Goal: Communication & Community: Share content

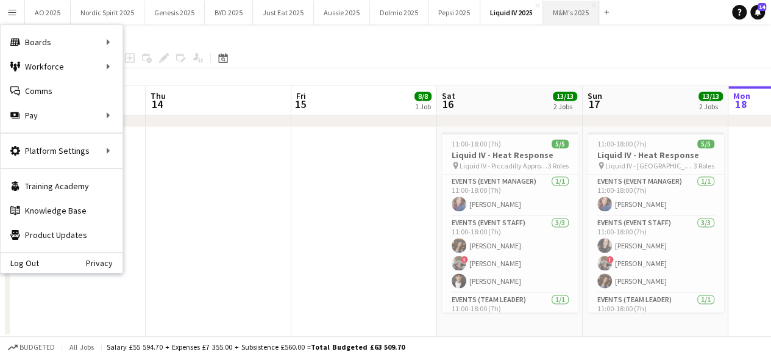
scroll to position [21, 0]
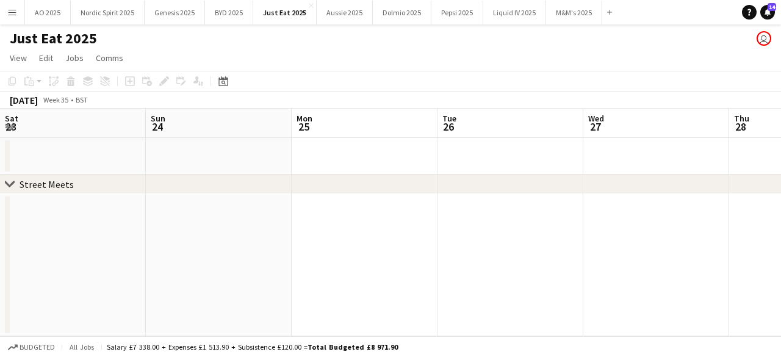
scroll to position [0, 346]
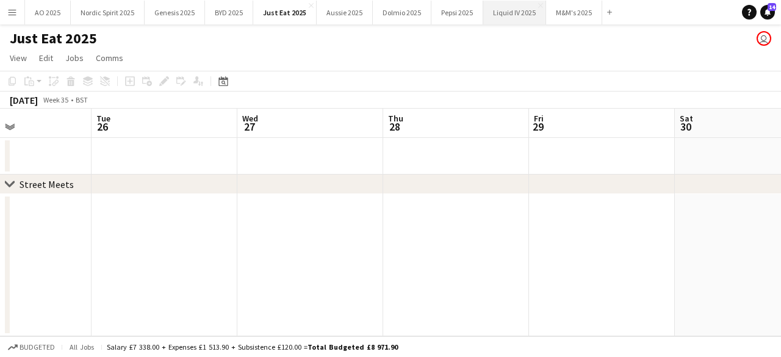
click at [499, 12] on button "Liquid IV 2025 Close" at bounding box center [514, 13] width 63 height 24
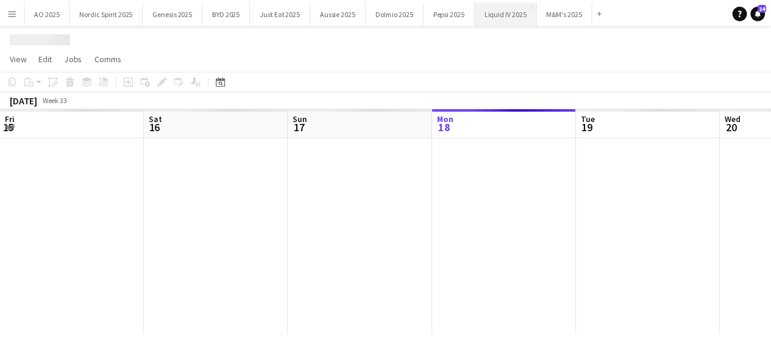
scroll to position [0, 291]
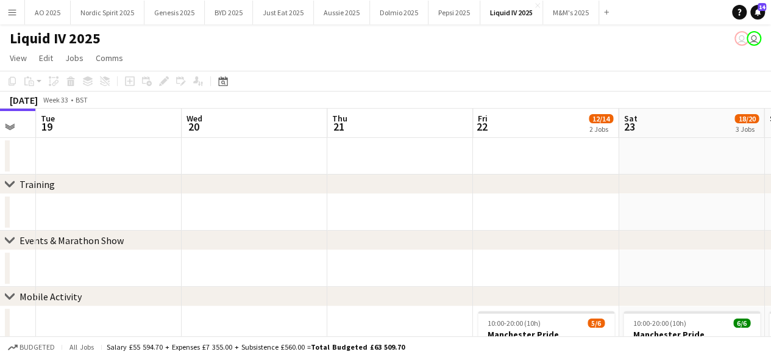
drag, startPoint x: 460, startPoint y: 198, endPoint x: 204, endPoint y: 227, distance: 257.8
drag, startPoint x: 494, startPoint y: 190, endPoint x: 368, endPoint y: 185, distance: 125.7
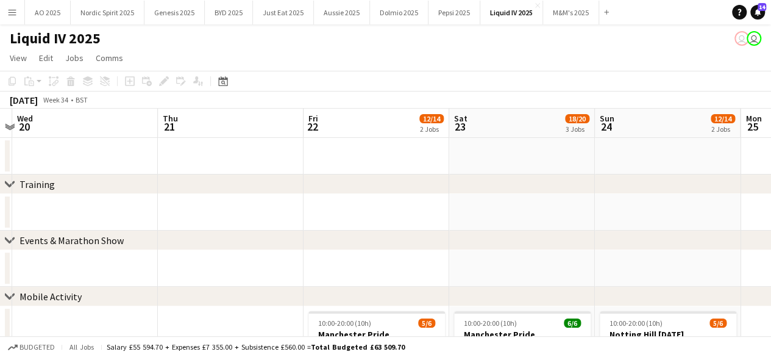
scroll to position [0, 437]
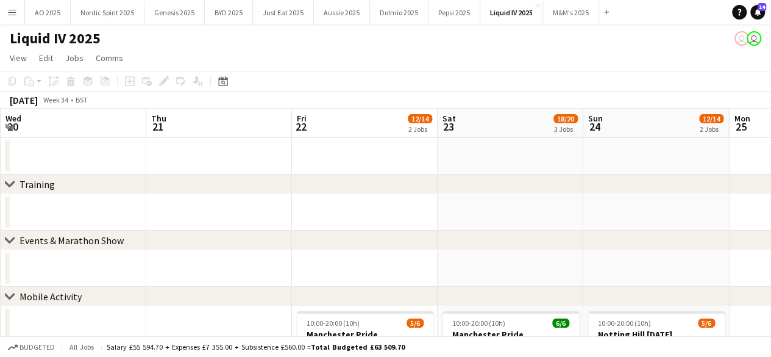
drag, startPoint x: 699, startPoint y: 152, endPoint x: 463, endPoint y: 177, distance: 237.3
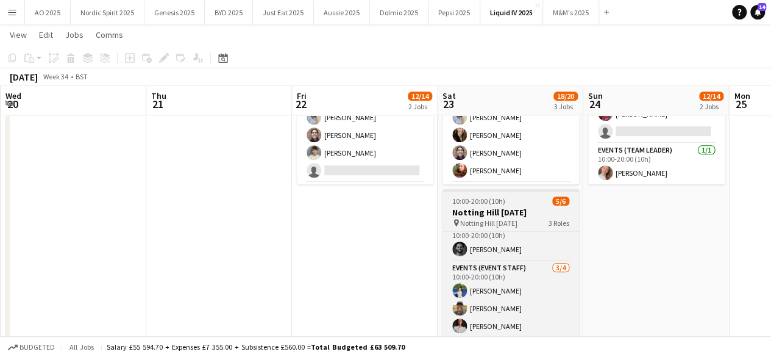
scroll to position [39, 0]
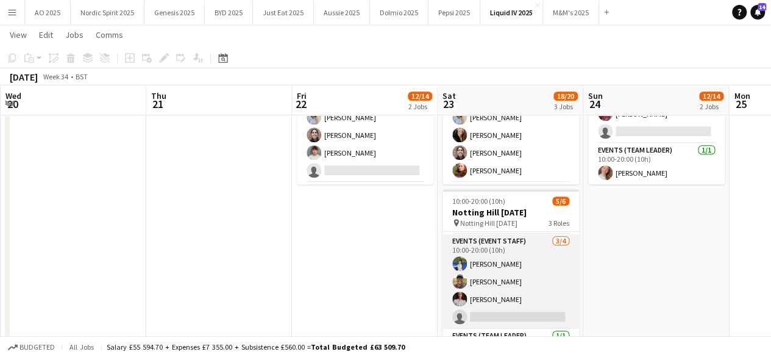
click at [531, 313] on app-card-role "Events (Event Staff) 3/4 10:00-20:00 (10h) Shivani Dhir Kevin Chemuka Adiza Sha…" at bounding box center [511, 281] width 137 height 95
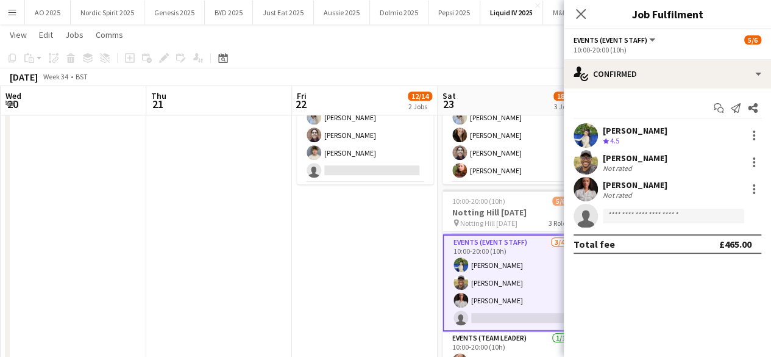
drag, startPoint x: 304, startPoint y: 273, endPoint x: 310, endPoint y: 272, distance: 6.1
click at [305, 273] on app-date-cell "10:00-20:00 (10h) 5/6 Manchester Pride pin Manchester Pride 3 Roles Events (Eve…" at bounding box center [365, 196] width 146 height 395
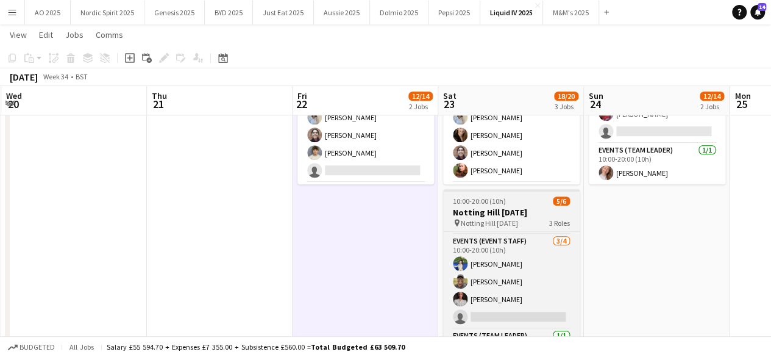
click at [483, 190] on div at bounding box center [511, 190] width 137 height 2
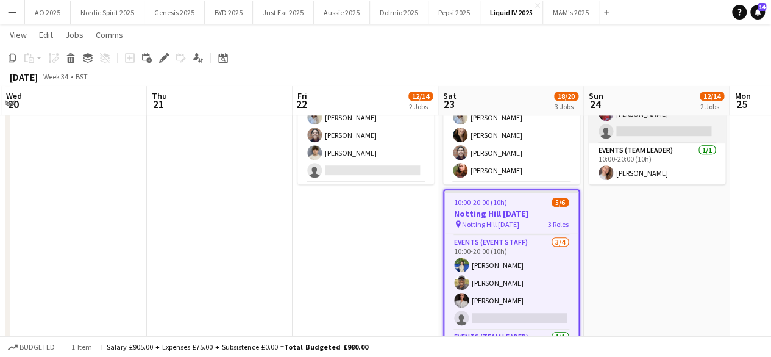
click at [654, 123] on app-card-role "Events (Event Staff) 3/4 10:00-20:00 (10h) Shivani Dhir Kevin Chemuka Sergute W…" at bounding box center [657, 96] width 137 height 95
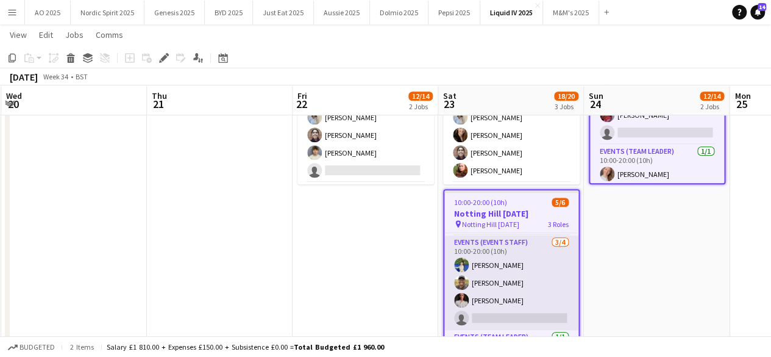
click at [498, 318] on app-card-role "Events (Event Staff) 3/4 10:00-20:00 (10h) Shivani Dhir Kevin Chemuka Adiza Sha…" at bounding box center [512, 282] width 134 height 95
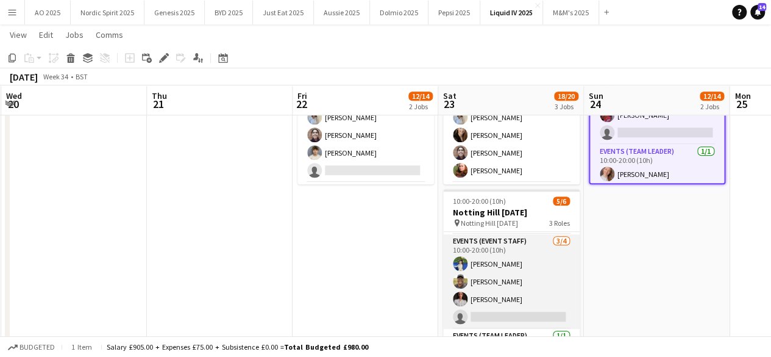
click at [498, 318] on app-card-role "Events (Event Staff) 3/4 10:00-20:00 (10h) Shivani Dhir Kevin Chemuka Adiza Sha…" at bounding box center [511, 281] width 137 height 95
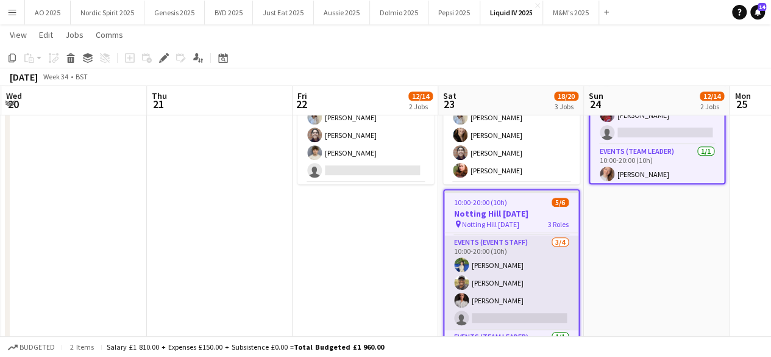
click at [504, 318] on app-card-role "Events (Event Staff) 3/4 10:00-20:00 (10h) Shivani Dhir Kevin Chemuka Adiza Sha…" at bounding box center [512, 282] width 134 height 95
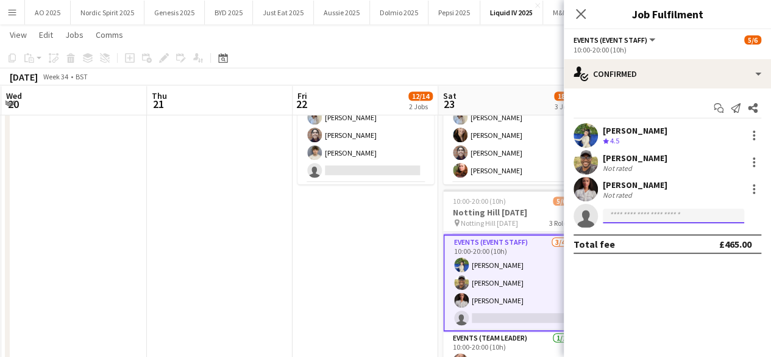
click at [617, 216] on input at bounding box center [673, 216] width 141 height 15
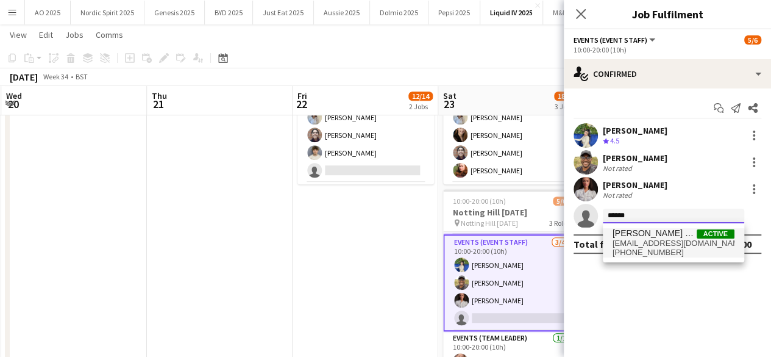
type input "******"
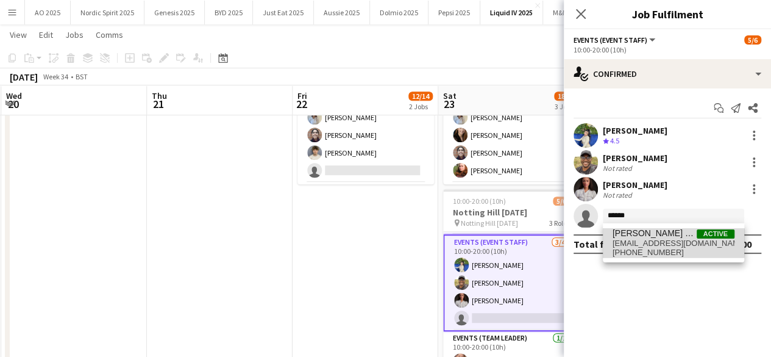
click at [620, 233] on span "[PERSON_NAME] Ojo" at bounding box center [655, 233] width 84 height 10
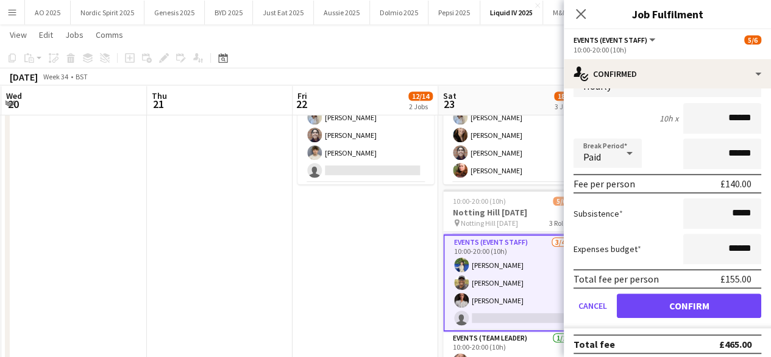
scroll to position [183, 0]
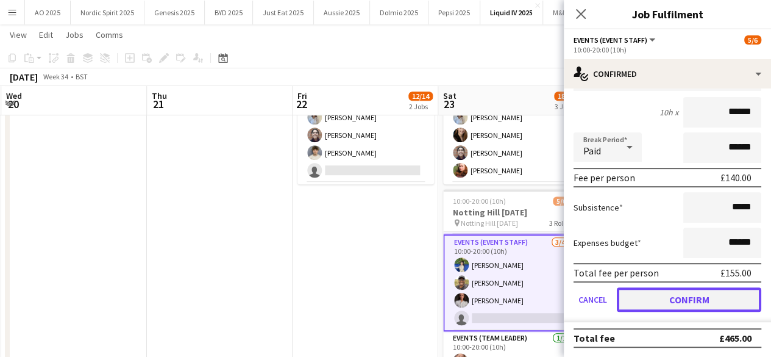
click at [726, 309] on button "Confirm" at bounding box center [689, 299] width 145 height 24
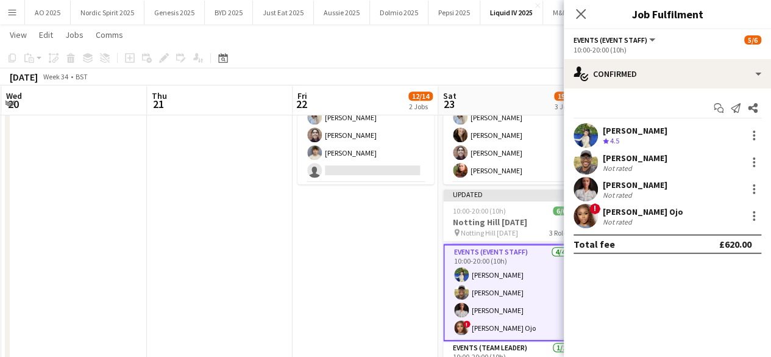
scroll to position [0, 0]
click at [400, 256] on app-date-cell "10:00-20:00 (10h) 5/6 Manchester Pride pin Manchester Pride 3 Roles Events (Eve…" at bounding box center [366, 196] width 146 height 395
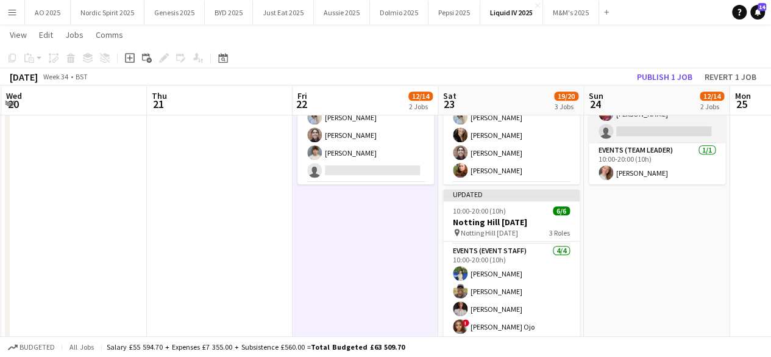
click at [637, 137] on app-card-role "Events (Event Staff) 3/4 10:00-20:00 (10h) Shivani Dhir Kevin Chemuka Sergute W…" at bounding box center [657, 96] width 137 height 95
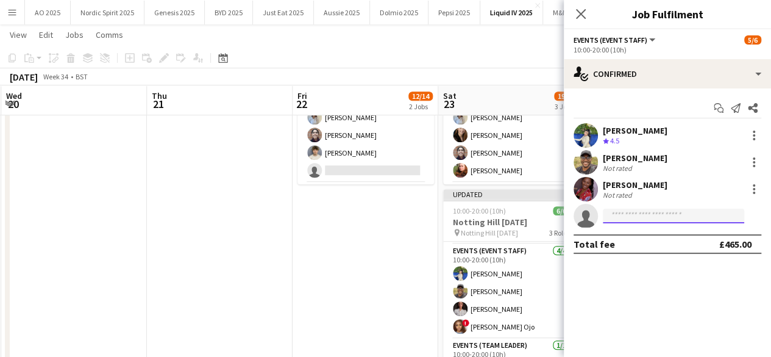
click at [634, 214] on input at bounding box center [673, 216] width 141 height 15
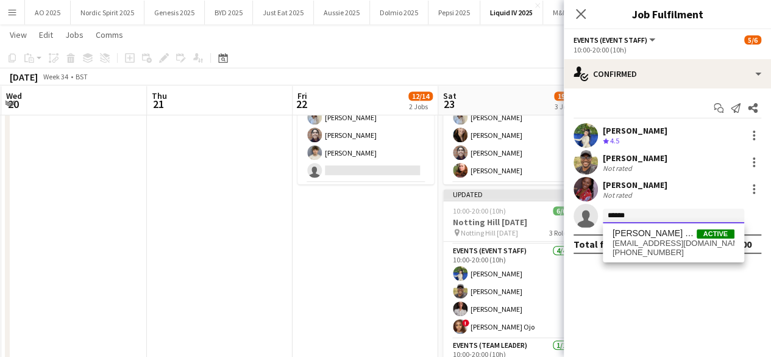
type input "******"
click at [690, 236] on span "[PERSON_NAME] Ojo" at bounding box center [655, 233] width 84 height 10
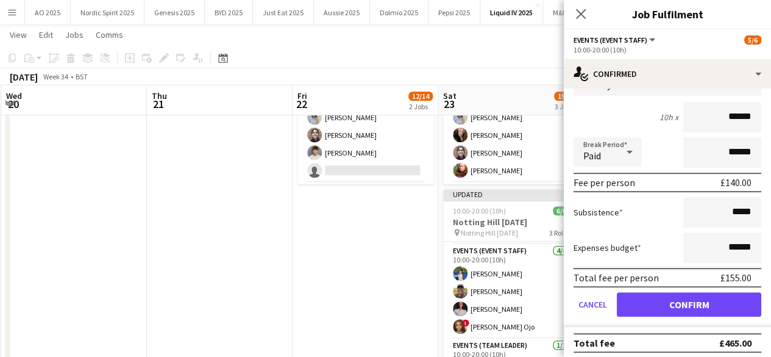
scroll to position [183, 0]
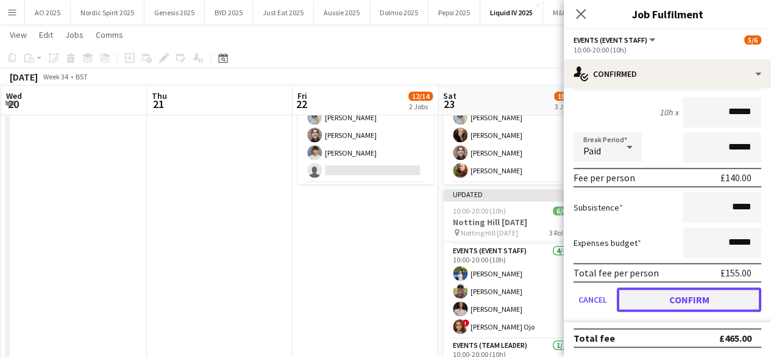
click at [663, 292] on button "Confirm" at bounding box center [689, 299] width 145 height 24
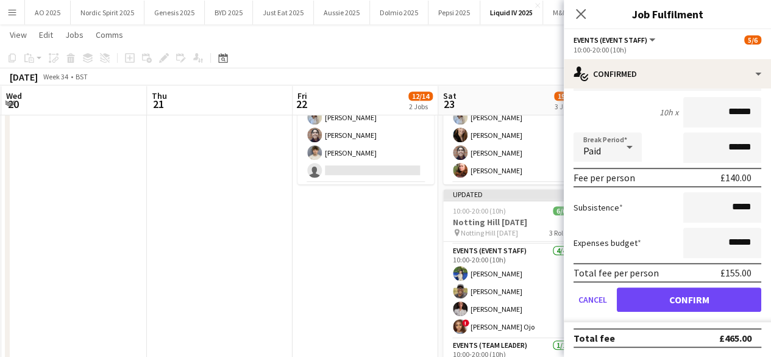
scroll to position [0, 0]
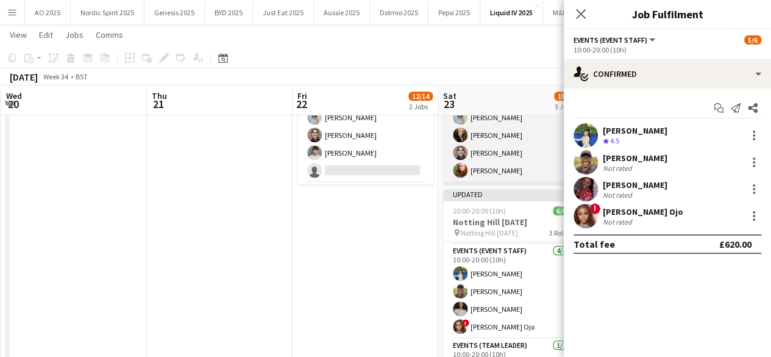
drag, startPoint x: 361, startPoint y: 249, endPoint x: 481, endPoint y: 182, distance: 137.1
click at [361, 249] on app-date-cell "10:00-20:00 (10h) 5/6 Manchester Pride pin Manchester Pride 3 Roles Events (Eve…" at bounding box center [366, 196] width 146 height 395
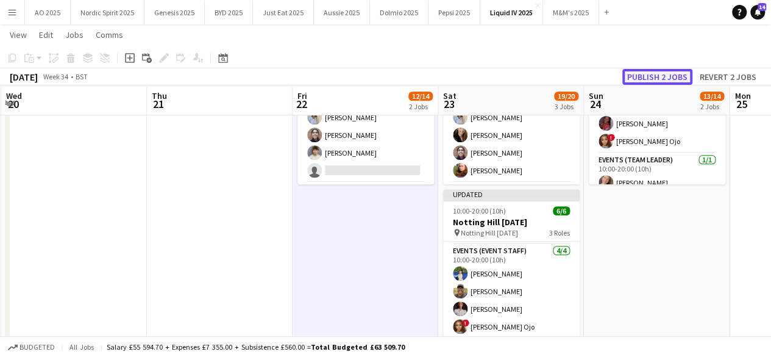
click at [644, 74] on button "Publish 2 jobs" at bounding box center [658, 77] width 70 height 16
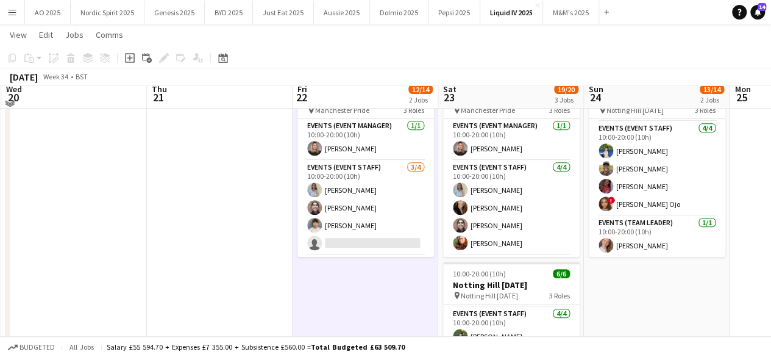
scroll to position [226, 0]
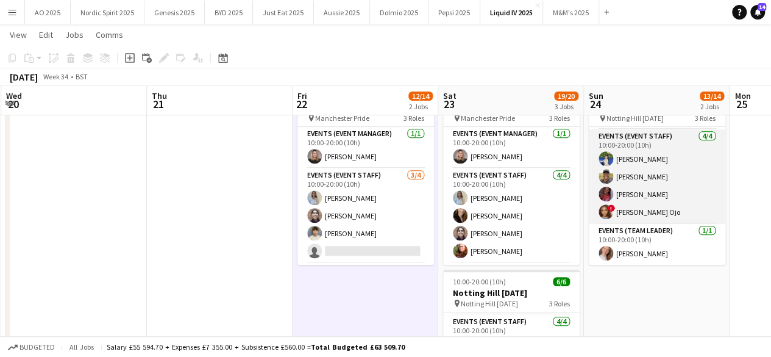
click at [606, 210] on app-user-avatar at bounding box center [606, 211] width 15 height 15
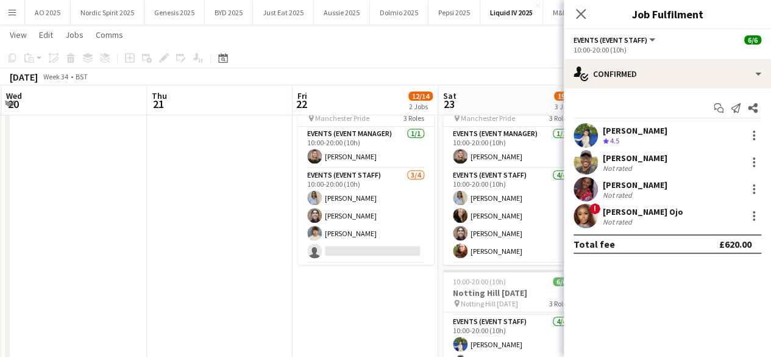
click at [367, 335] on app-date-cell "10:00-20:00 (10h) 5/6 Manchester Pride pin Manchester Pride 3 Roles Events (Eve…" at bounding box center [366, 276] width 146 height 395
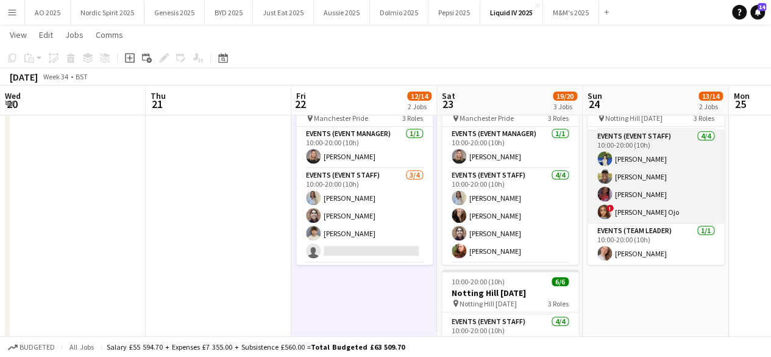
click at [607, 218] on app-card-role "Events (Event Staff) 4/4 10:00-20:00 (10h) Shivani Dhir Kevin Chemuka Sergute W…" at bounding box center [656, 176] width 137 height 95
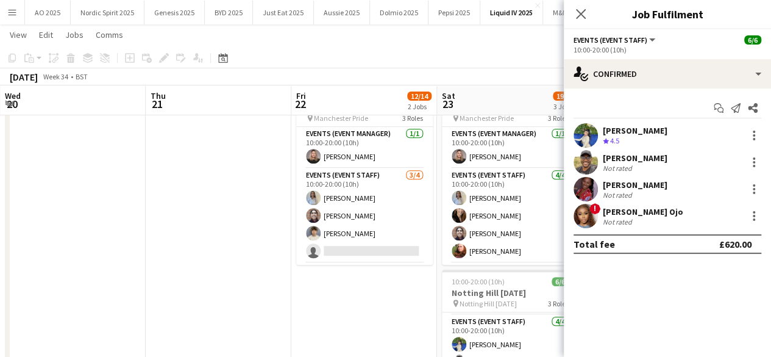
click at [586, 220] on app-user-avatar at bounding box center [586, 216] width 24 height 24
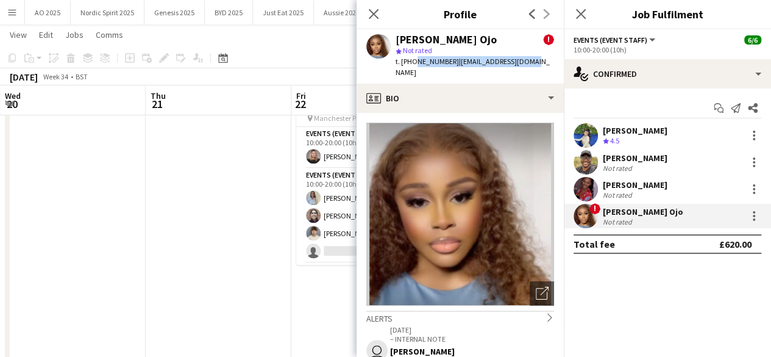
drag, startPoint x: 413, startPoint y: 64, endPoint x: 532, endPoint y: 63, distance: 118.9
click at [532, 63] on div "Fatima Esemokhai Ojo ! star Not rated t. +447350168716 | fatimaojo3@gmail.com" at bounding box center [460, 56] width 207 height 54
copy div "7350168716 | fatimaojo3@gmail.com"
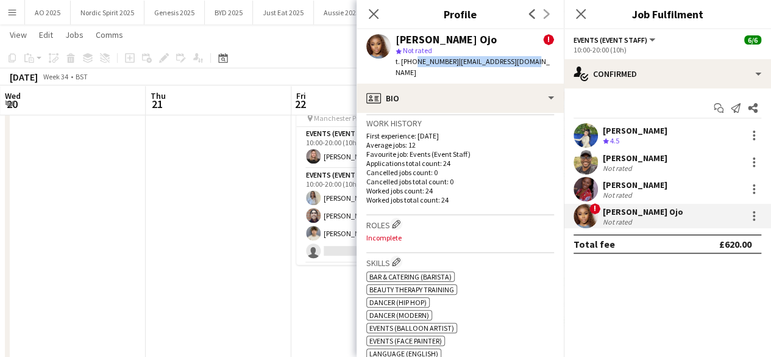
scroll to position [501, 0]
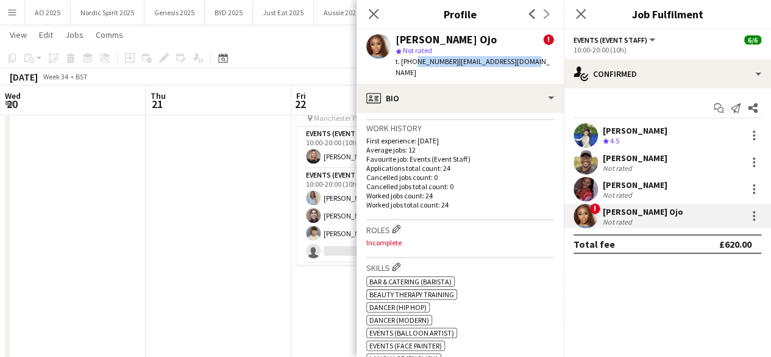
drag, startPoint x: 533, startPoint y: 172, endPoint x: 526, endPoint y: 162, distance: 12.3
click at [526, 120] on div "Location Heaton Avenue, 30 kipling tower, Romford, RM3 7HT" at bounding box center [461, 102] width 188 height 35
copy div "Heaton Avenue, 30 kipling tower, Romford, RM3 7HT"
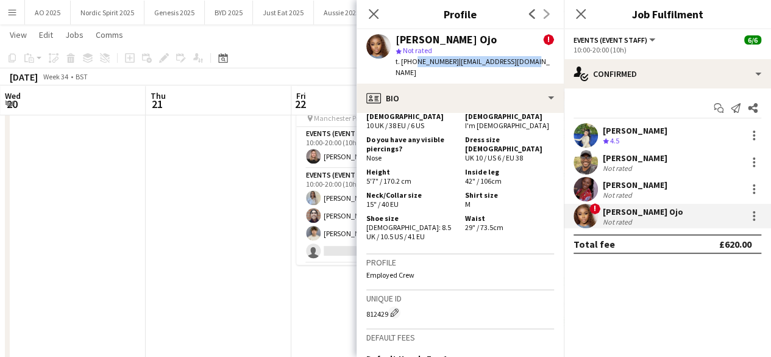
scroll to position [914, 0]
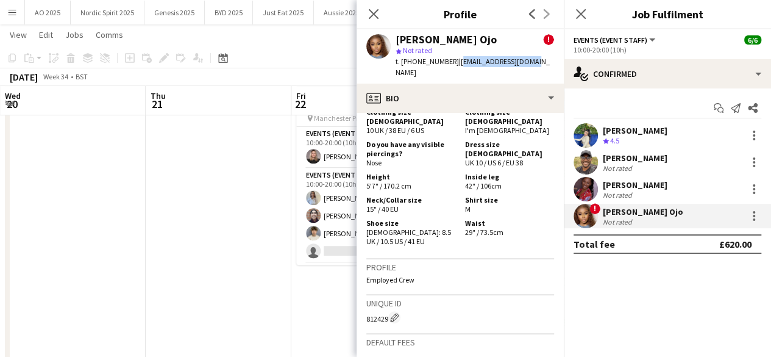
drag, startPoint x: 454, startPoint y: 62, endPoint x: 531, endPoint y: 62, distance: 76.8
click at [531, 62] on div "Fatima Esemokhai Ojo ! star Not rated t. +447350168716 | fatimaojo3@gmail.com" at bounding box center [460, 56] width 207 height 54
copy span "fatimaojo3@gmail.com"
click at [578, 16] on icon "Close pop-in" at bounding box center [581, 14] width 12 height 12
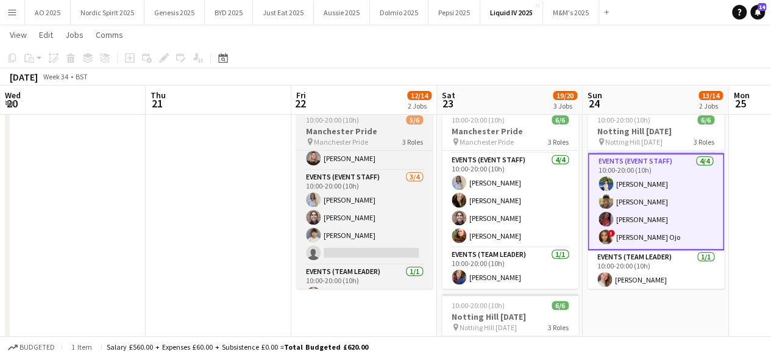
scroll to position [0, 0]
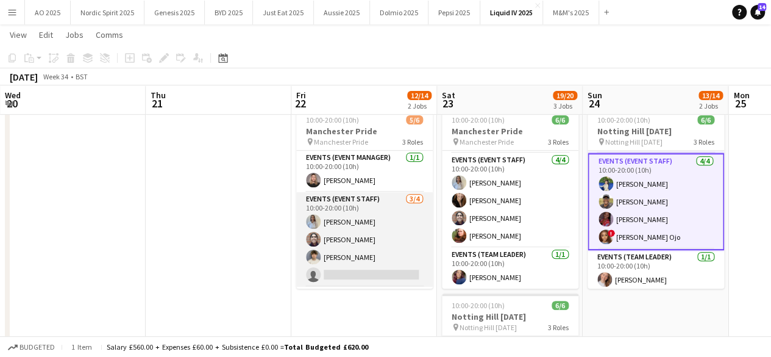
click at [317, 253] on app-user-avatar at bounding box center [313, 256] width 15 height 15
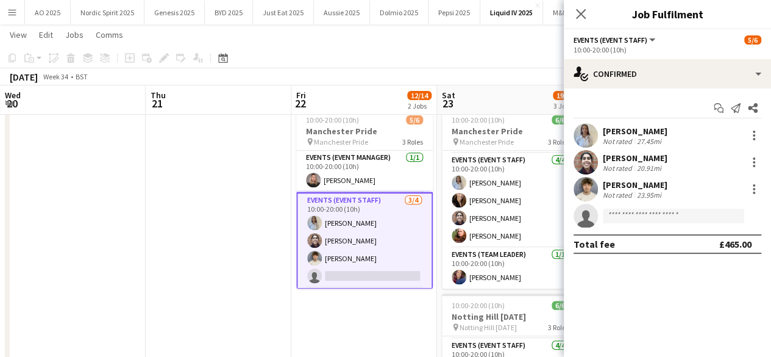
click at [588, 184] on app-user-avatar at bounding box center [586, 189] width 24 height 24
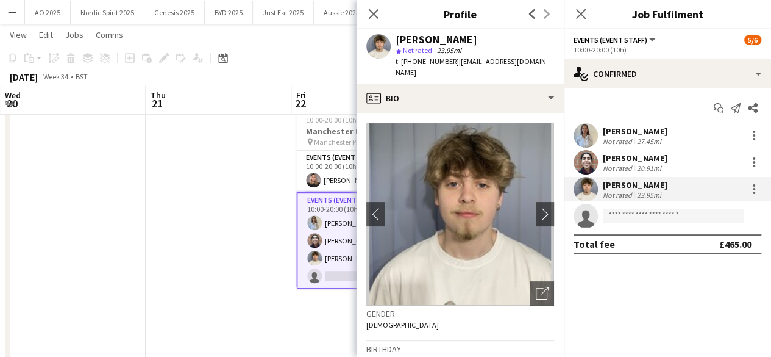
drag, startPoint x: 451, startPoint y: 62, endPoint x: 543, endPoint y: 65, distance: 92.1
click at [543, 65] on app-profile-header "Ben Riley star Not rated 23.95mi t. +447783390959 | benriley05@yahoo.com" at bounding box center [460, 56] width 207 height 54
copy span "benriley05@yahoo.com"
click at [376, 19] on icon "Close pop-in" at bounding box center [374, 14] width 12 height 12
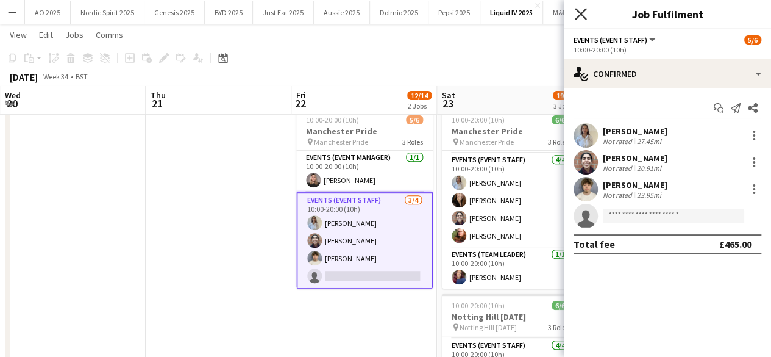
click at [582, 18] on icon "Close pop-in" at bounding box center [581, 14] width 12 height 12
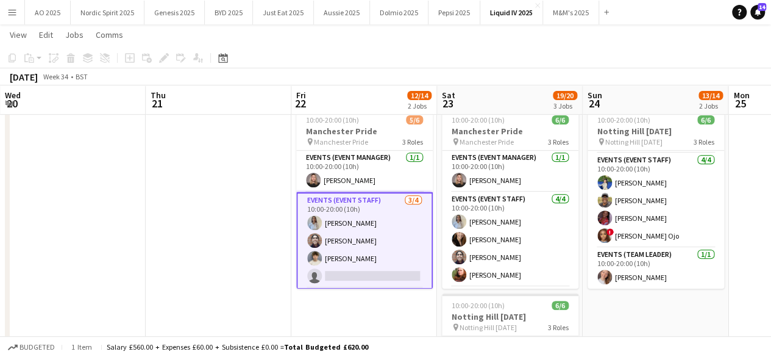
click at [5, 16] on button "Menu" at bounding box center [12, 12] width 24 height 24
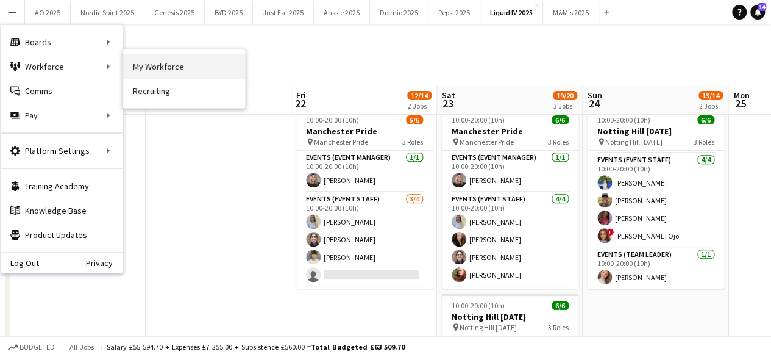
click at [131, 63] on link "My Workforce" at bounding box center [184, 66] width 122 height 24
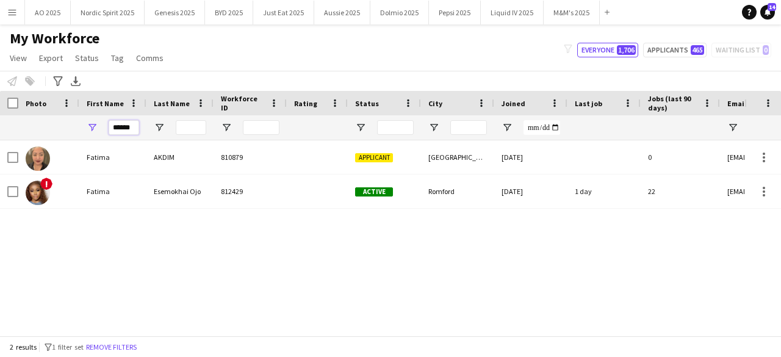
click at [138, 131] on input "******" at bounding box center [124, 127] width 30 height 15
type input "*"
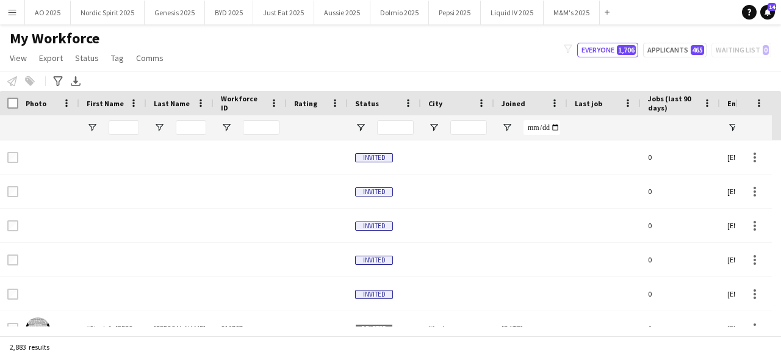
click at [49, 80] on div "Notify workforce Add to tag Select at least one crew to tag him or her. Advance…" at bounding box center [390, 81] width 781 height 20
click at [60, 83] on icon "Advanced filters" at bounding box center [58, 81] width 10 height 10
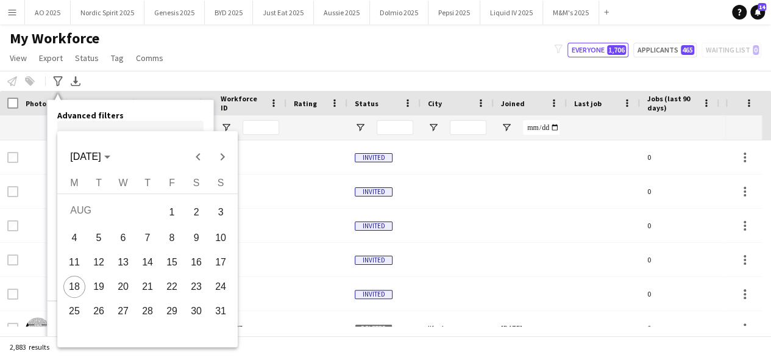
click at [104, 142] on body "Menu Boards Boards Boards All jobs Status Workforce Workforce My Workforce Recr…" at bounding box center [385, 178] width 771 height 357
click at [170, 290] on span "22" at bounding box center [172, 287] width 22 height 22
type input "**********"
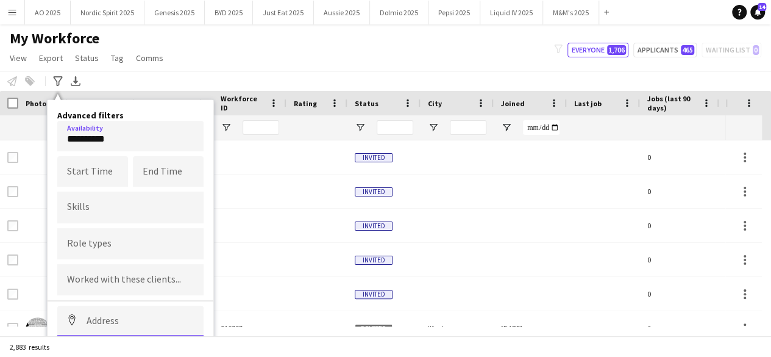
click at [112, 317] on input at bounding box center [130, 321] width 146 height 30
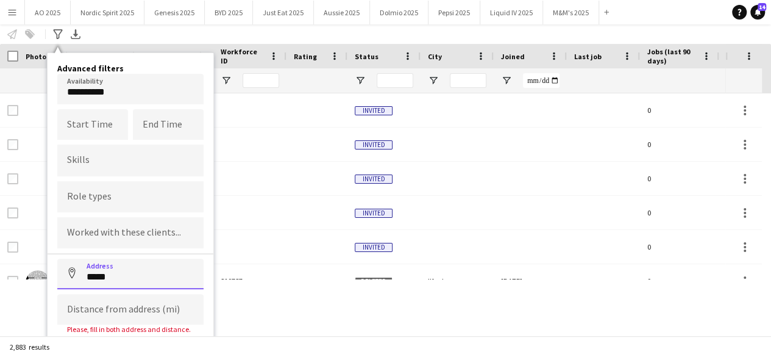
scroll to position [51, 0]
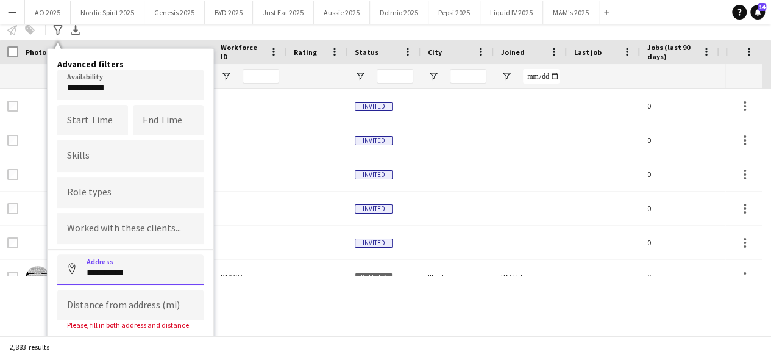
type input "**********"
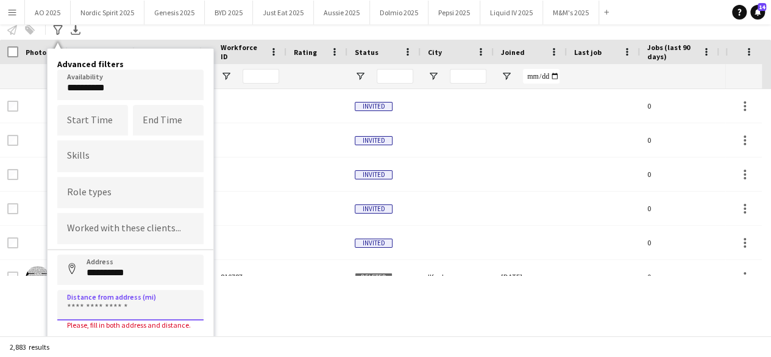
click at [159, 299] on input at bounding box center [130, 305] width 146 height 30
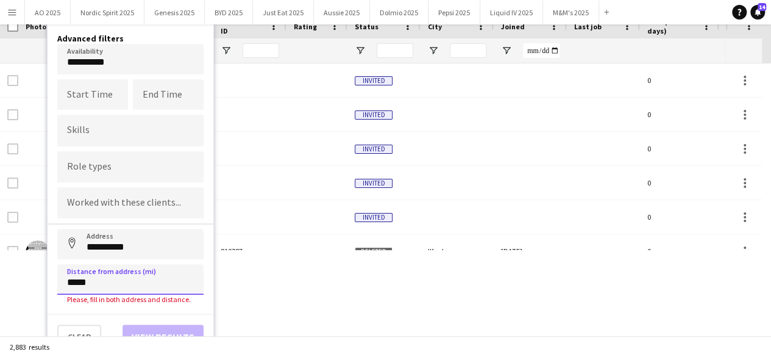
type input "*****"
click at [173, 326] on div "Clear View results" at bounding box center [131, 330] width 166 height 35
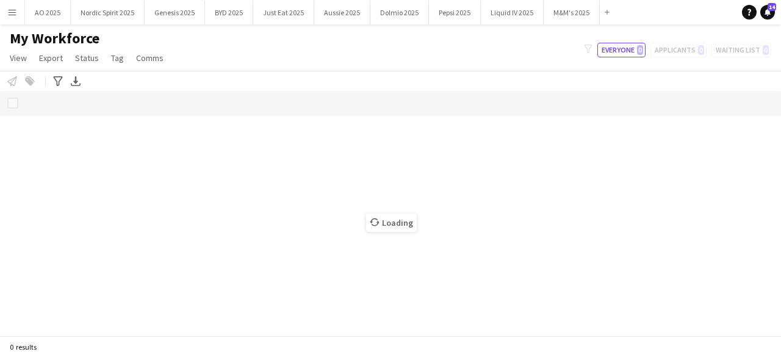
click at [65, 77] on app-workforce-advanced-filters "Advanced filters Advanced filters Availability Start Time End Time Skills Role …" at bounding box center [60, 81] width 18 height 15
click at [61, 79] on icon "Advanced filters" at bounding box center [58, 81] width 10 height 10
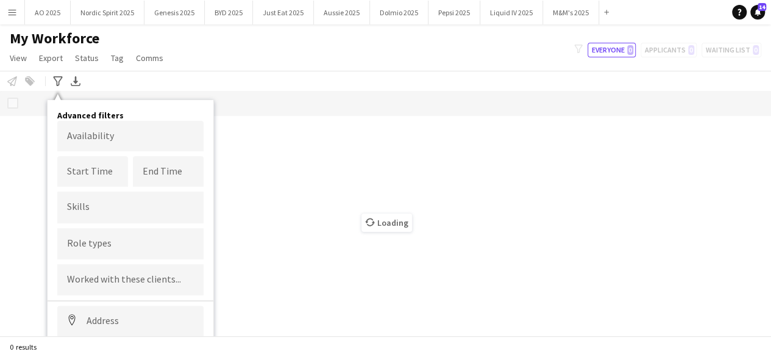
click at [120, 273] on div at bounding box center [130, 279] width 146 height 31
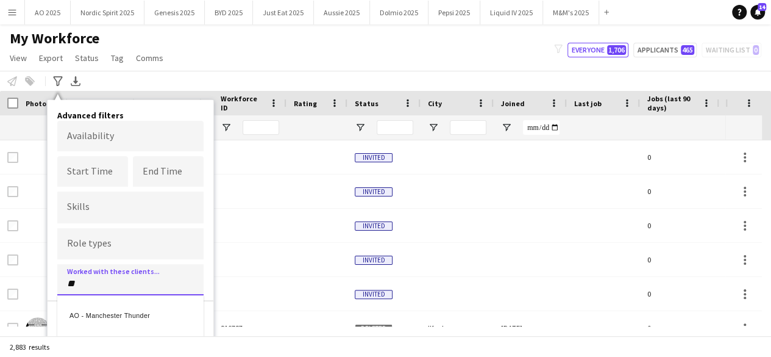
type input "*"
click at [140, 138] on div at bounding box center [385, 178] width 771 height 357
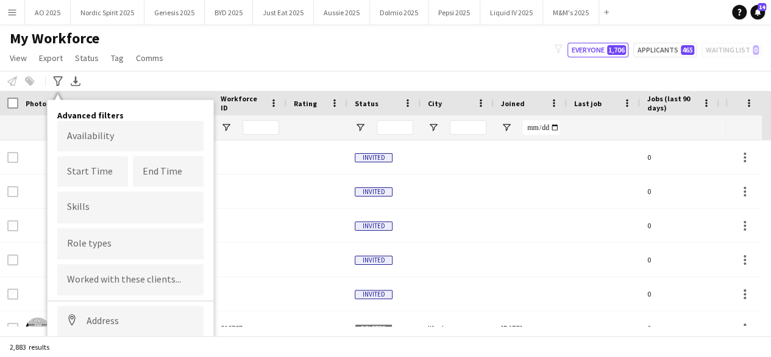
click at [144, 138] on body "Menu Boards Boards Boards All jobs Status Workforce Workforce My Workforce Recr…" at bounding box center [385, 178] width 771 height 357
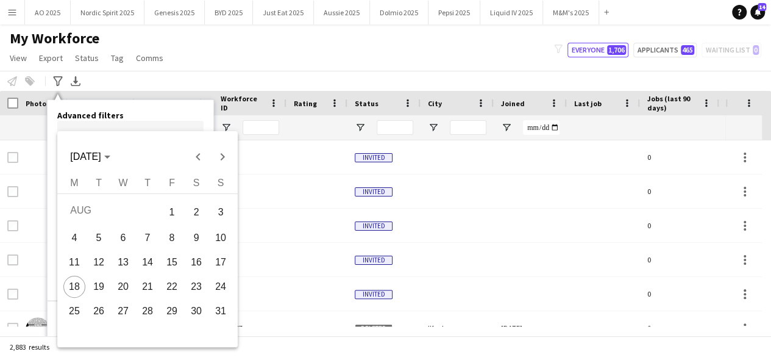
click at [177, 286] on span "22" at bounding box center [172, 287] width 22 height 22
type input "**********"
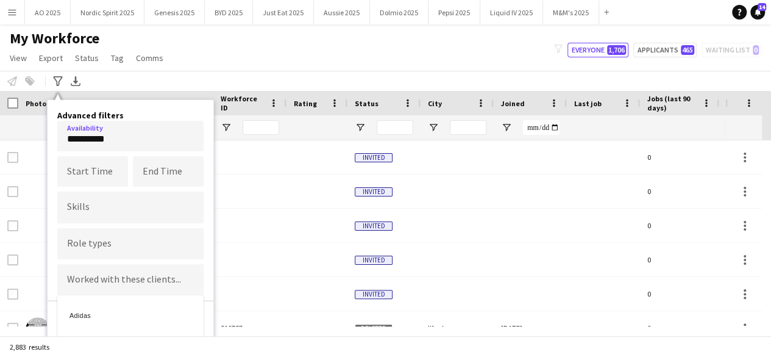
click at [140, 308] on div "Adidas" at bounding box center [130, 313] width 146 height 29
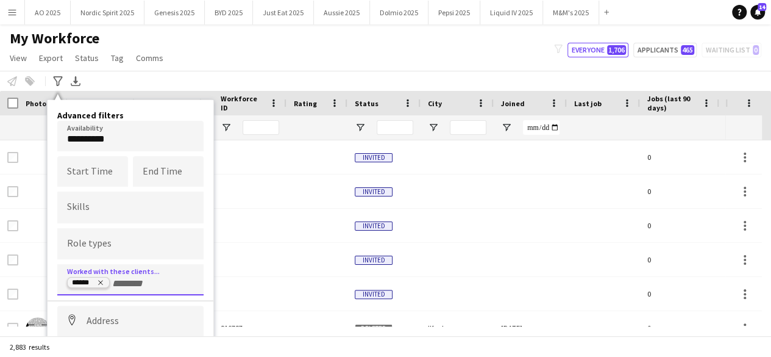
click at [99, 283] on icon "Remove tag" at bounding box center [100, 282] width 7 height 7
click at [110, 317] on input at bounding box center [130, 321] width 146 height 30
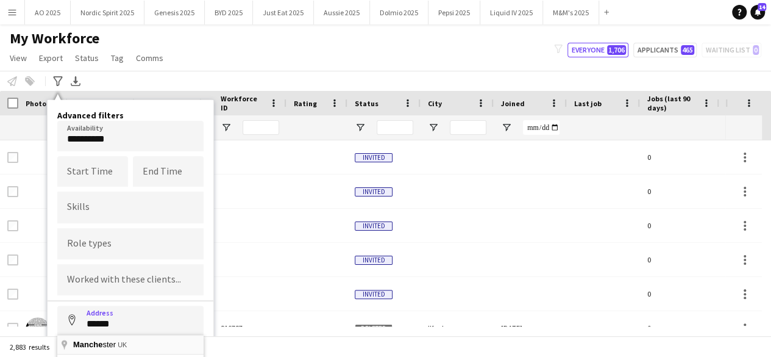
type input "**********"
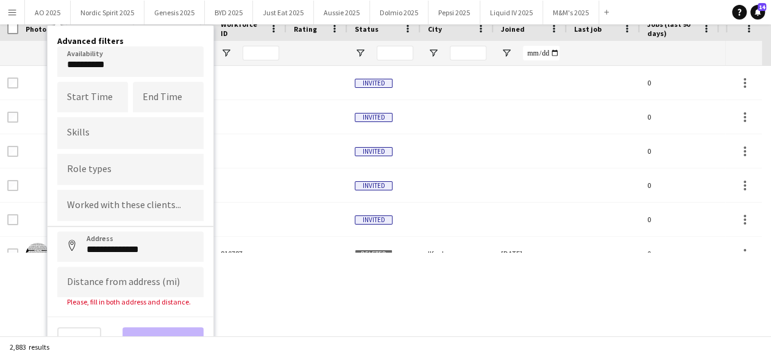
scroll to position [77, 0]
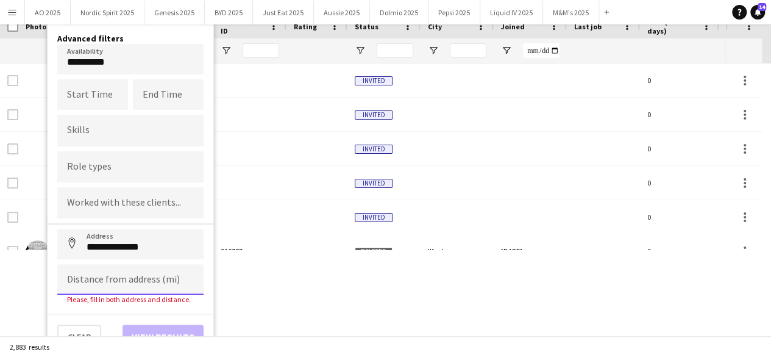
click at [160, 282] on input at bounding box center [130, 279] width 146 height 30
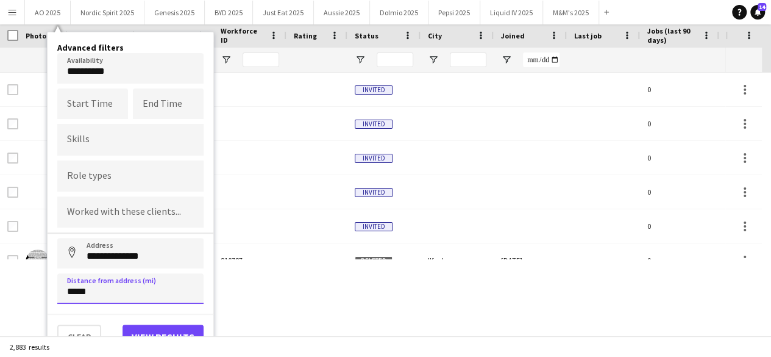
type input "*****"
click at [168, 328] on button "View results" at bounding box center [163, 336] width 81 height 24
type input "**********"
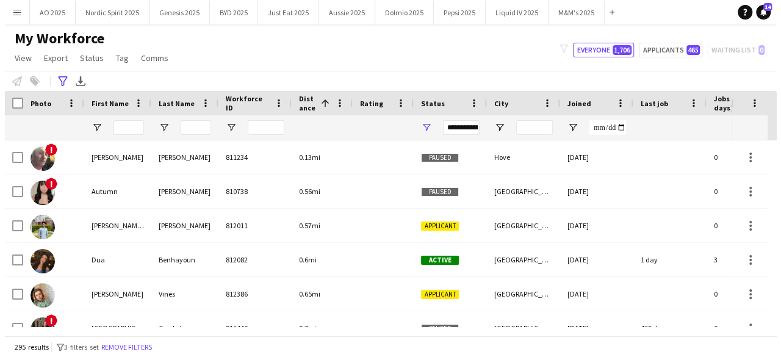
scroll to position [0, 0]
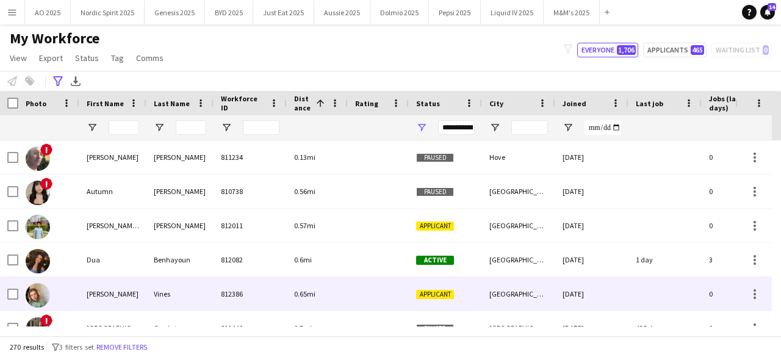
click at [31, 302] on img at bounding box center [38, 295] width 24 height 24
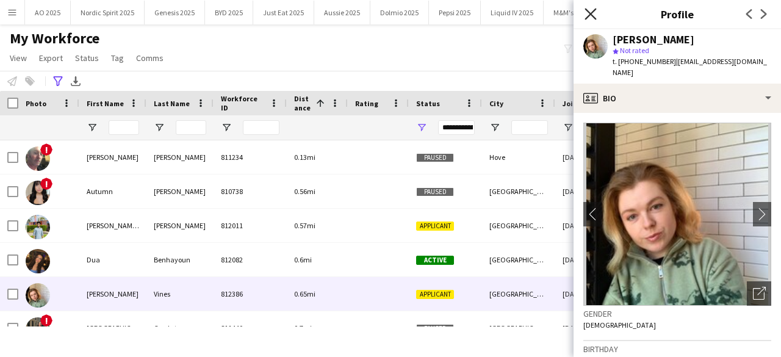
click at [587, 13] on icon "Close pop-in" at bounding box center [590, 14] width 12 height 12
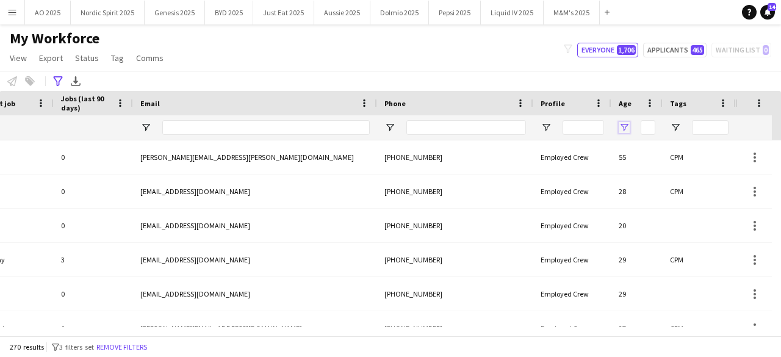
click at [621, 129] on span "Open Filter Menu" at bounding box center [623, 127] width 11 height 11
click at [648, 154] on div "Greater than" at bounding box center [665, 150] width 74 height 9
click at [643, 166] on input "Filter Value" at bounding box center [670, 170] width 95 height 15
type input "**"
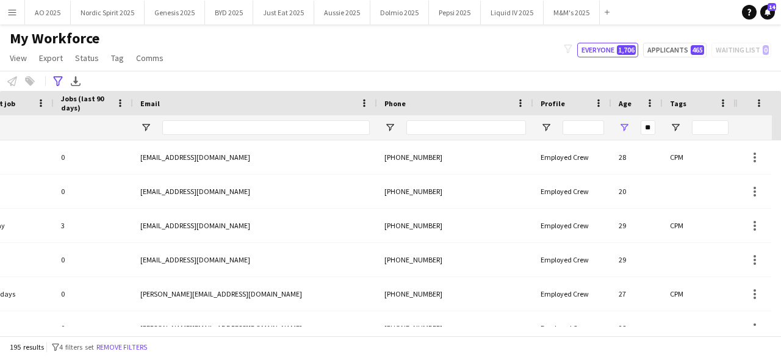
click at [507, 67] on div "My Workforce View Views Default view Compliance Log New view Update view Delete…" at bounding box center [390, 49] width 781 height 41
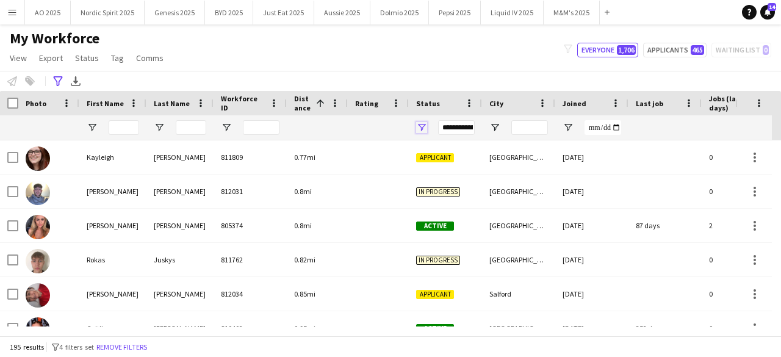
click at [421, 131] on span "Open Filter Menu" at bounding box center [421, 127] width 11 height 11
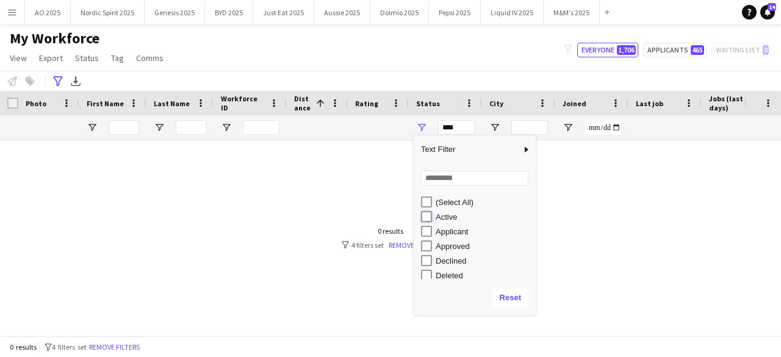
type input "**********"
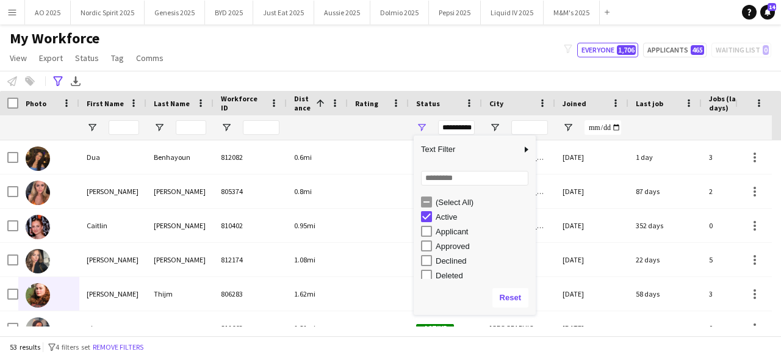
click at [468, 68] on div "My Workforce View Views Default view Compliance Log New view Update view Delete…" at bounding box center [390, 49] width 781 height 41
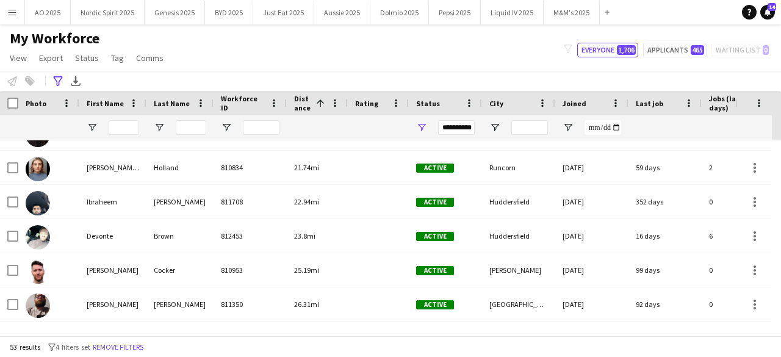
scroll to position [966, 0]
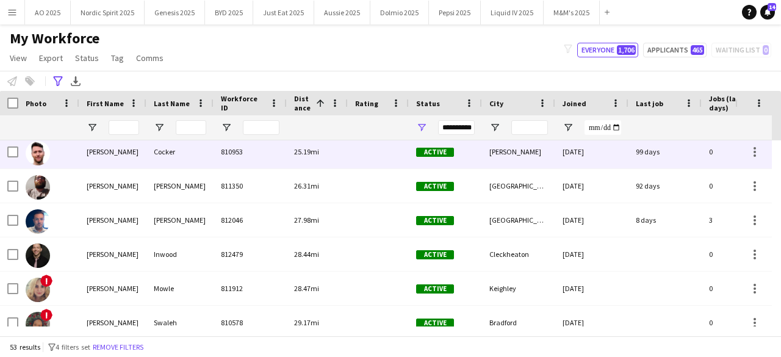
click at [40, 152] on img at bounding box center [38, 153] width 24 height 24
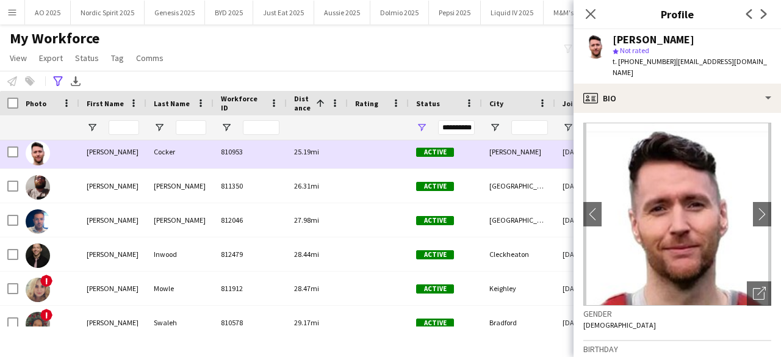
click at [40, 152] on img at bounding box center [38, 153] width 24 height 24
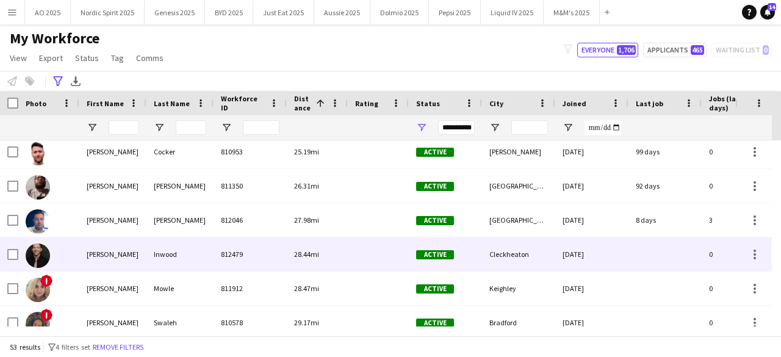
click at [42, 249] on img at bounding box center [38, 255] width 24 height 24
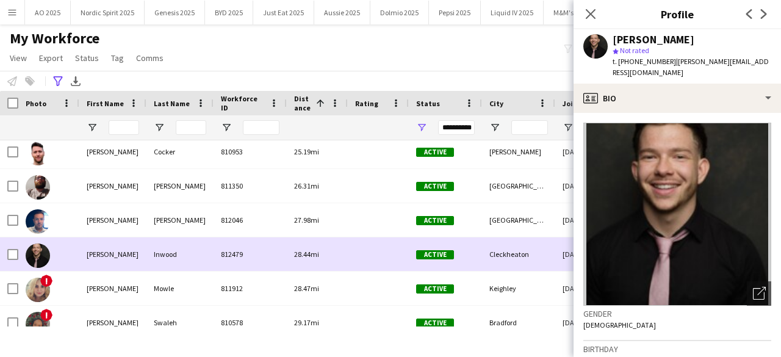
click at [42, 249] on img at bounding box center [38, 255] width 24 height 24
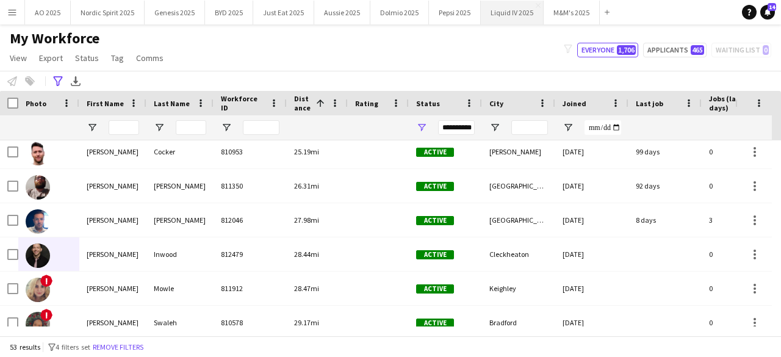
click at [516, 10] on button "Liquid IV 2025 Close" at bounding box center [512, 13] width 63 height 24
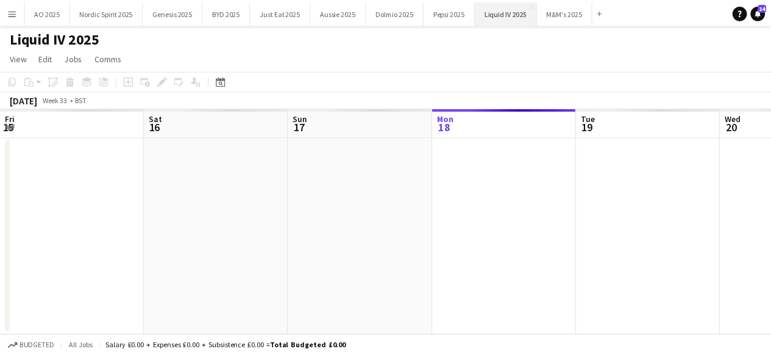
scroll to position [0, 291]
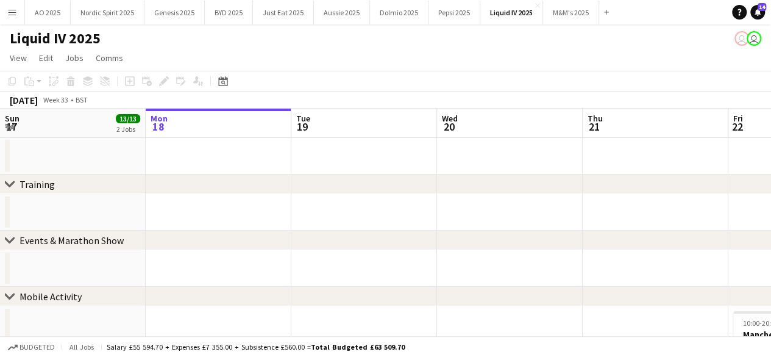
click at [13, 14] on app-icon "Menu" at bounding box center [12, 12] width 10 height 10
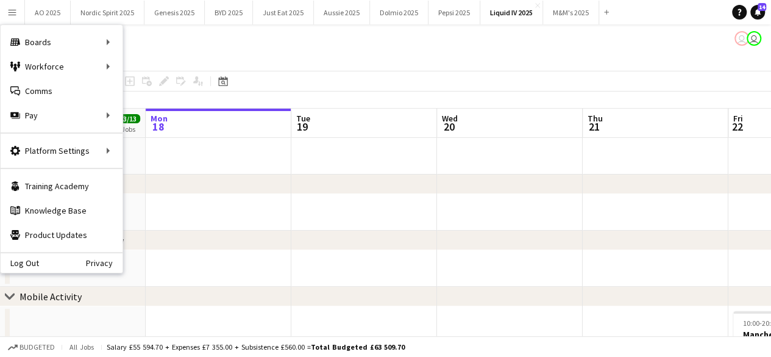
drag, startPoint x: 218, startPoint y: 62, endPoint x: 396, endPoint y: -34, distance: 202.5
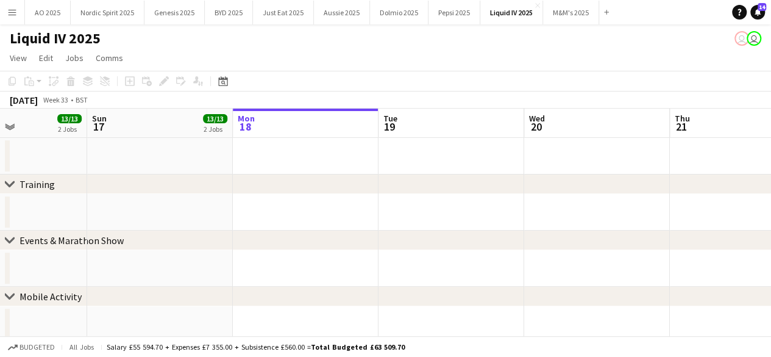
drag, startPoint x: 341, startPoint y: 198, endPoint x: 506, endPoint y: 210, distance: 165.7
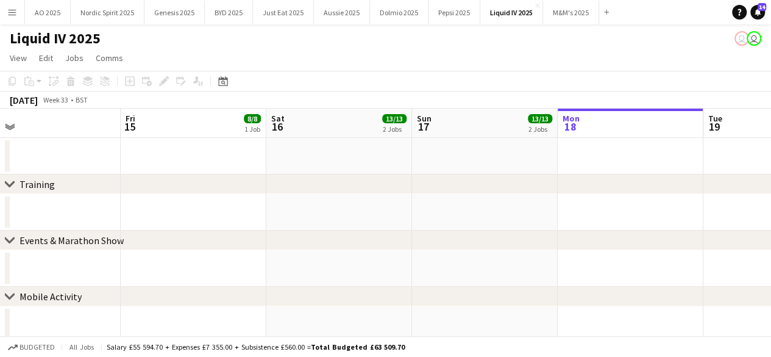
drag, startPoint x: 387, startPoint y: 210, endPoint x: 573, endPoint y: 220, distance: 186.3
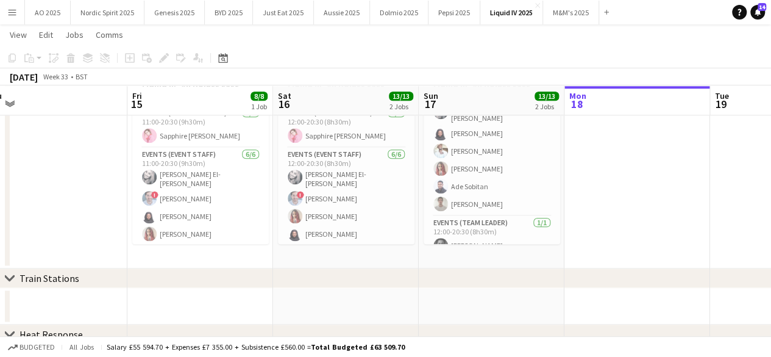
scroll to position [74, 0]
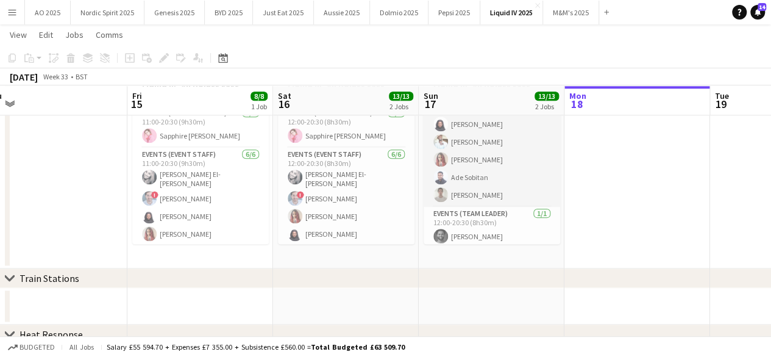
click at [439, 190] on app-user-avatar at bounding box center [441, 194] width 15 height 15
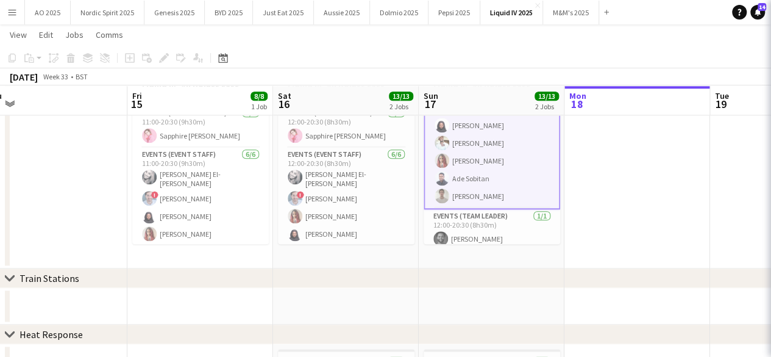
scroll to position [76, 0]
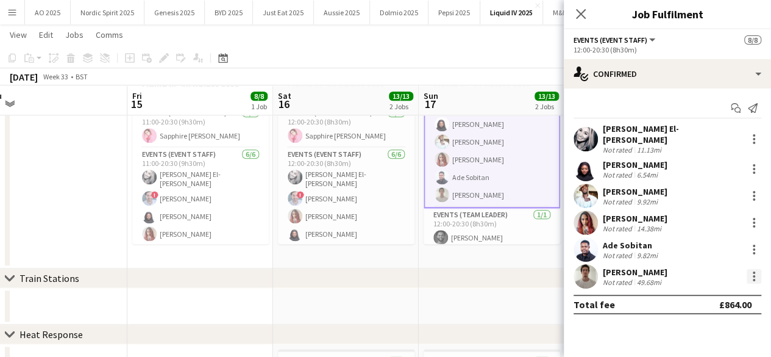
click at [756, 271] on div at bounding box center [754, 276] width 15 height 15
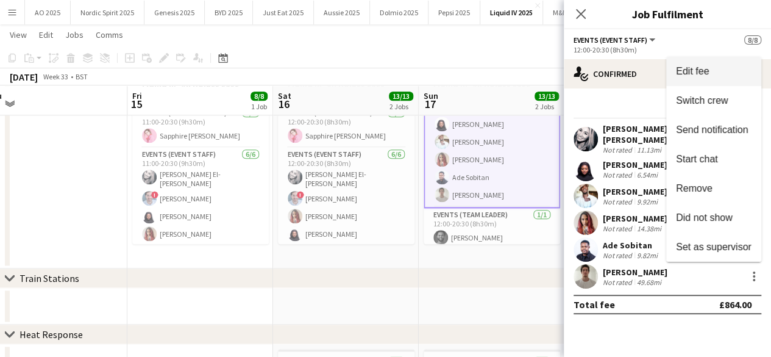
click at [715, 70] on span "Edit fee" at bounding box center [714, 71] width 76 height 11
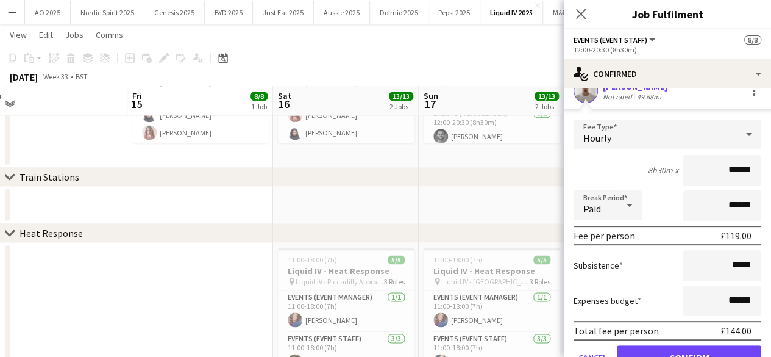
scroll to position [188, 0]
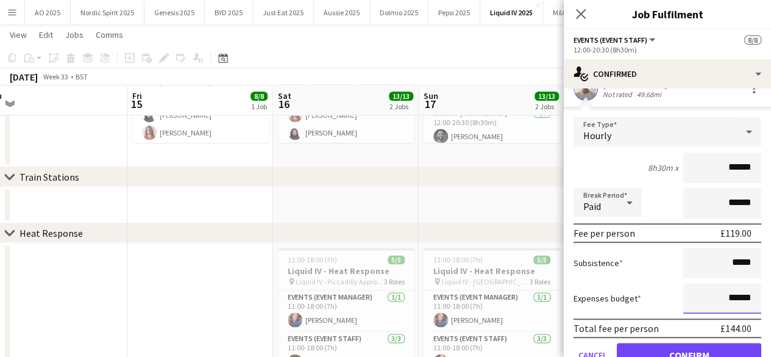
drag, startPoint x: 745, startPoint y: 290, endPoint x: 720, endPoint y: 289, distance: 25.6
click at [720, 289] on input "******" at bounding box center [723, 298] width 78 height 30
type input "******"
click at [714, 351] on button "Confirm" at bounding box center [689, 355] width 145 height 24
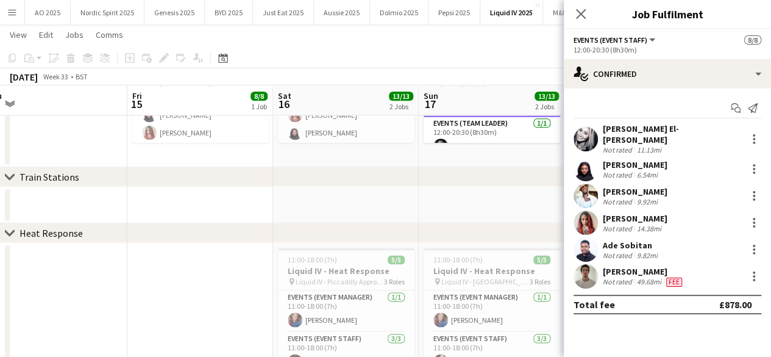
click at [474, 185] on div "chevron-right Train Stations" at bounding box center [385, 177] width 771 height 20
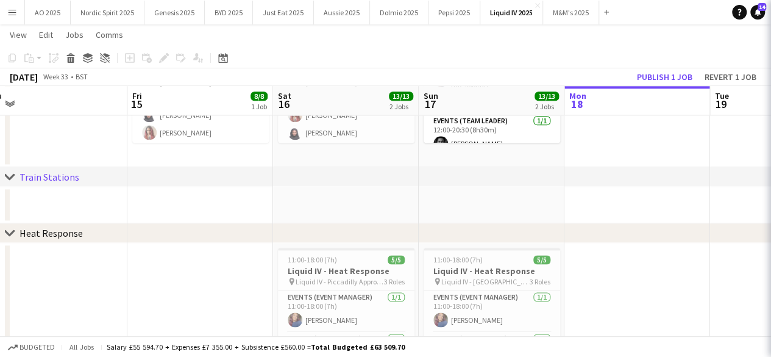
scroll to position [74, 0]
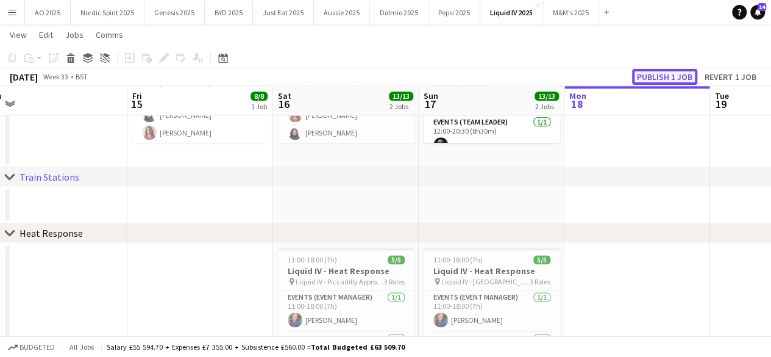
click at [653, 76] on button "Publish 1 job" at bounding box center [664, 77] width 65 height 16
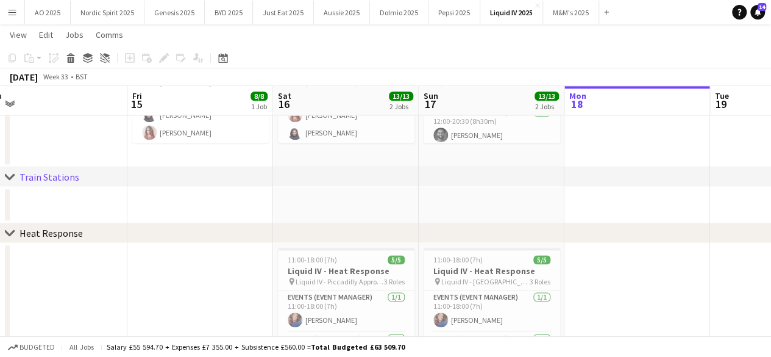
click at [18, 10] on button "Menu" at bounding box center [12, 12] width 24 height 24
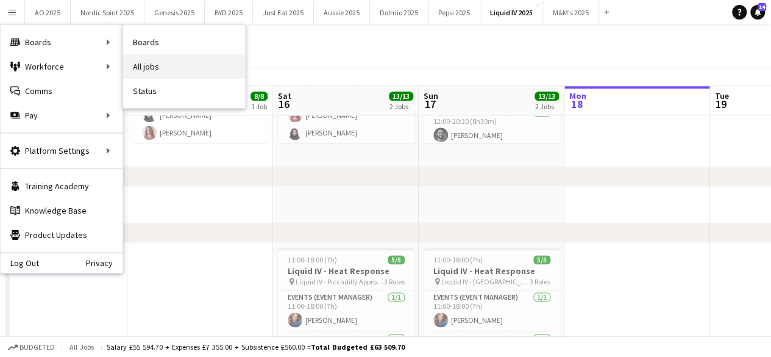
click at [146, 61] on link "All jobs" at bounding box center [184, 66] width 122 height 24
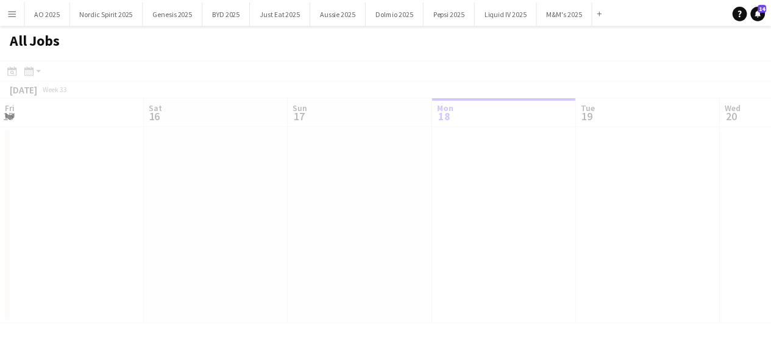
scroll to position [0, 291]
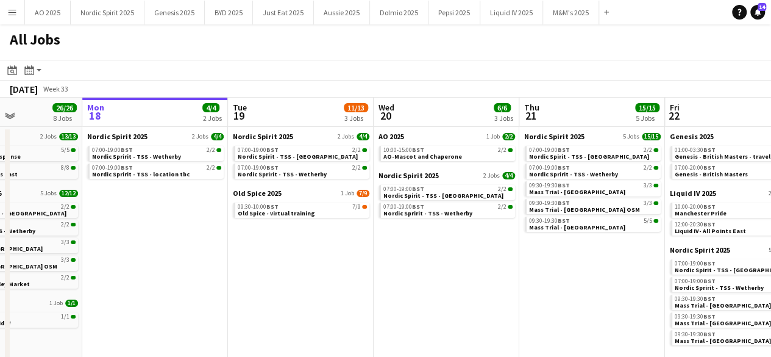
drag, startPoint x: 351, startPoint y: 257, endPoint x: 285, endPoint y: 263, distance: 66.1
click at [285, 263] on app-calendar-viewport "Fri 15 21/21 7 Jobs Sat 16 26/26 8 Jobs Sun 17 26/26 8 Jobs Mon 18 4/4 2 Jobs T…" at bounding box center [385, 289] width 771 height 383
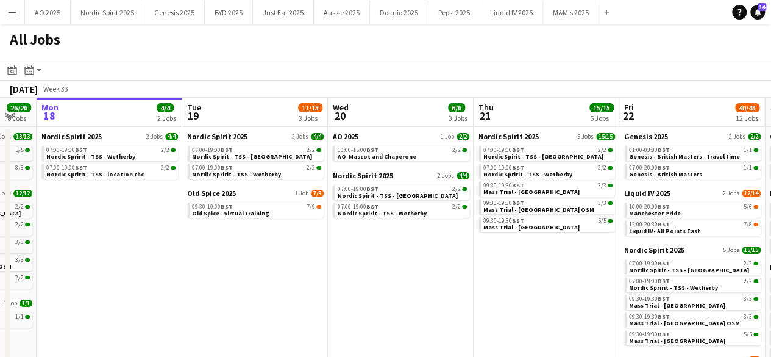
scroll to position [0, 413]
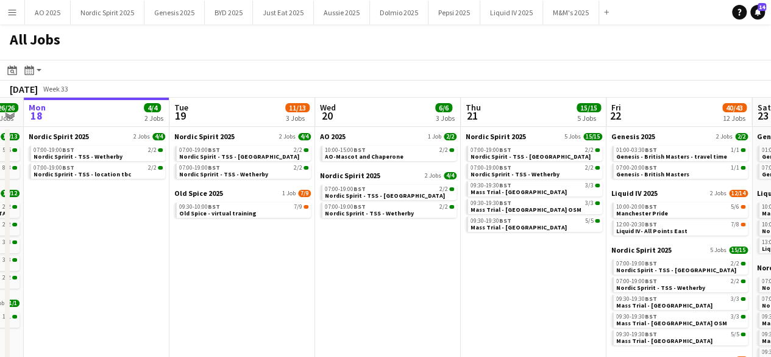
drag, startPoint x: 418, startPoint y: 271, endPoint x: 361, endPoint y: 270, distance: 57.3
click at [361, 270] on app-calendar-viewport "Fri 15 21/21 7 Jobs Sat 16 26/26 8 Jobs Sun 17 26/26 8 Jobs Mon 18 4/4 2 Jobs T…" at bounding box center [385, 289] width 771 height 383
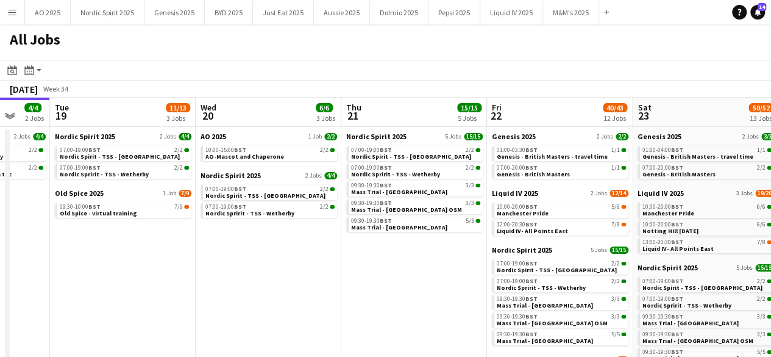
scroll to position [0, 534]
drag, startPoint x: 361, startPoint y: 270, endPoint x: 240, endPoint y: 295, distance: 123.2
click at [240, 295] on app-calendar-viewport "Fri 15 21/21 7 Jobs Sat 16 26/26 8 Jobs Sun 17 26/26 8 Jobs Mon 18 4/4 2 Jobs T…" at bounding box center [385, 289] width 771 height 383
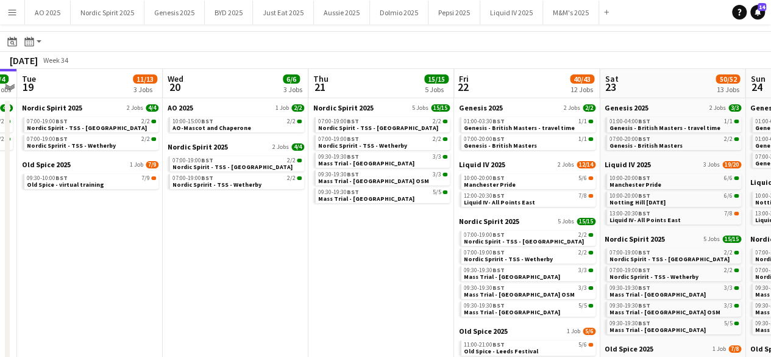
scroll to position [0, 567]
drag, startPoint x: 421, startPoint y: 227, endPoint x: 388, endPoint y: 237, distance: 34.3
click at [388, 237] on app-calendar-viewport "Fri 15 21/21 7 Jobs Sat 16 26/26 8 Jobs Sun 17 26/26 8 Jobs Mon 18 4/4 2 Jobs T…" at bounding box center [385, 260] width 771 height 383
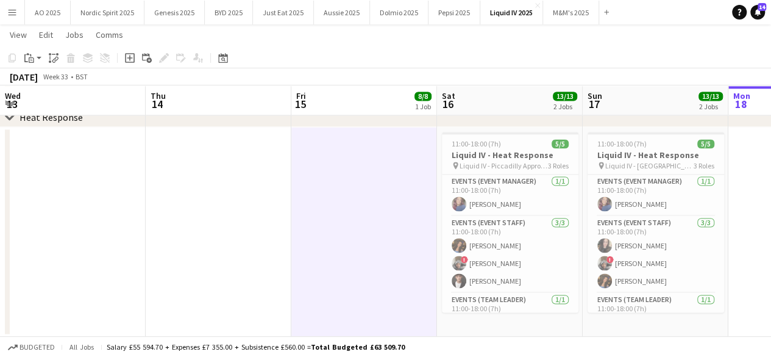
scroll to position [21, 0]
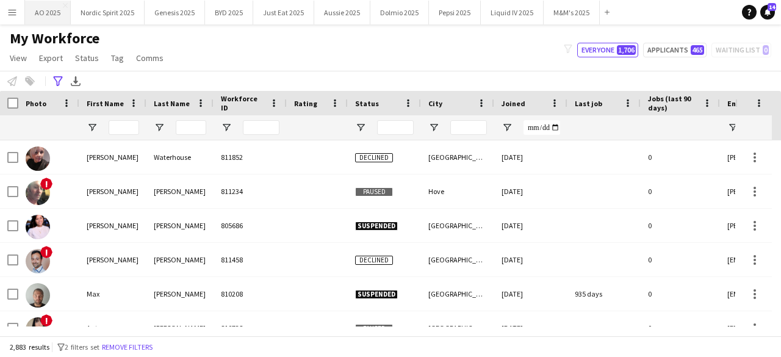
type input "**********"
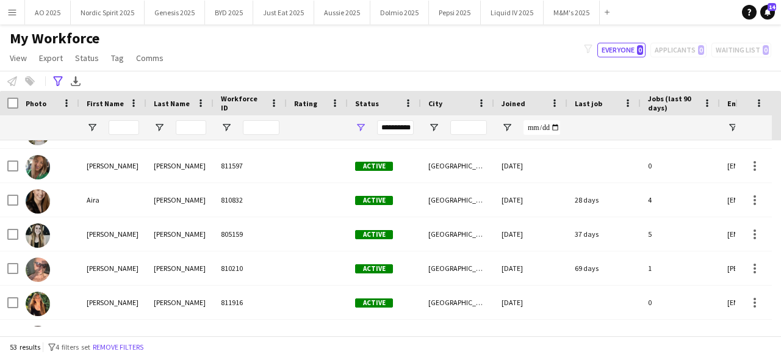
scroll to position [342, 0]
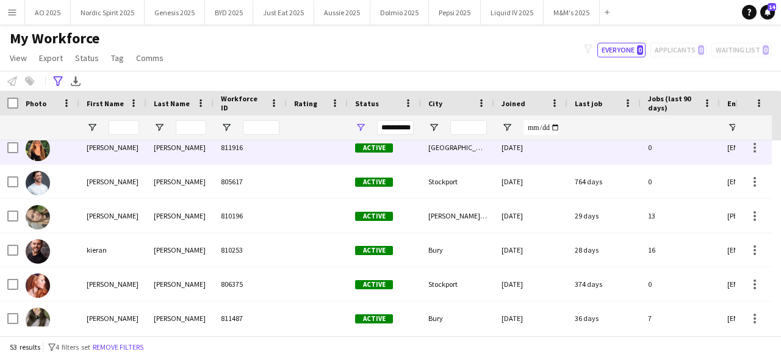
click at [34, 149] on img at bounding box center [38, 149] width 24 height 24
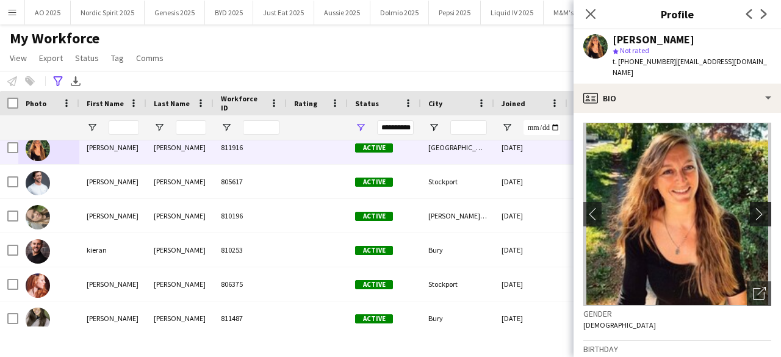
click at [759, 207] on app-icon "chevron-right" at bounding box center [762, 213] width 19 height 13
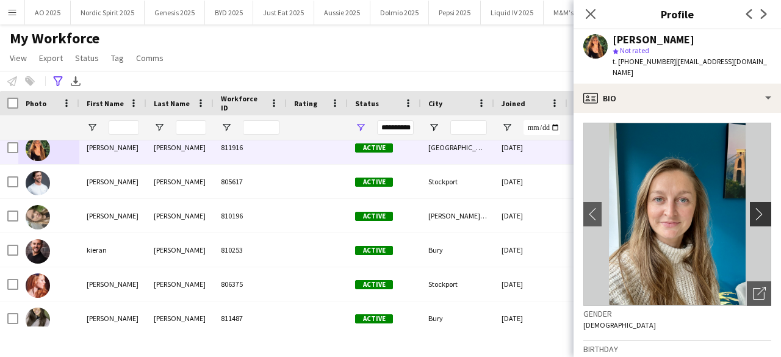
click at [759, 207] on app-icon "chevron-right" at bounding box center [762, 213] width 19 height 13
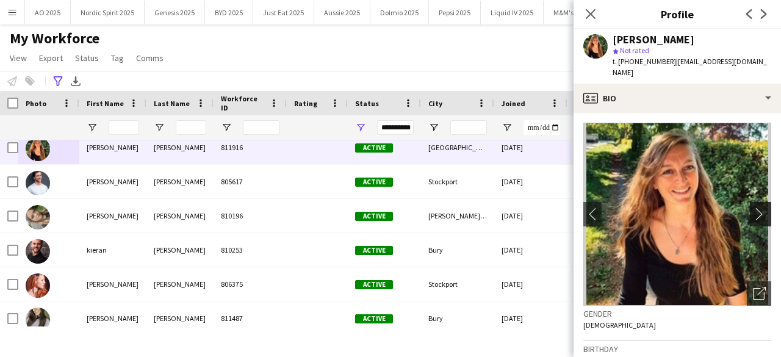
click at [759, 207] on app-icon "chevron-right" at bounding box center [762, 213] width 19 height 13
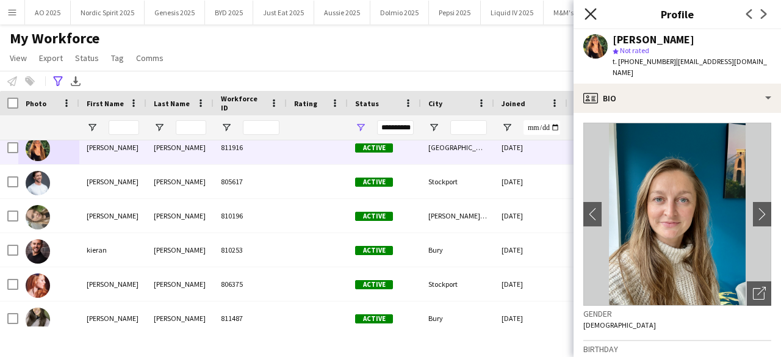
click at [588, 13] on icon at bounding box center [590, 14] width 12 height 12
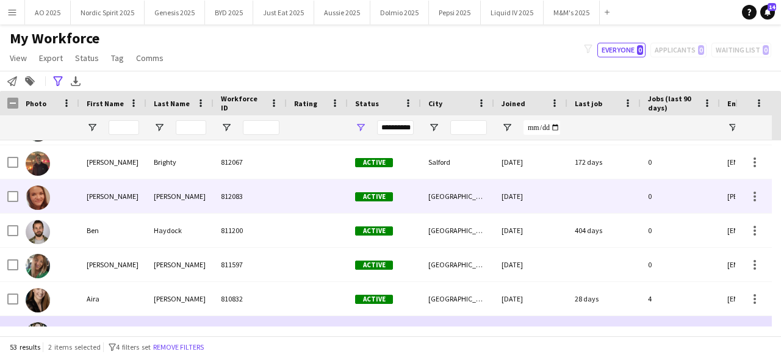
click at [43, 191] on img at bounding box center [38, 197] width 24 height 24
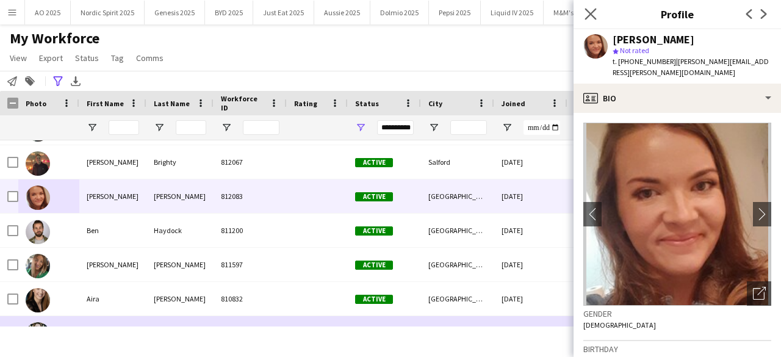
click at [587, 21] on app-icon "Close pop-in" at bounding box center [591, 14] width 18 height 18
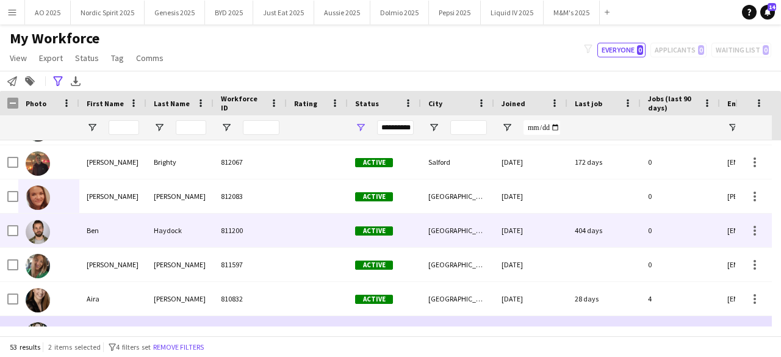
click at [51, 236] on div at bounding box center [48, 230] width 61 height 34
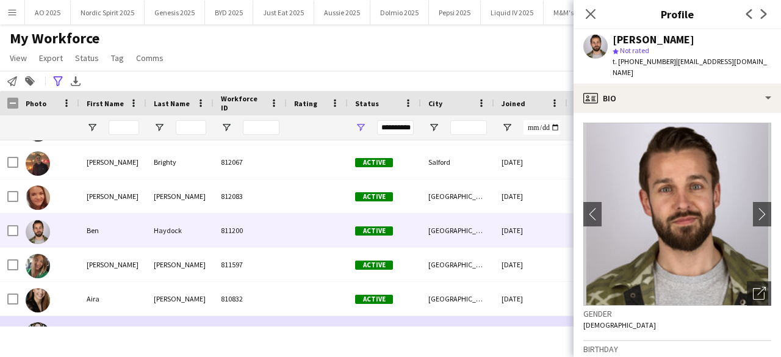
click at [762, 199] on app-crew-profile-bio "chevron-left chevron-right Open photos pop-in Gender Male Birthday 24-08-1991 (…" at bounding box center [676, 235] width 207 height 244
click at [753, 207] on app-icon "chevron-right" at bounding box center [762, 213] width 19 height 13
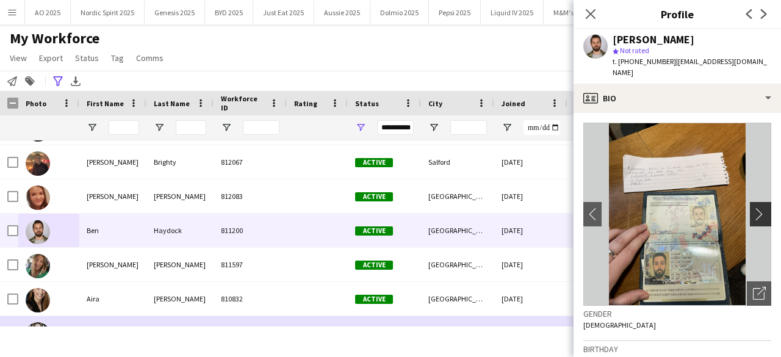
click at [753, 207] on app-icon "chevron-right" at bounding box center [762, 213] width 19 height 13
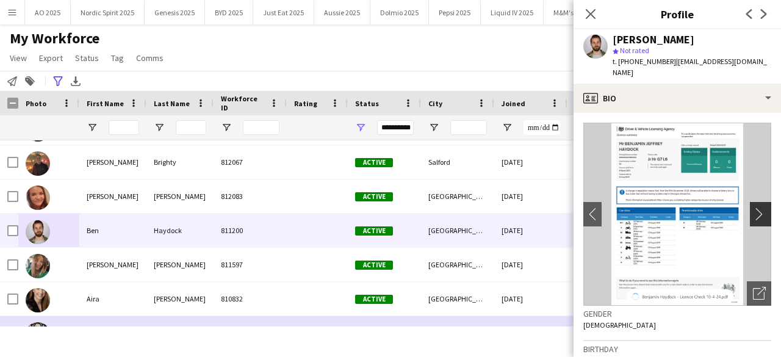
click at [753, 207] on app-icon "chevron-right" at bounding box center [762, 213] width 19 height 13
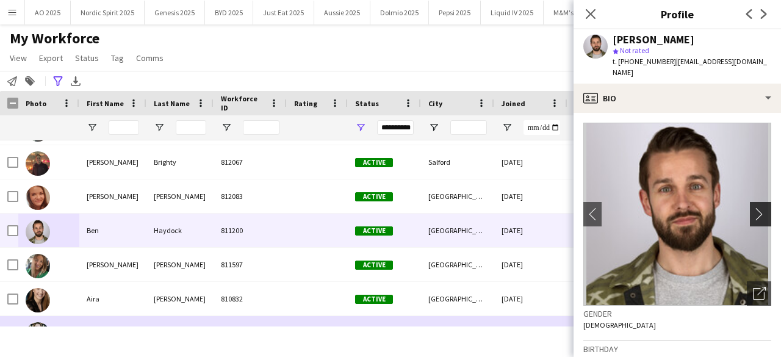
click at [753, 207] on app-icon "chevron-right" at bounding box center [762, 213] width 19 height 13
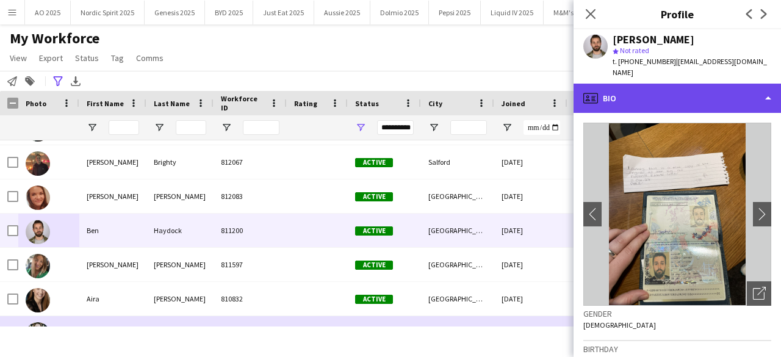
click at [744, 91] on div "profile Bio" at bounding box center [676, 98] width 207 height 29
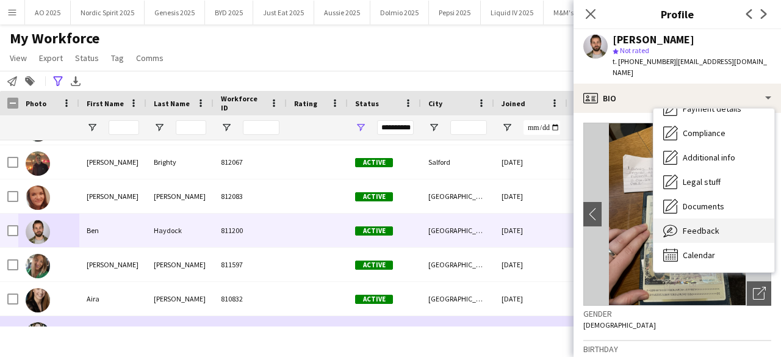
click at [748, 220] on div "Feedback Feedback" at bounding box center [713, 230] width 121 height 24
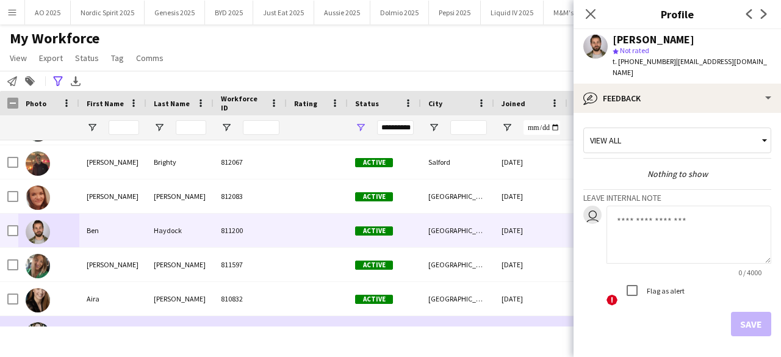
click at [599, 17] on div "Close pop-in" at bounding box center [590, 14] width 34 height 28
click at [596, 17] on div "Close pop-in" at bounding box center [590, 14] width 34 height 28
click at [590, 16] on icon "Close pop-in" at bounding box center [590, 14] width 12 height 12
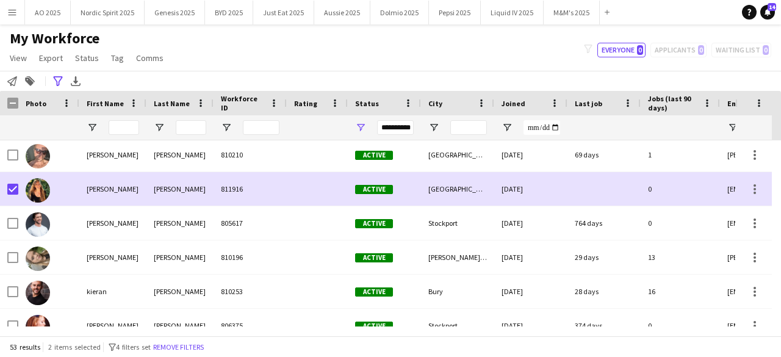
scroll to position [454, 0]
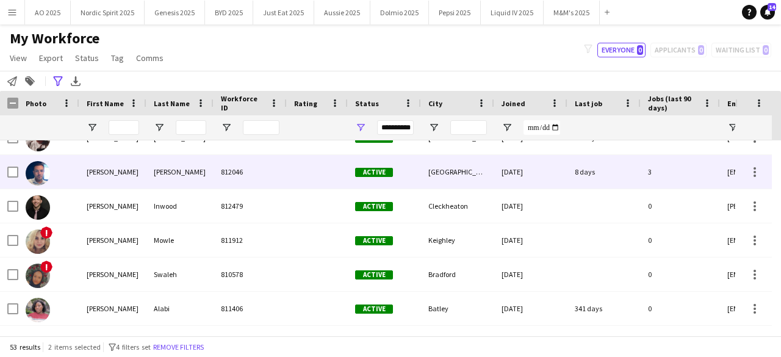
click at [40, 166] on img at bounding box center [38, 173] width 24 height 24
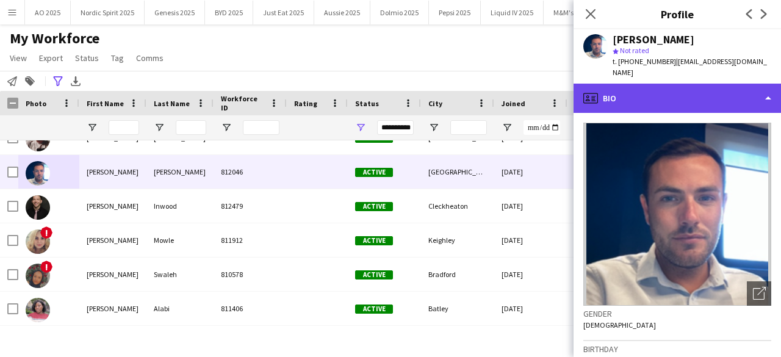
click at [688, 86] on div "profile Bio" at bounding box center [676, 98] width 207 height 29
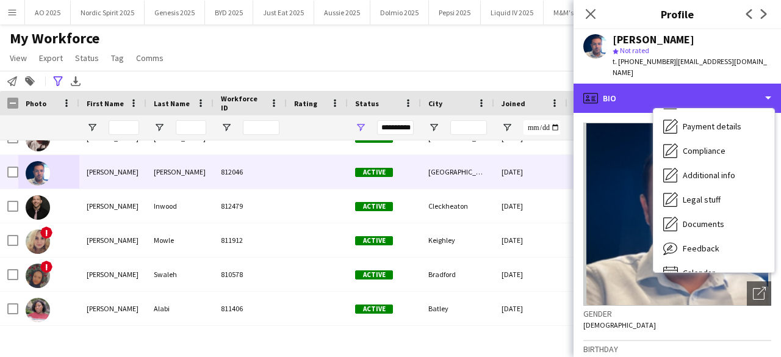
scroll to position [163, 0]
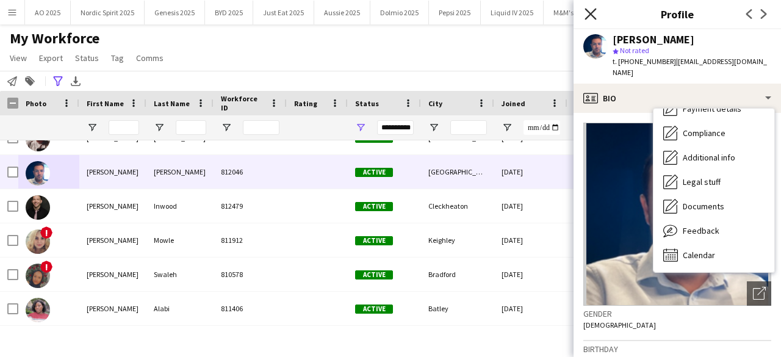
click at [589, 13] on icon at bounding box center [590, 14] width 12 height 12
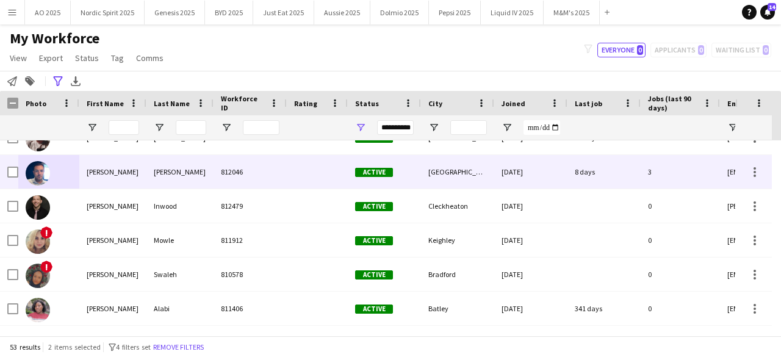
click at [37, 171] on img at bounding box center [38, 173] width 24 height 24
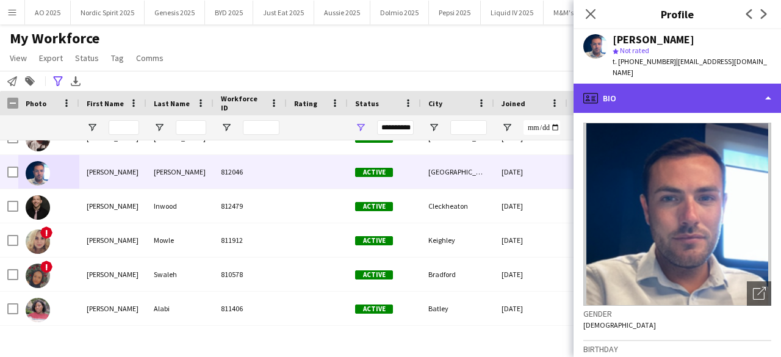
click at [596, 84] on div "profile Bio" at bounding box center [676, 98] width 207 height 29
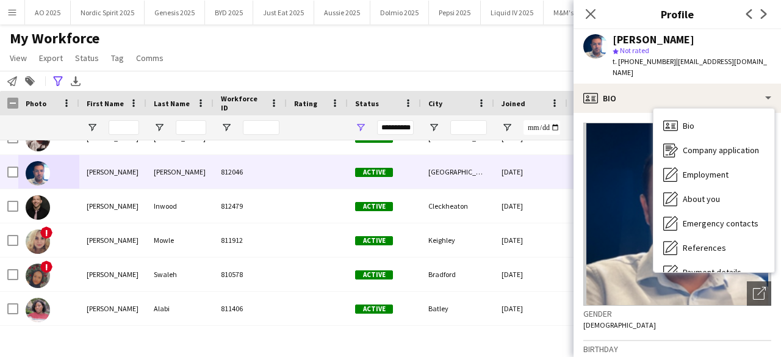
drag, startPoint x: 768, startPoint y: 139, endPoint x: 771, endPoint y: 146, distance: 7.4
click at [771, 146] on div "Bio Bio Company application Company application Employment Employment About you…" at bounding box center [713, 190] width 121 height 163
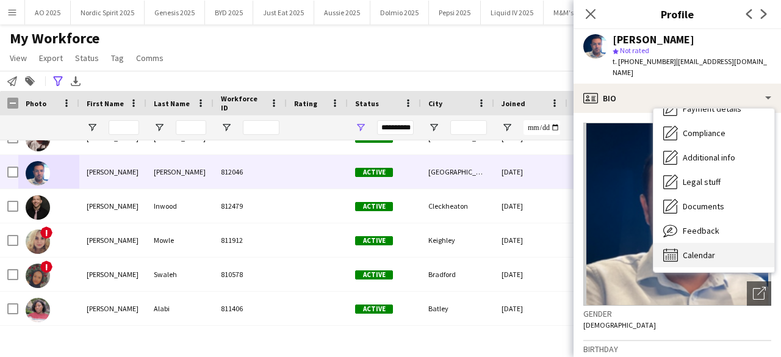
click at [730, 247] on div "Calendar Calendar" at bounding box center [713, 255] width 121 height 24
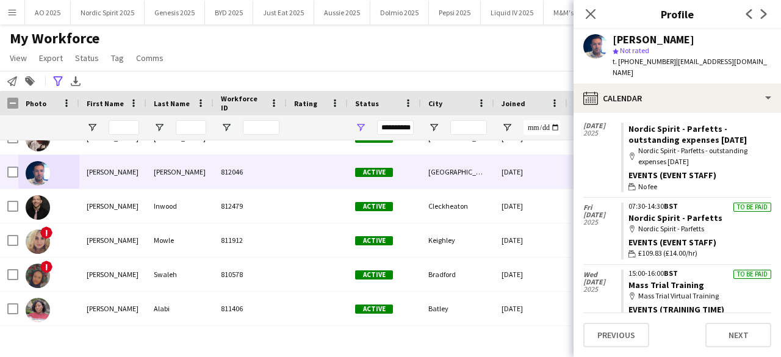
scroll to position [54, 0]
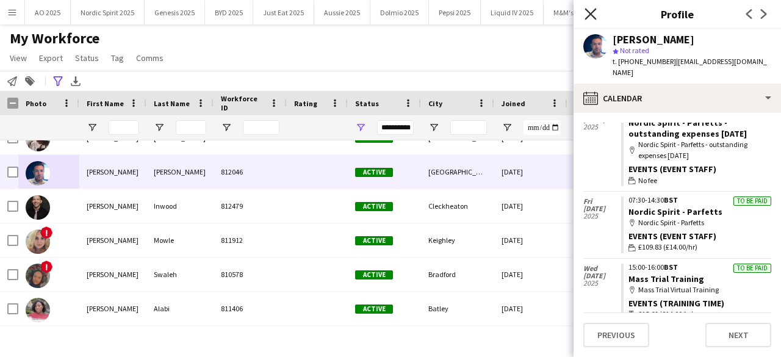
click at [590, 16] on icon "Close pop-in" at bounding box center [590, 14] width 12 height 12
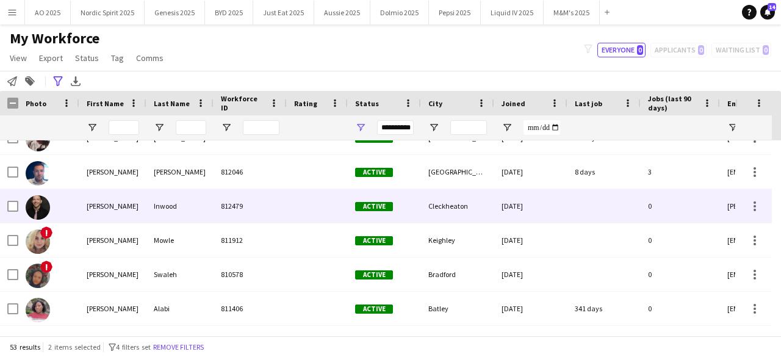
click at [33, 214] on img at bounding box center [38, 207] width 24 height 24
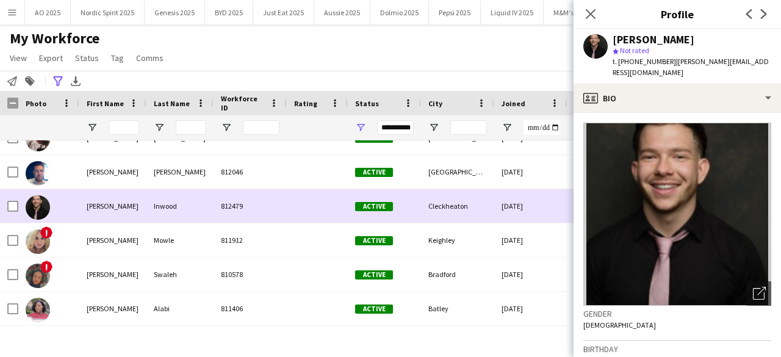
click at [33, 214] on img at bounding box center [38, 207] width 24 height 24
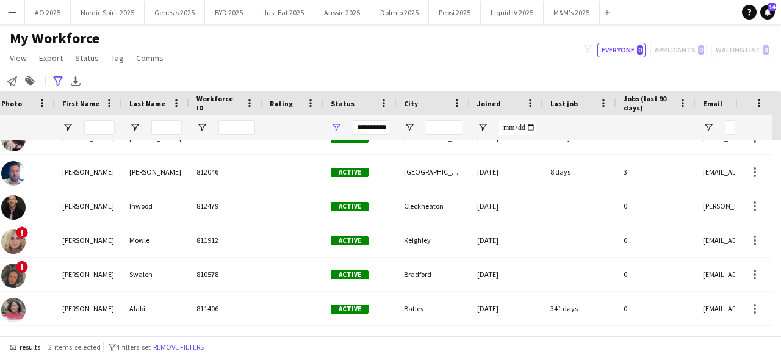
scroll to position [0, 49]
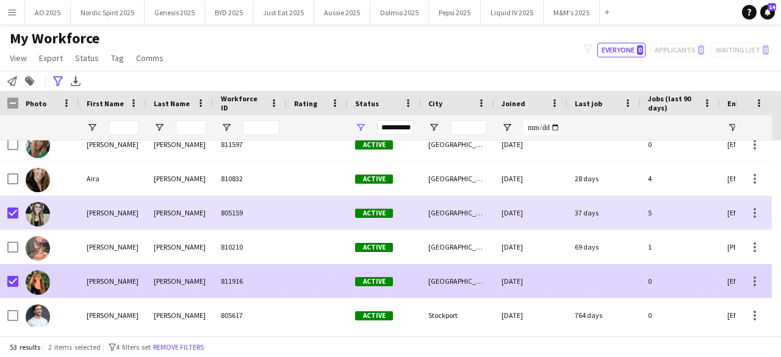
click at [44, 280] on img at bounding box center [38, 282] width 24 height 24
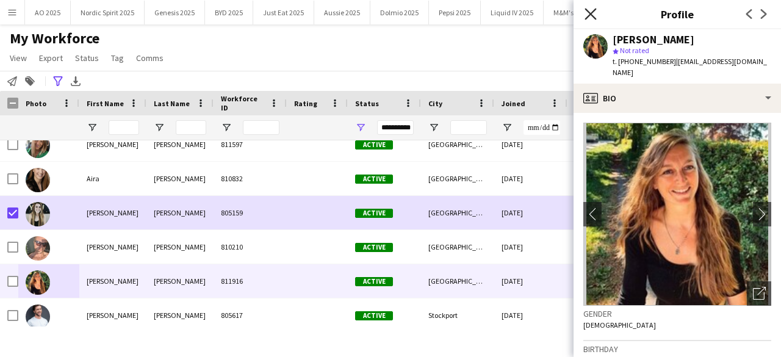
click at [587, 16] on icon "Close pop-in" at bounding box center [590, 14] width 12 height 12
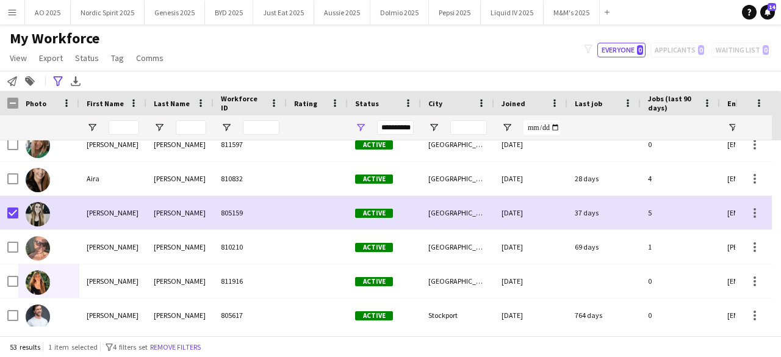
scroll to position [276, 0]
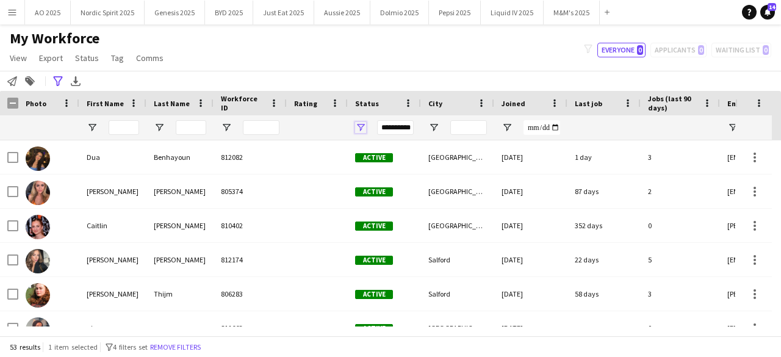
click at [362, 123] on span "Open Filter Menu" at bounding box center [360, 127] width 11 height 11
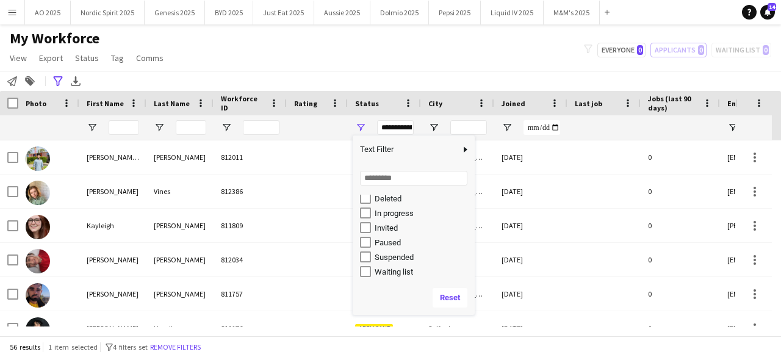
click at [390, 242] on div "Paused" at bounding box center [422, 242] width 96 height 9
type input "**********"
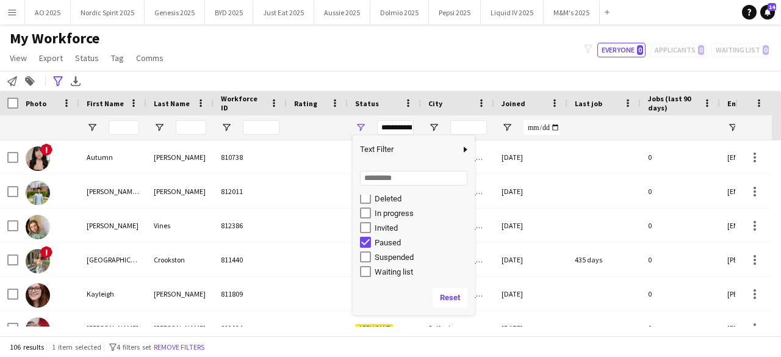
click at [462, 34] on div "My Workforce View Views Default view Compliance Log New view Update view Delete…" at bounding box center [390, 49] width 781 height 41
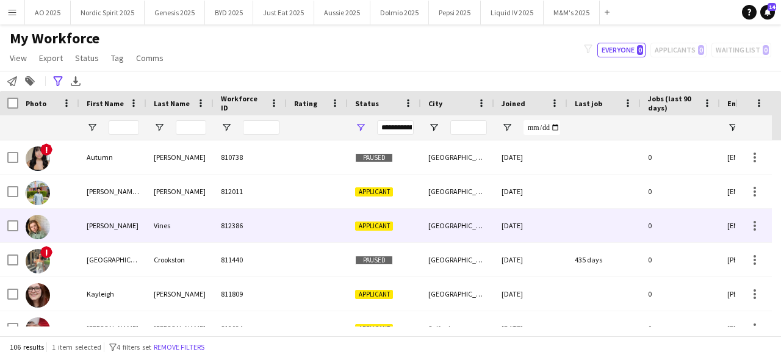
click at [38, 226] on img at bounding box center [38, 227] width 24 height 24
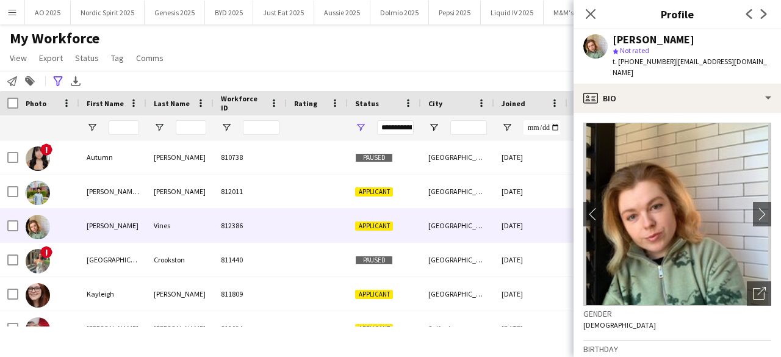
click at [251, 69] on div "My Workforce View Views Default view Compliance Log New view Update view Delete…" at bounding box center [390, 49] width 781 height 41
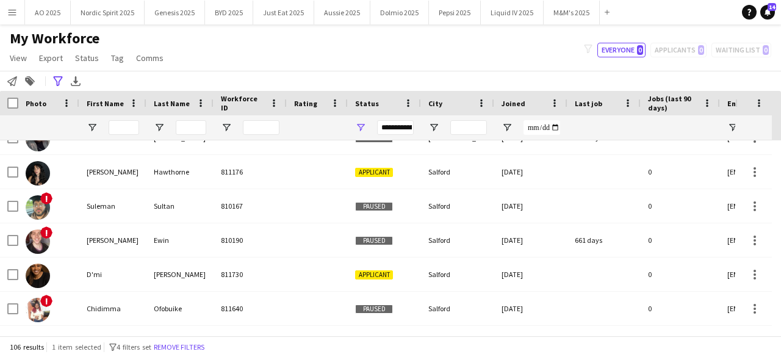
scroll to position [317, 0]
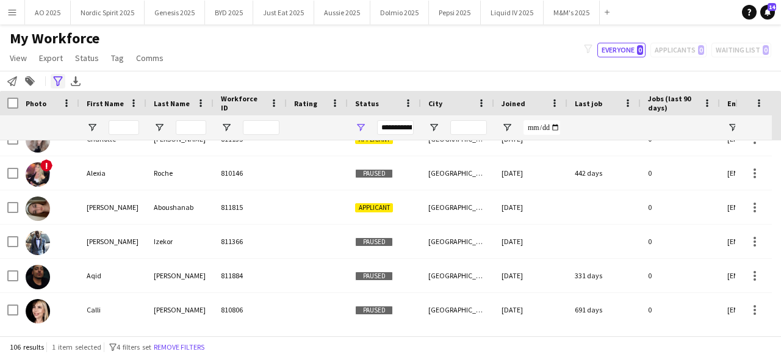
click at [58, 81] on icon "Advanced filters" at bounding box center [58, 81] width 10 height 10
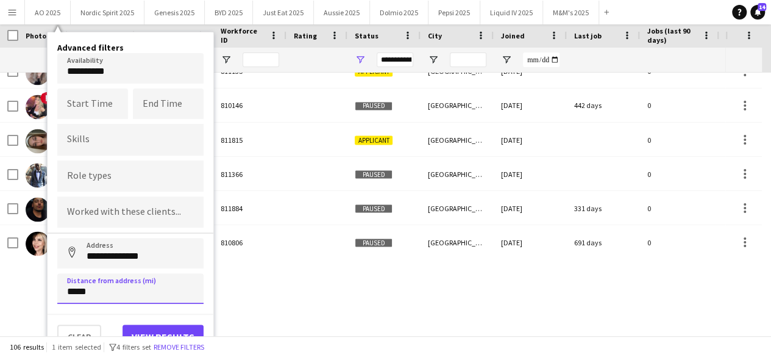
drag, startPoint x: 162, startPoint y: 293, endPoint x: 51, endPoint y: 275, distance: 113.1
click at [51, 275] on div "**********" at bounding box center [131, 195] width 166 height 326
type input "*****"
click at [151, 336] on div "106 results 1 item selected filter-1 4 filters set Remove filters" at bounding box center [385, 346] width 771 height 21
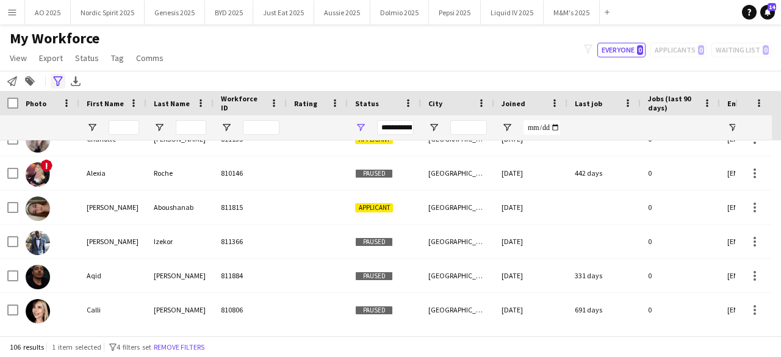
click at [55, 80] on icon "Advanced filters" at bounding box center [58, 81] width 10 height 10
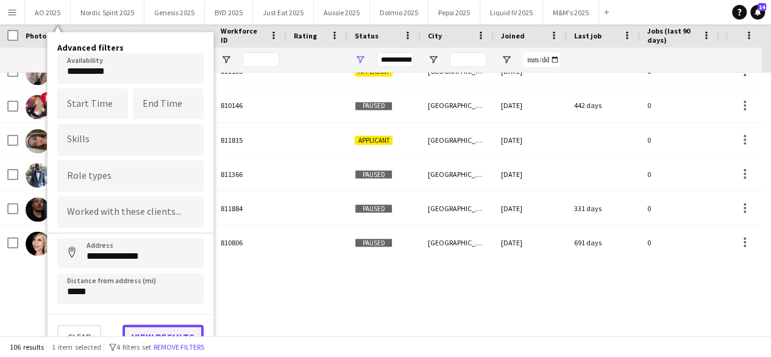
click at [184, 327] on button "View results" at bounding box center [163, 336] width 81 height 24
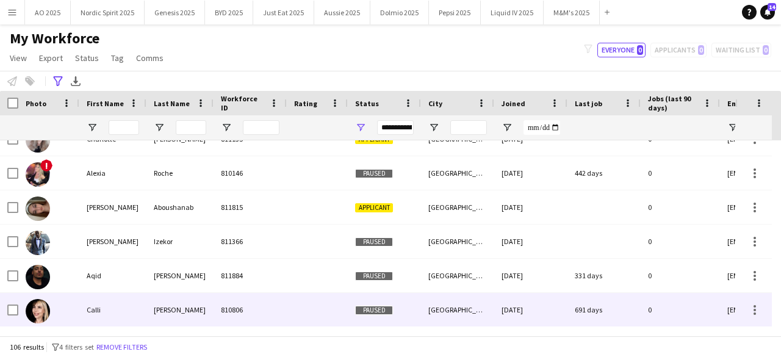
click at [34, 305] on img at bounding box center [38, 311] width 24 height 24
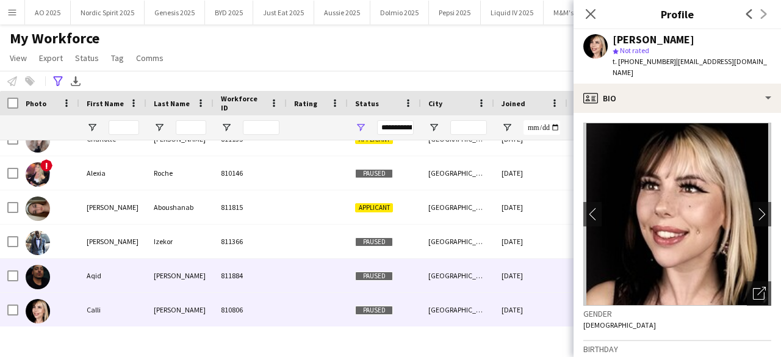
click at [38, 273] on img at bounding box center [38, 277] width 24 height 24
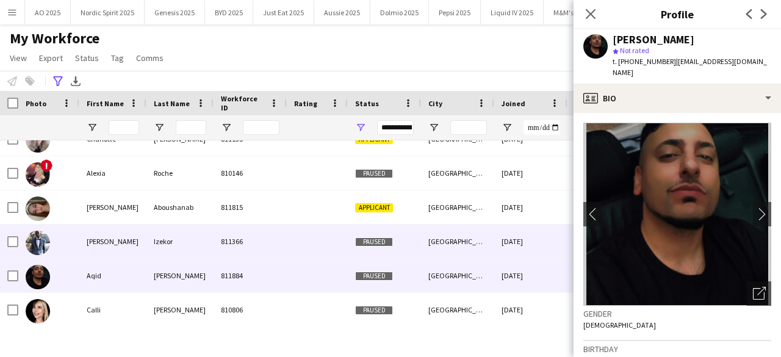
click at [40, 246] on img at bounding box center [38, 243] width 24 height 24
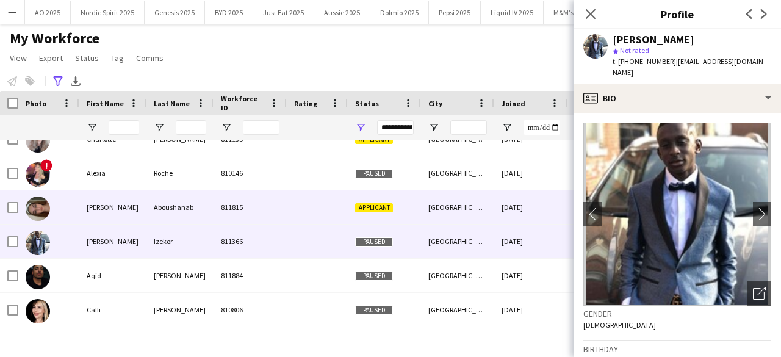
click at [39, 211] on img at bounding box center [38, 208] width 24 height 24
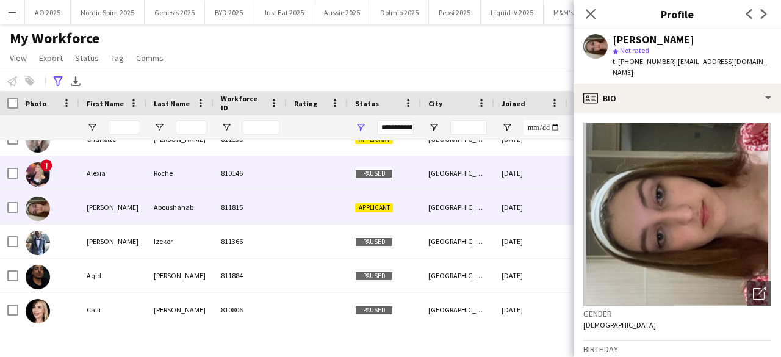
click at [40, 173] on img at bounding box center [38, 174] width 24 height 24
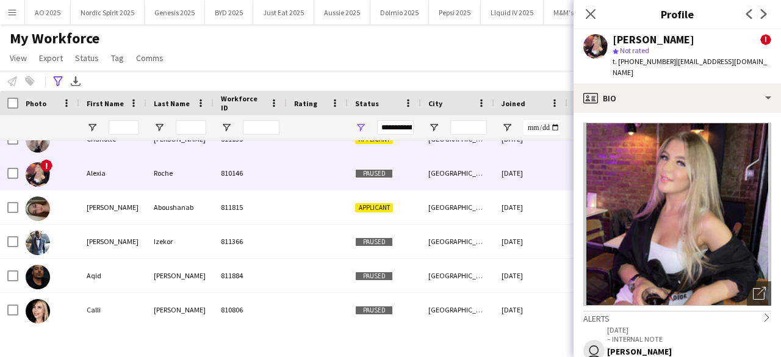
click at [35, 150] on img at bounding box center [38, 140] width 24 height 24
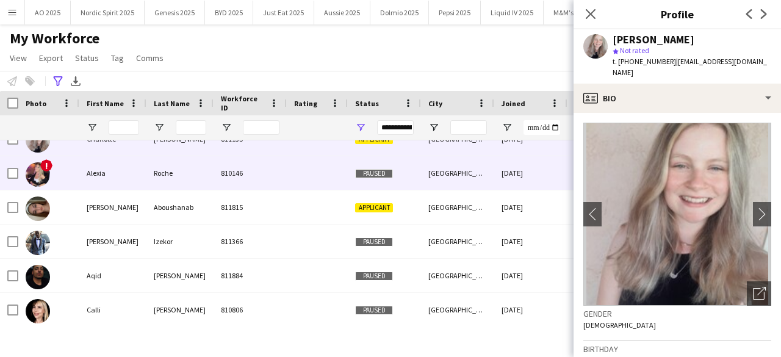
click at [36, 179] on img at bounding box center [38, 174] width 24 height 24
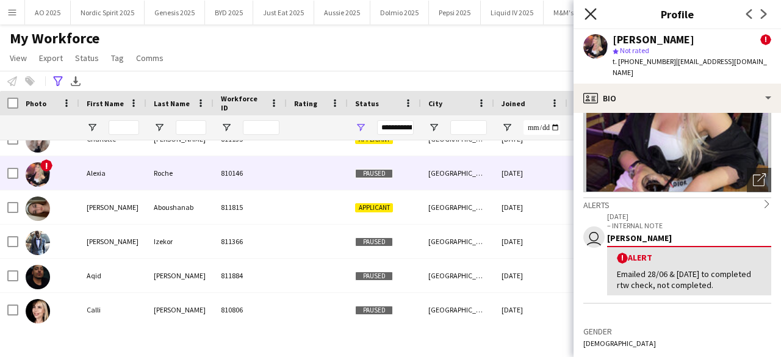
click at [588, 15] on icon "Close pop-in" at bounding box center [590, 14] width 12 height 12
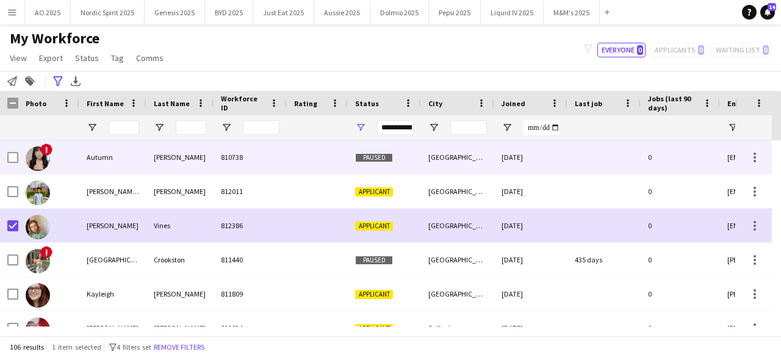
click at [42, 156] on img at bounding box center [38, 158] width 24 height 24
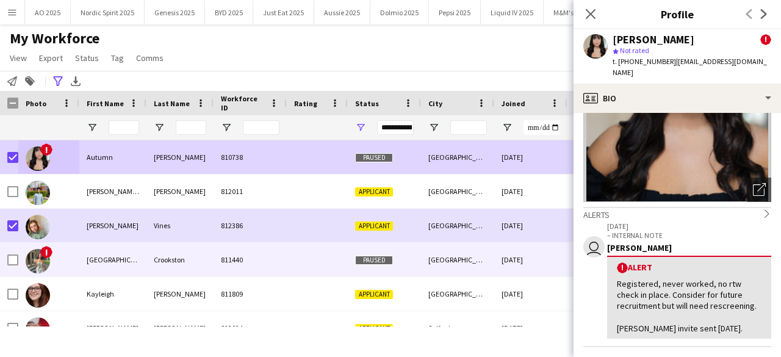
click at [35, 262] on img at bounding box center [38, 261] width 24 height 24
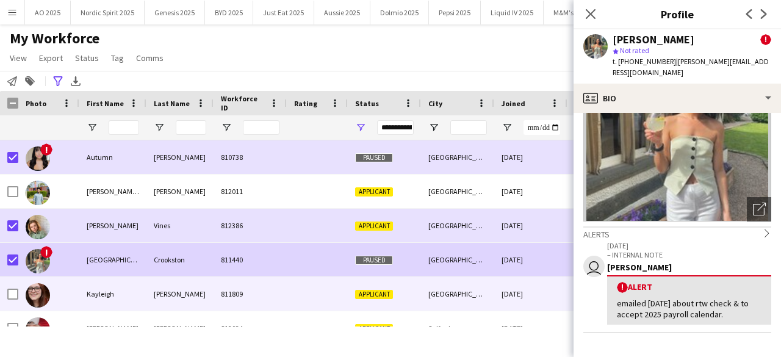
click at [36, 291] on img at bounding box center [38, 295] width 24 height 24
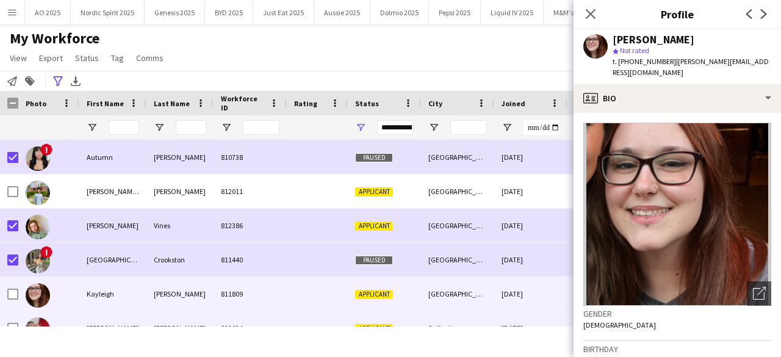
click at [39, 316] on div at bounding box center [38, 329] width 24 height 34
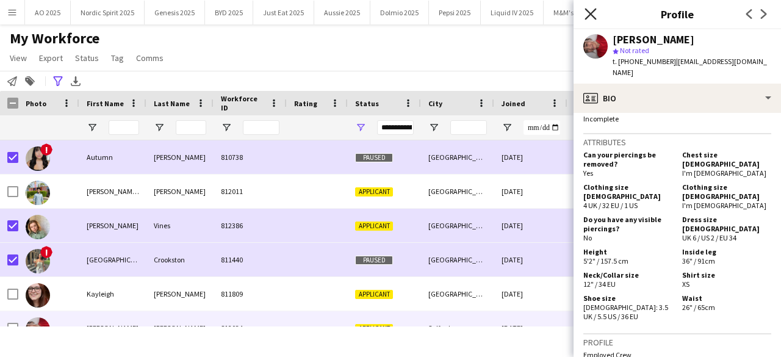
click at [592, 10] on icon "Close pop-in" at bounding box center [590, 14] width 12 height 12
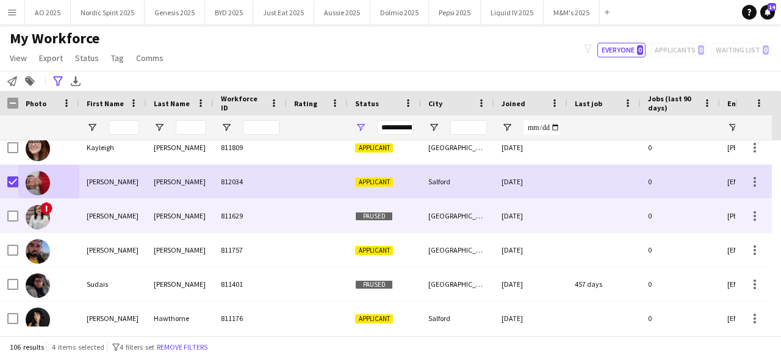
click at [41, 221] on img at bounding box center [38, 217] width 24 height 24
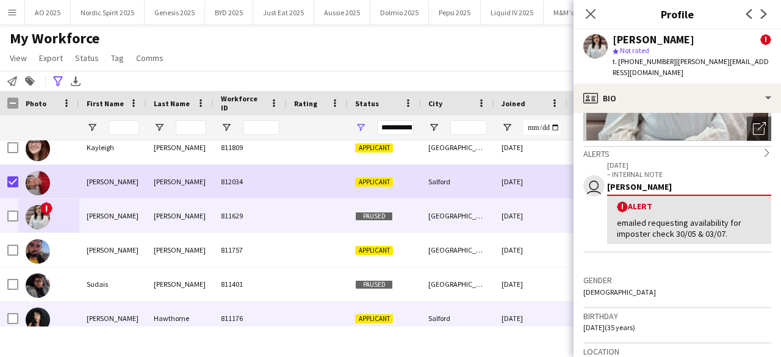
click at [44, 316] on img at bounding box center [38, 319] width 24 height 24
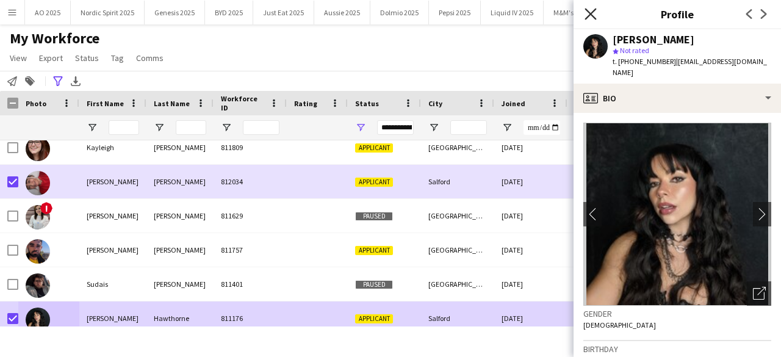
click at [585, 10] on icon "Close pop-in" at bounding box center [590, 14] width 12 height 12
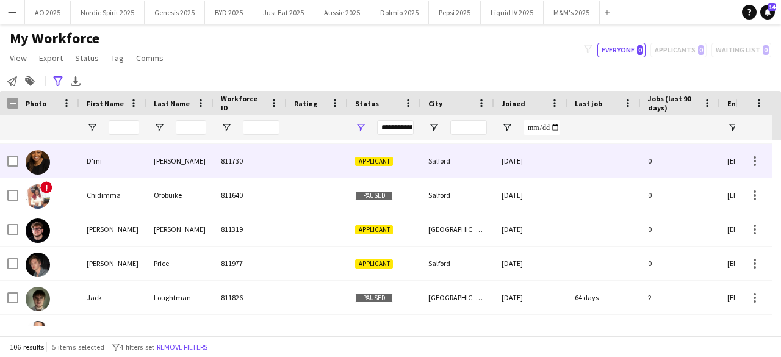
click at [34, 166] on img at bounding box center [38, 162] width 24 height 24
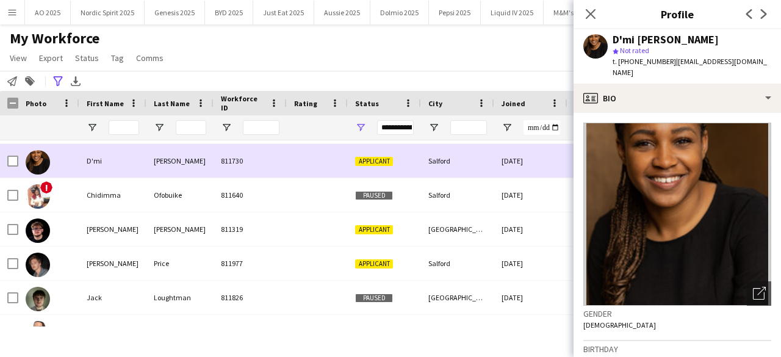
click at [34, 166] on img at bounding box center [38, 162] width 24 height 24
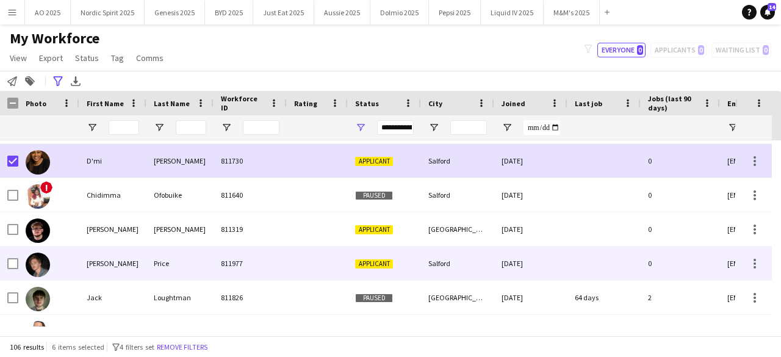
click at [41, 260] on img at bounding box center [38, 264] width 24 height 24
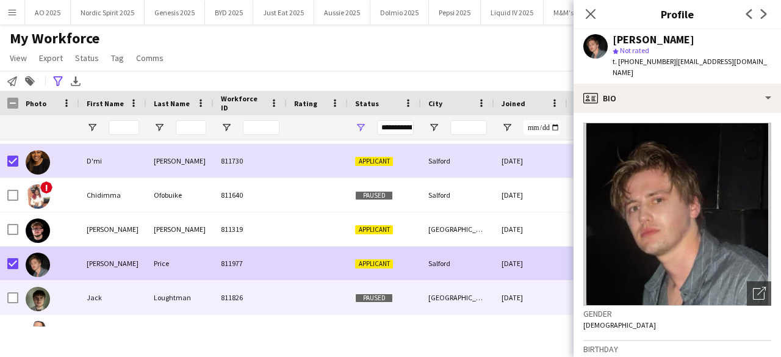
click at [28, 299] on img at bounding box center [38, 299] width 24 height 24
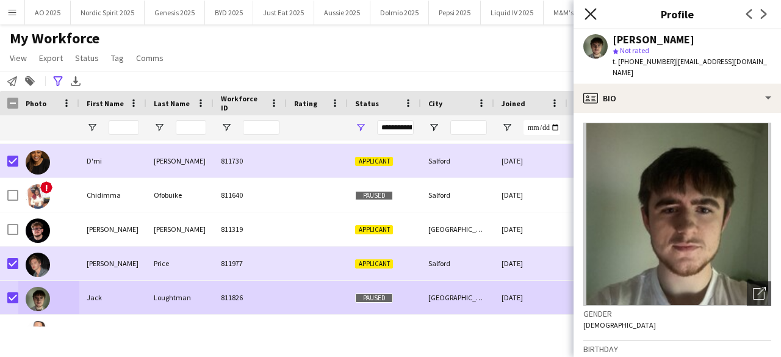
click at [587, 16] on icon at bounding box center [590, 14] width 12 height 12
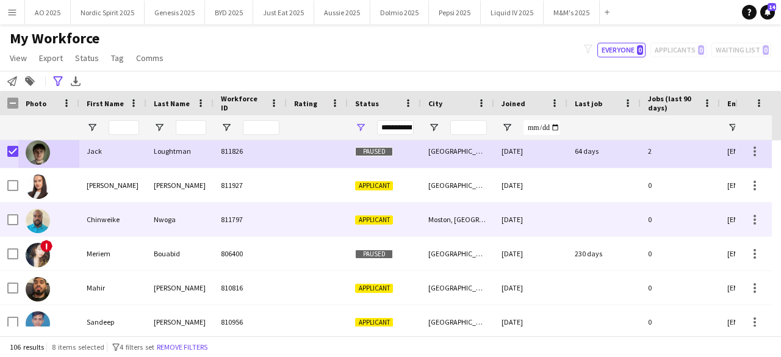
click at [35, 203] on div at bounding box center [38, 220] width 24 height 34
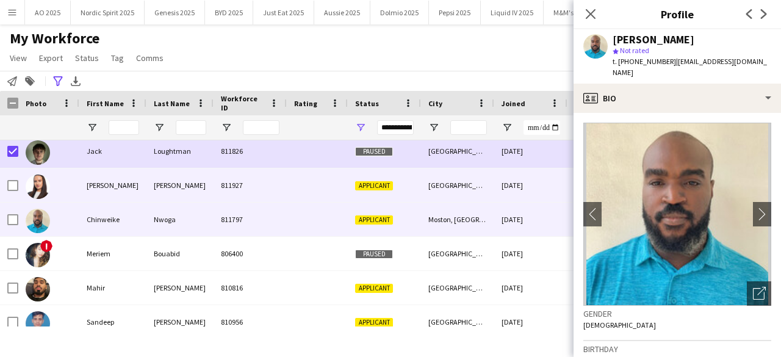
click at [35, 186] on img at bounding box center [38, 186] width 24 height 24
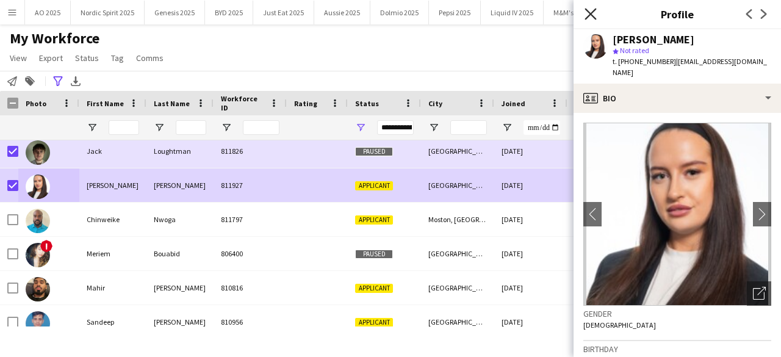
click at [588, 14] on icon "Close pop-in" at bounding box center [590, 14] width 12 height 12
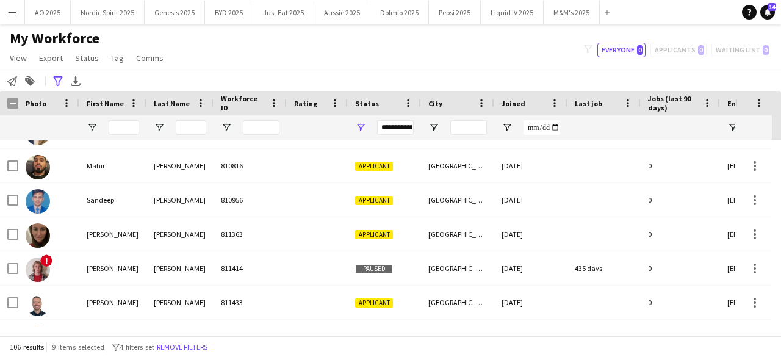
scroll to position [740, 0]
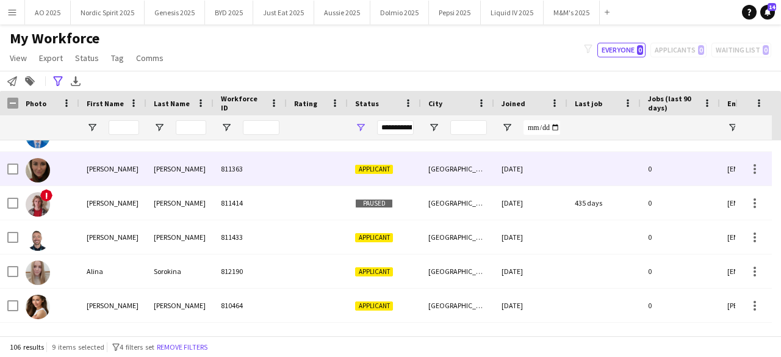
click at [33, 171] on img at bounding box center [38, 170] width 24 height 24
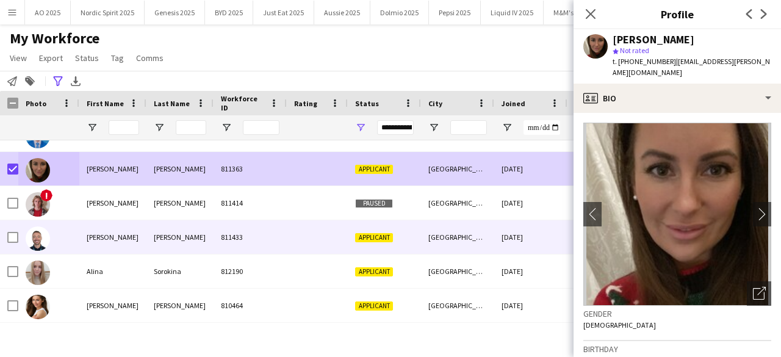
click at [34, 246] on img at bounding box center [38, 238] width 24 height 24
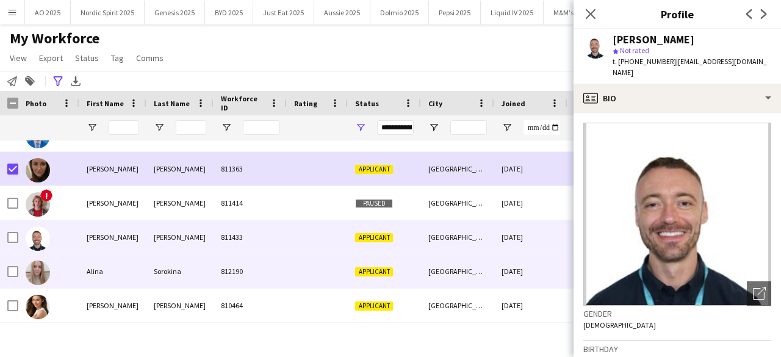
click at [40, 277] on img at bounding box center [38, 272] width 24 height 24
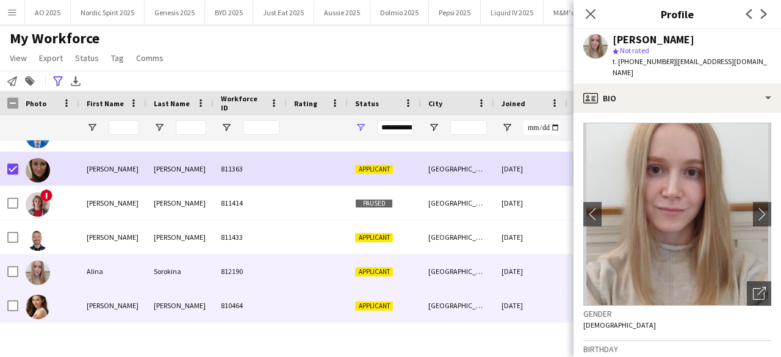
click at [45, 307] on img at bounding box center [38, 307] width 24 height 24
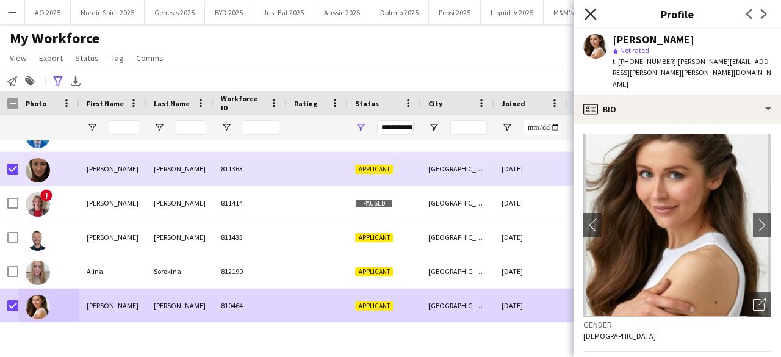
click at [590, 16] on icon "Close pop-in" at bounding box center [590, 14] width 12 height 12
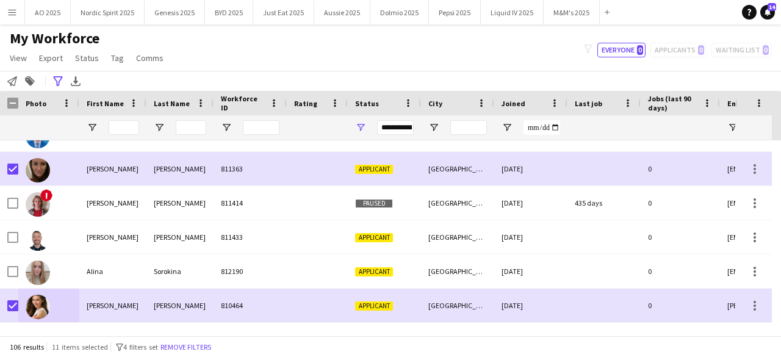
scroll to position [756, 0]
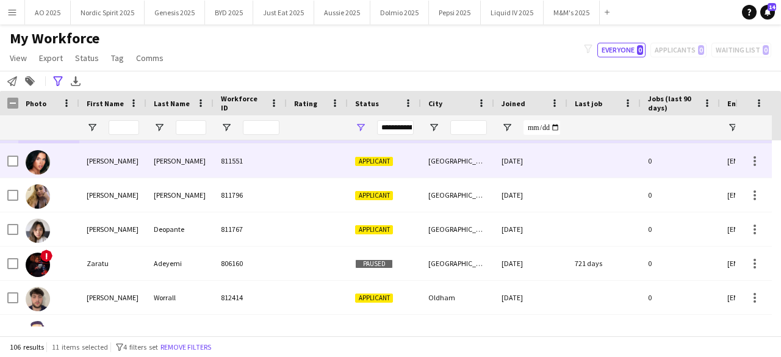
click at [40, 164] on img at bounding box center [38, 162] width 24 height 24
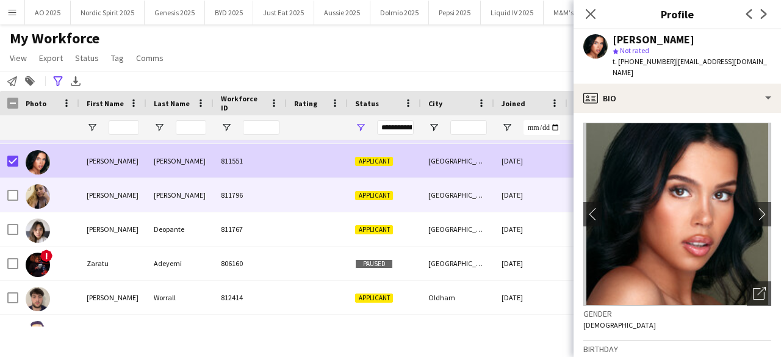
click at [29, 189] on img at bounding box center [38, 196] width 24 height 24
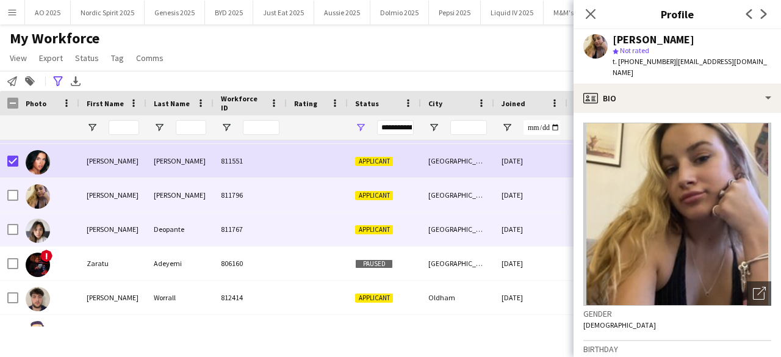
click at [46, 243] on div at bounding box center [38, 230] width 24 height 34
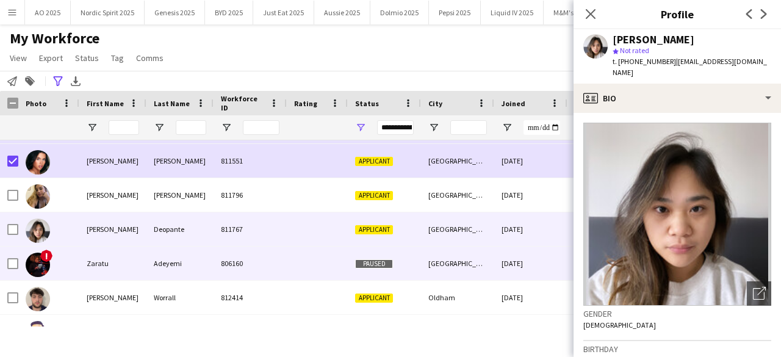
click at [32, 274] on img at bounding box center [38, 264] width 24 height 24
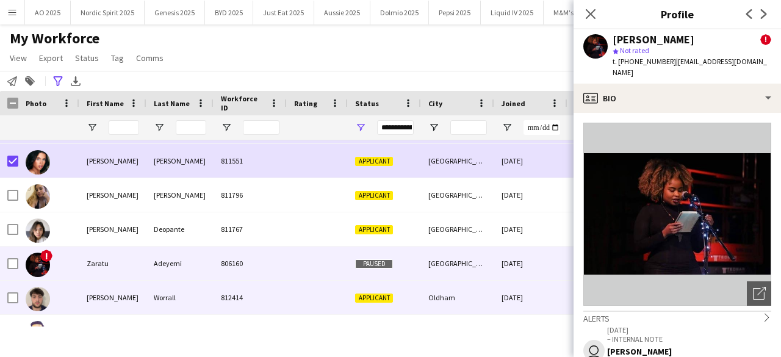
click at [38, 296] on img at bounding box center [38, 299] width 24 height 24
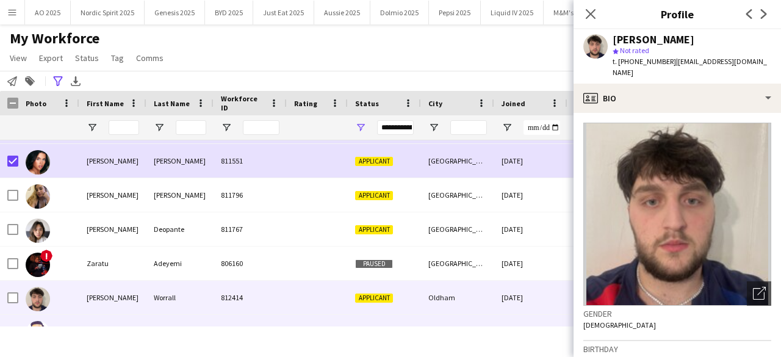
click at [43, 325] on img at bounding box center [38, 333] width 24 height 24
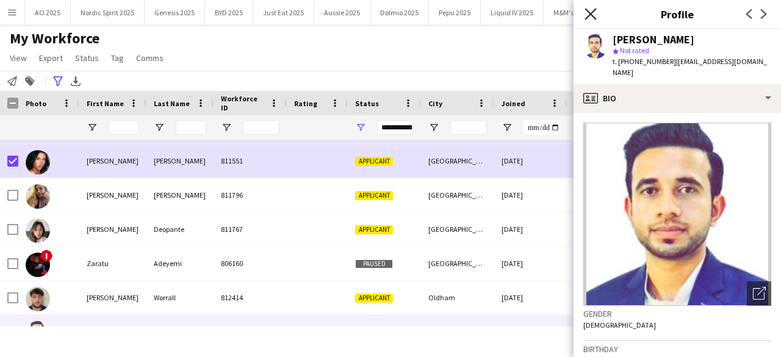
click at [590, 18] on icon "Close pop-in" at bounding box center [590, 14] width 12 height 12
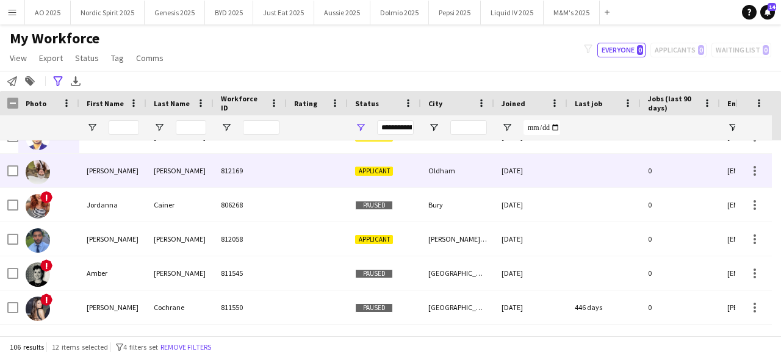
click at [41, 176] on img at bounding box center [38, 172] width 24 height 24
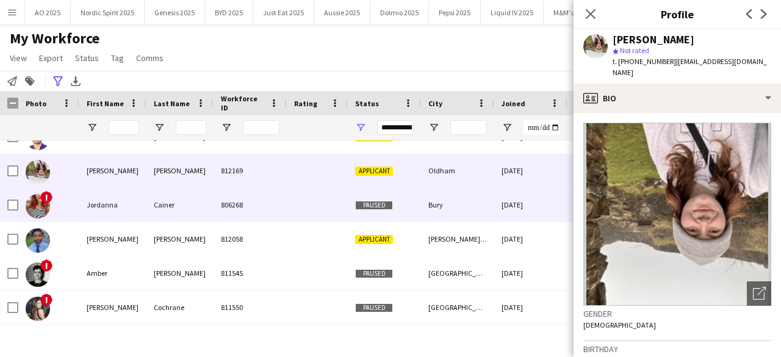
click at [40, 204] on img at bounding box center [38, 206] width 24 height 24
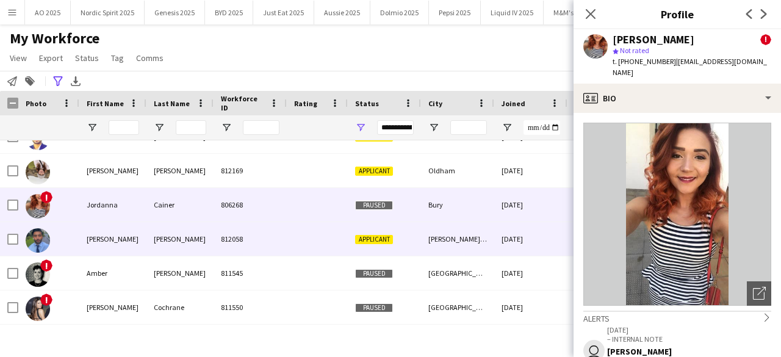
click at [39, 238] on img at bounding box center [38, 240] width 24 height 24
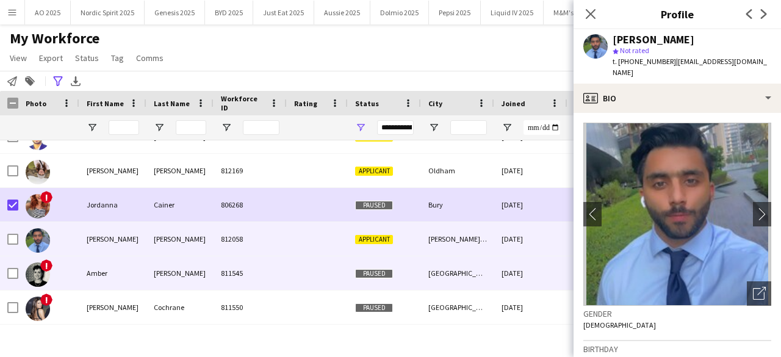
click at [37, 276] on img at bounding box center [38, 274] width 24 height 24
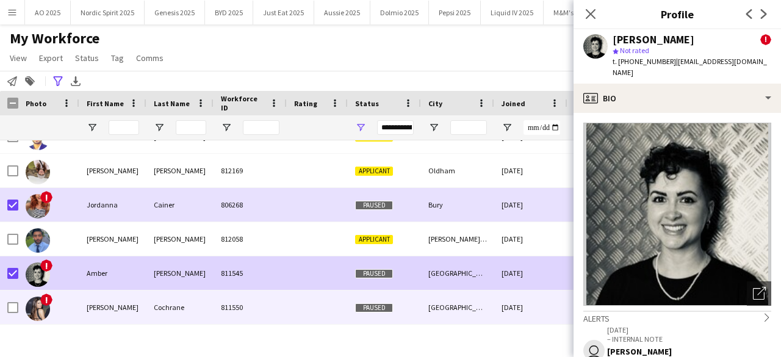
click at [40, 306] on img at bounding box center [38, 308] width 24 height 24
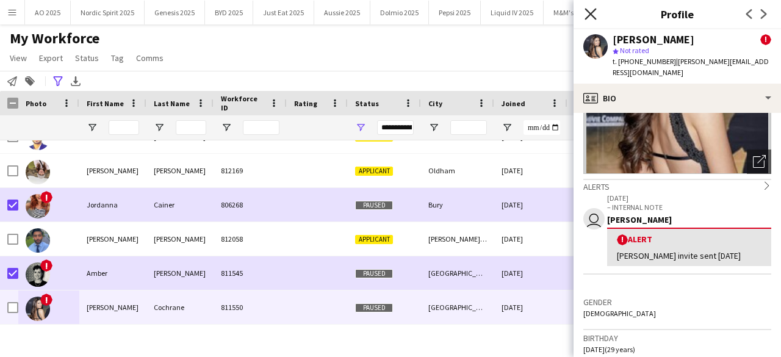
click at [593, 15] on icon "Close pop-in" at bounding box center [590, 14] width 12 height 12
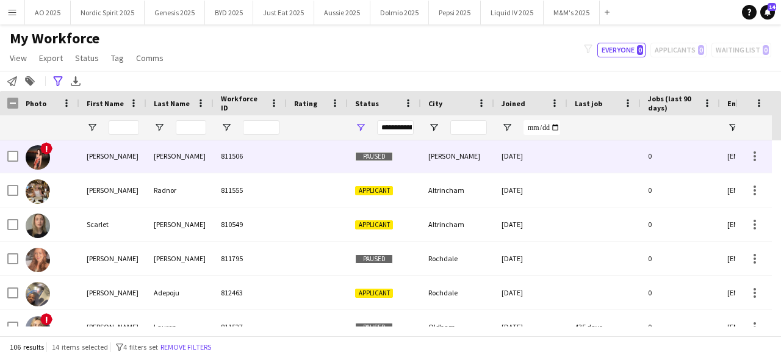
click at [36, 162] on img at bounding box center [38, 157] width 24 height 24
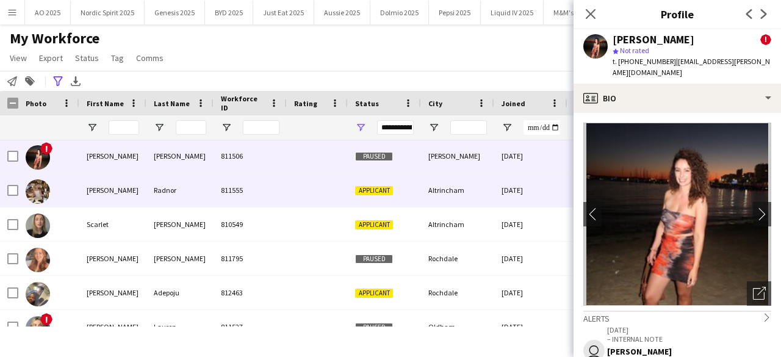
click at [40, 187] on img at bounding box center [38, 191] width 24 height 24
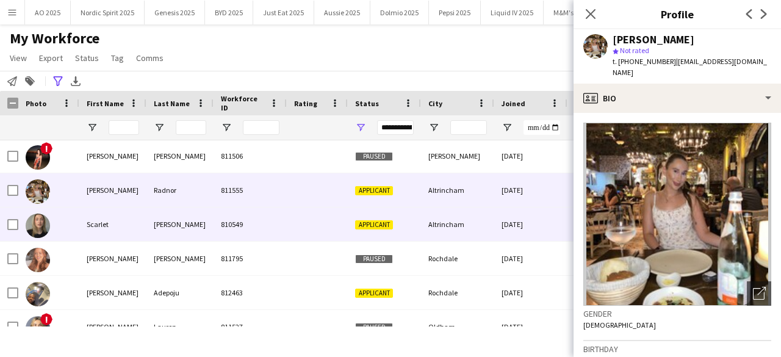
click at [46, 229] on img at bounding box center [38, 225] width 24 height 24
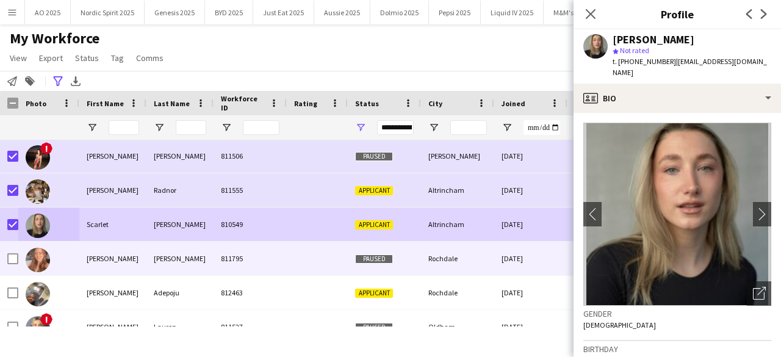
click at [5, 256] on div at bounding box center [9, 258] width 18 height 34
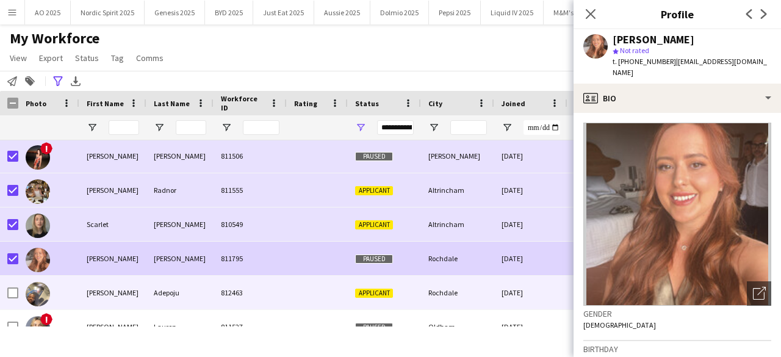
click at [41, 298] on img at bounding box center [38, 294] width 24 height 24
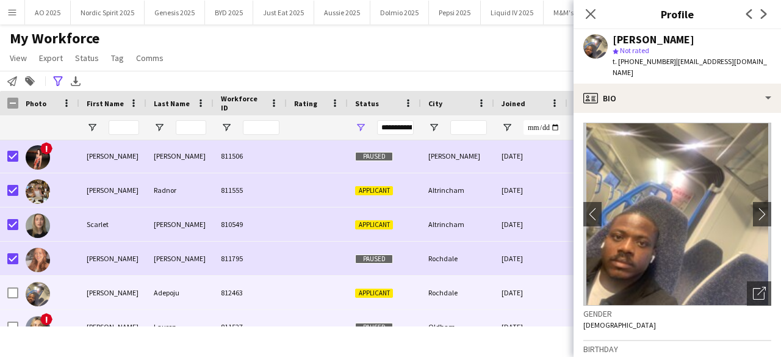
click at [39, 321] on img at bounding box center [38, 328] width 24 height 24
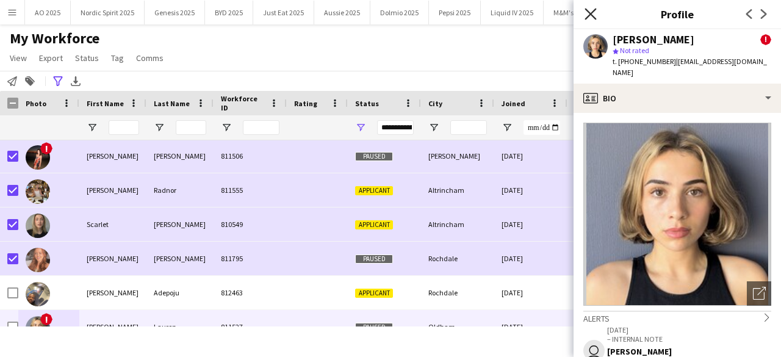
click at [589, 14] on icon at bounding box center [590, 14] width 12 height 12
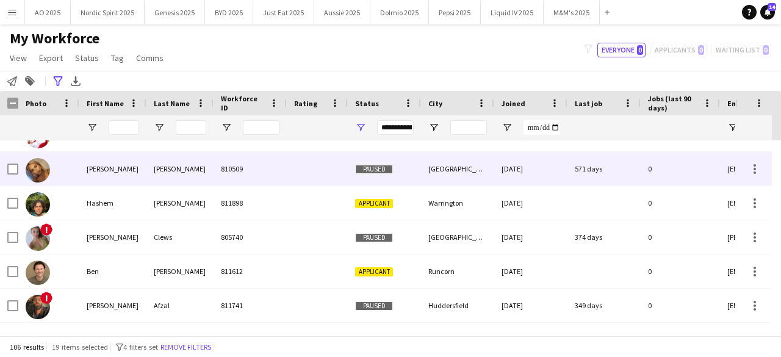
click at [47, 166] on img at bounding box center [38, 170] width 24 height 24
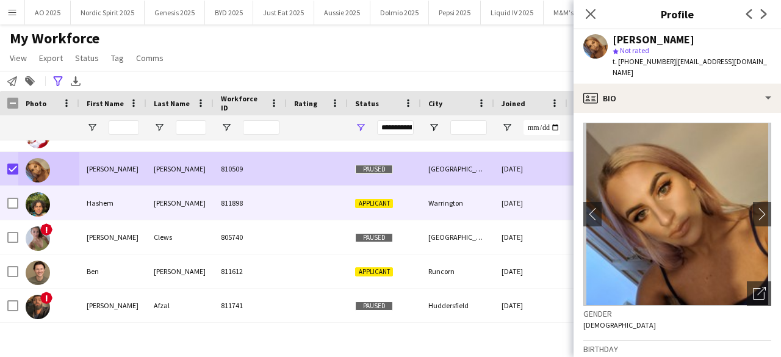
click at [31, 198] on img at bounding box center [38, 204] width 24 height 24
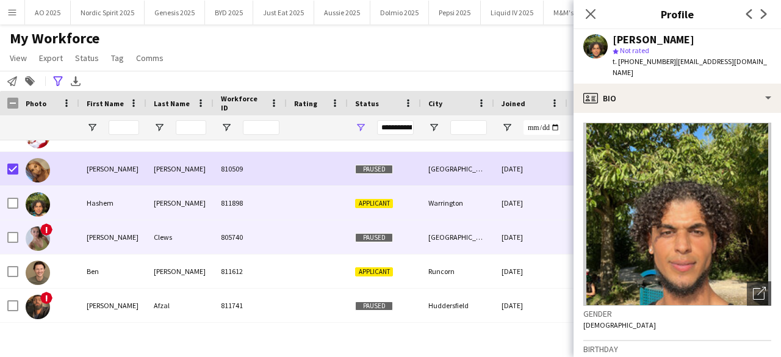
click at [40, 231] on img at bounding box center [38, 238] width 24 height 24
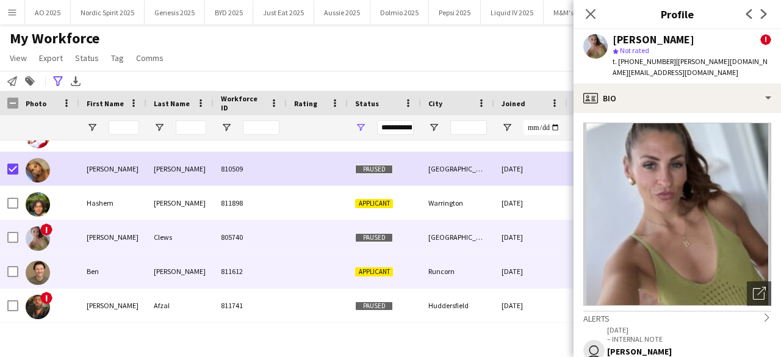
click at [44, 276] on img at bounding box center [38, 272] width 24 height 24
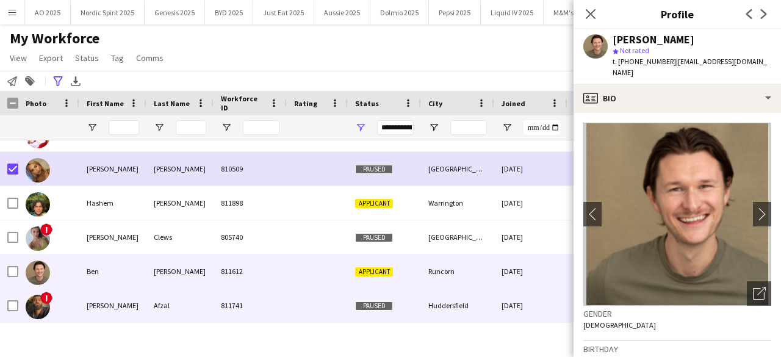
click at [41, 304] on img at bounding box center [38, 307] width 24 height 24
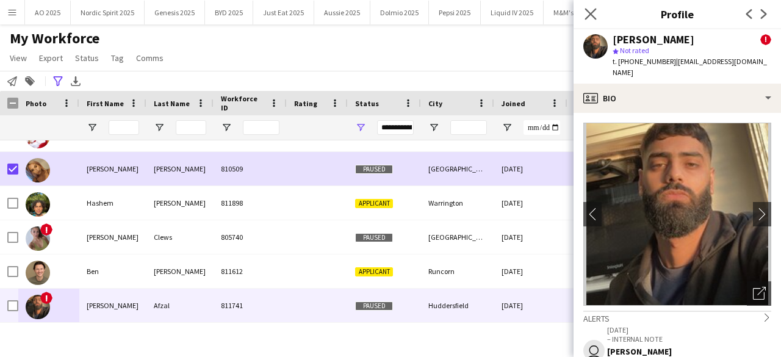
click at [592, 7] on app-icon "Close pop-in" at bounding box center [591, 14] width 18 height 18
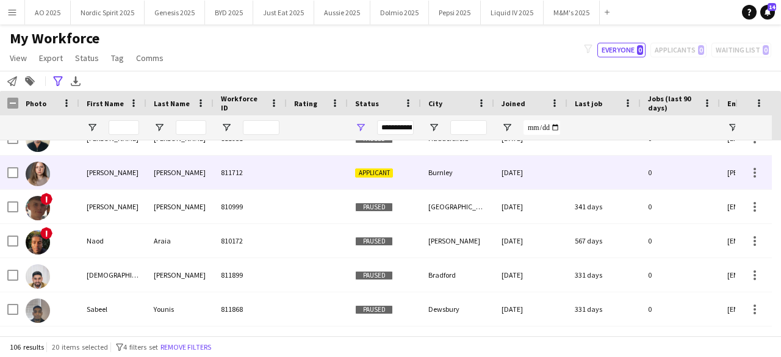
click at [42, 179] on img at bounding box center [38, 174] width 24 height 24
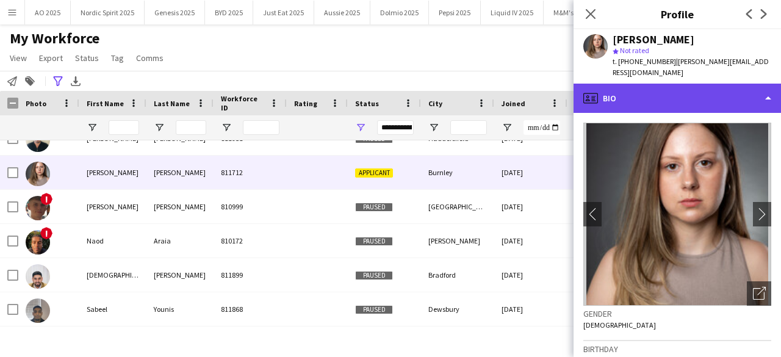
click at [592, 91] on icon "profile" at bounding box center [590, 98] width 15 height 15
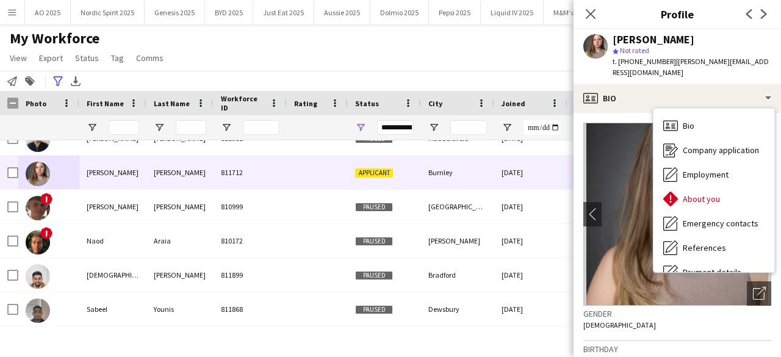
drag, startPoint x: 767, startPoint y: 290, endPoint x: 770, endPoint y: 280, distance: 10.2
click at [767, 290] on app-crew-profile-bio "chevron-left chevron-right Open photos pop-in Gender Female Birthday 19-02-1995…" at bounding box center [676, 235] width 207 height 244
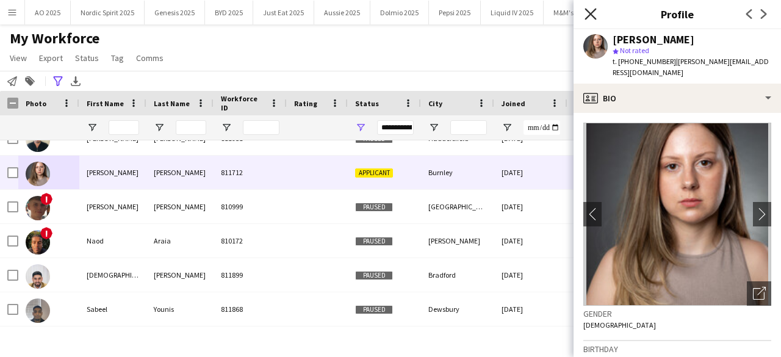
click at [592, 10] on icon "Close pop-in" at bounding box center [590, 14] width 12 height 12
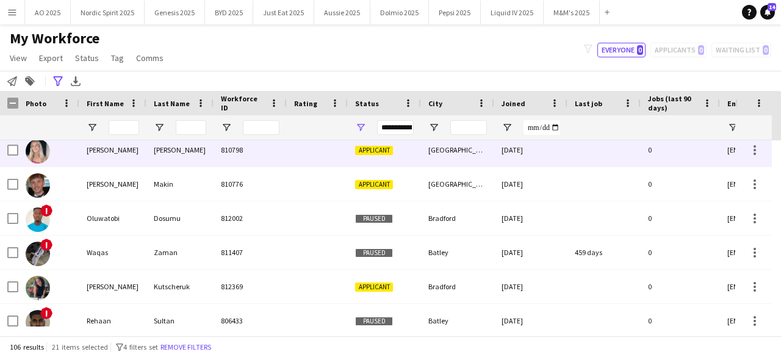
click at [36, 150] on img at bounding box center [38, 151] width 24 height 24
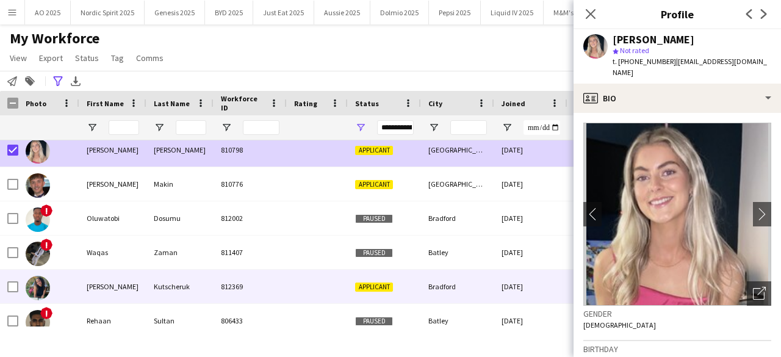
click at [44, 286] on img at bounding box center [38, 288] width 24 height 24
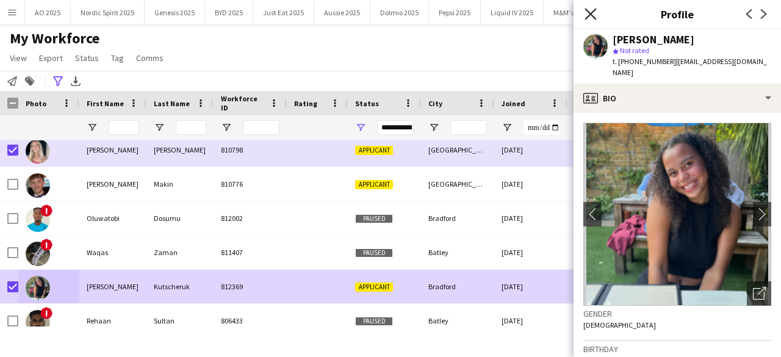
click at [587, 13] on icon "Close pop-in" at bounding box center [590, 14] width 12 height 12
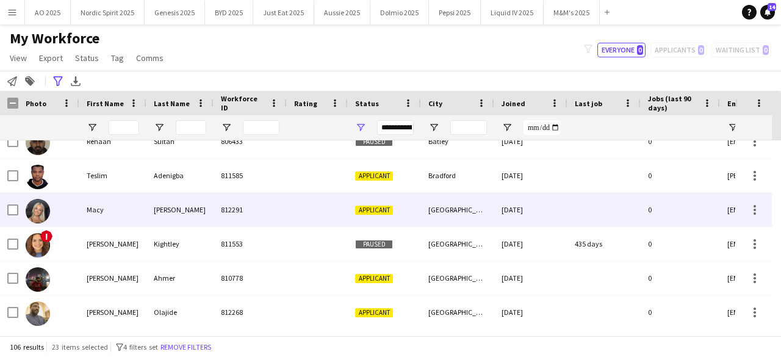
click at [42, 215] on img at bounding box center [38, 211] width 24 height 24
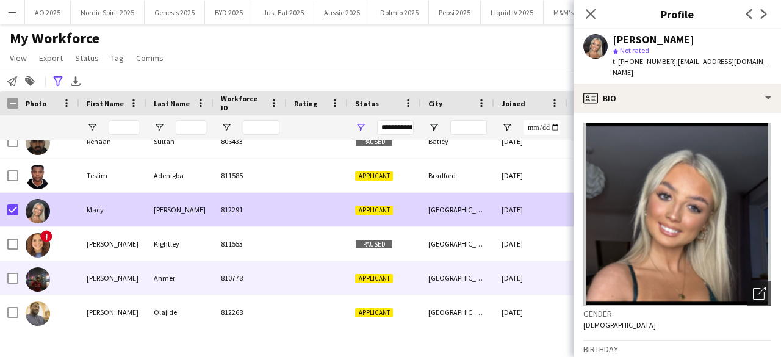
click at [43, 275] on img at bounding box center [38, 279] width 24 height 24
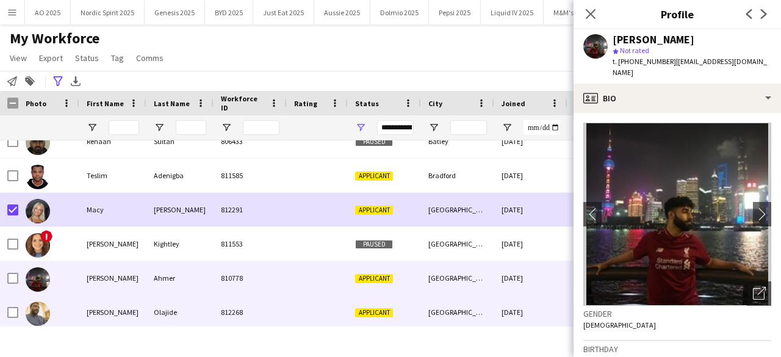
click at [43, 298] on div at bounding box center [38, 313] width 24 height 34
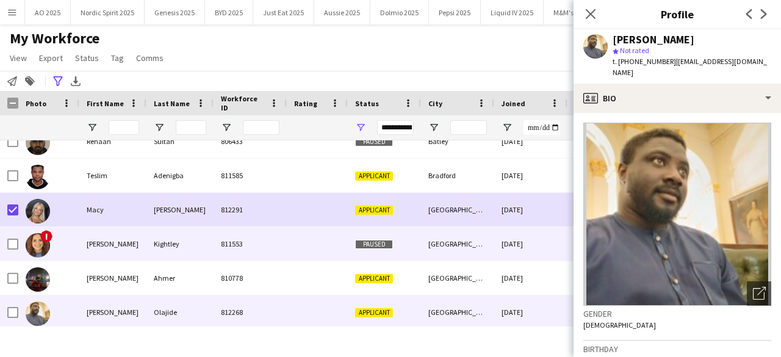
click at [43, 258] on div "!" at bounding box center [38, 244] width 24 height 34
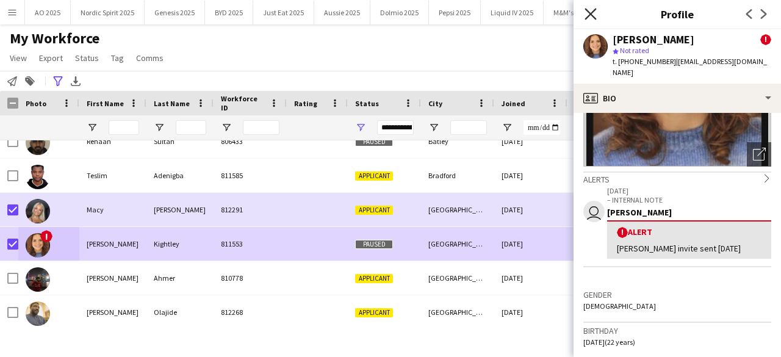
click at [590, 15] on icon at bounding box center [590, 14] width 12 height 12
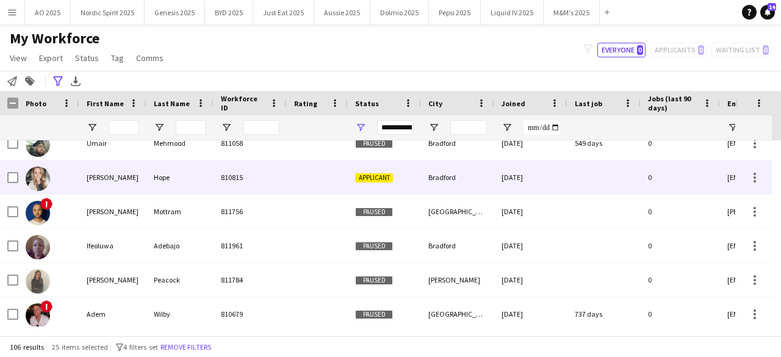
click at [44, 179] on img at bounding box center [38, 178] width 24 height 24
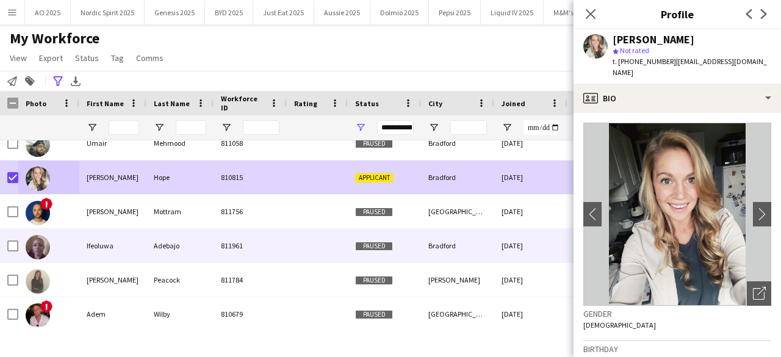
click at [30, 246] on img at bounding box center [38, 247] width 24 height 24
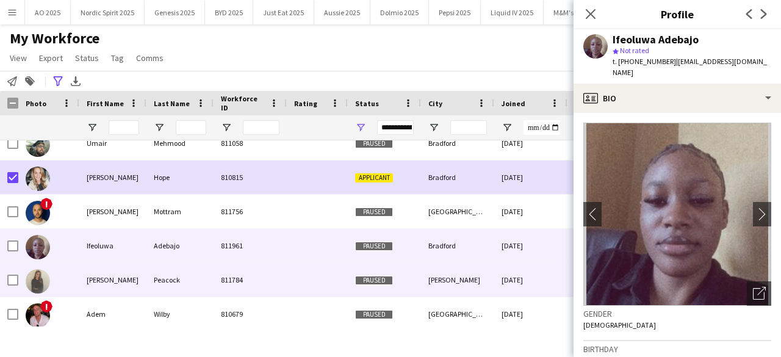
click at [38, 285] on img at bounding box center [38, 281] width 24 height 24
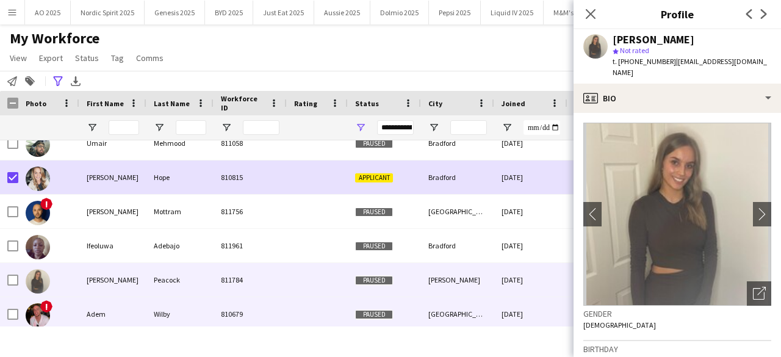
click at [38, 311] on img at bounding box center [38, 315] width 24 height 24
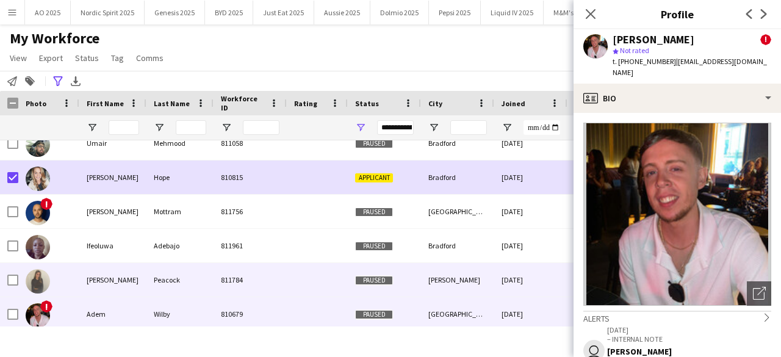
click at [39, 285] on img at bounding box center [38, 281] width 24 height 24
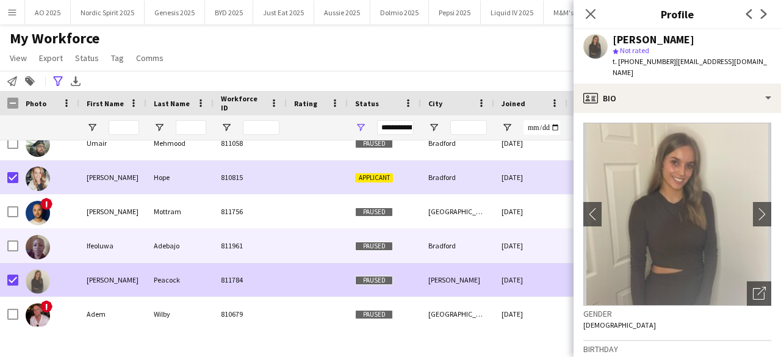
click at [33, 251] on img at bounding box center [38, 247] width 24 height 24
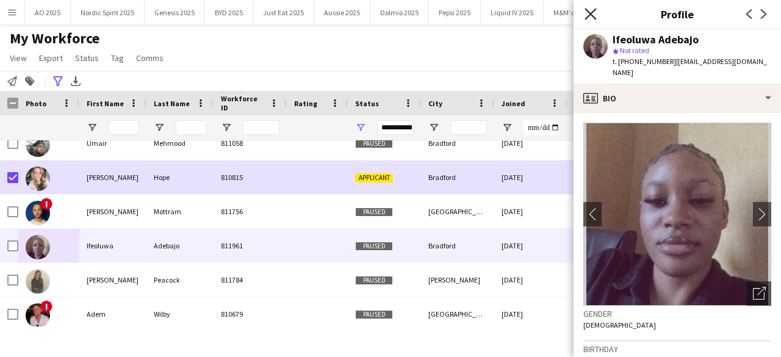
click at [589, 10] on icon "Close pop-in" at bounding box center [590, 14] width 12 height 12
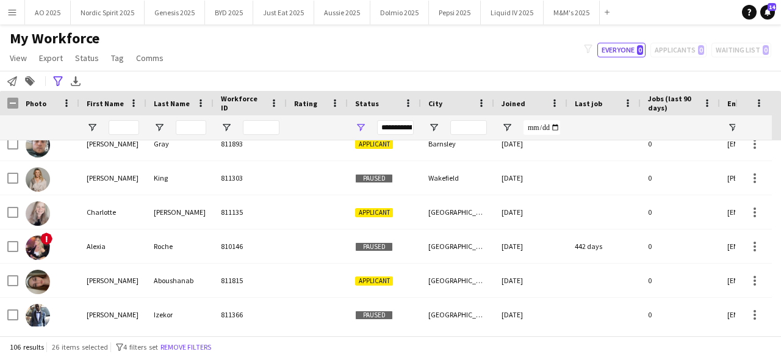
scroll to position [3336, 0]
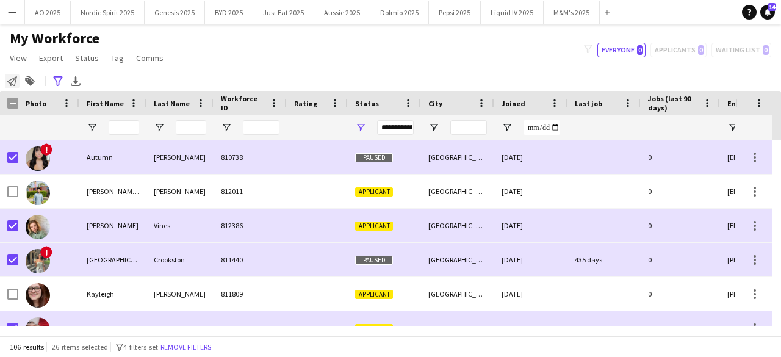
click at [12, 82] on icon "Notify workforce" at bounding box center [12, 81] width 10 height 10
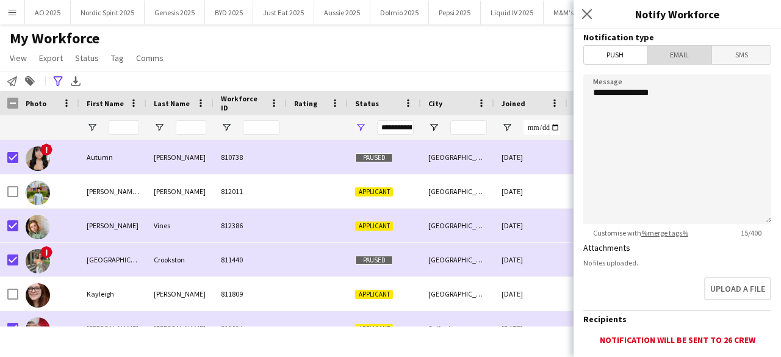
click at [688, 59] on span "Email" at bounding box center [679, 55] width 65 height 18
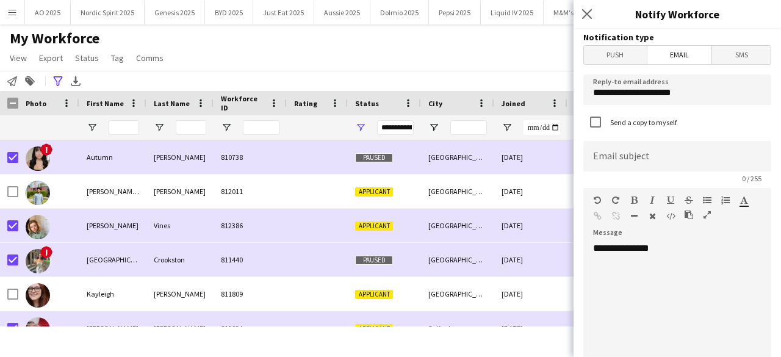
click at [680, 251] on div "**********" at bounding box center [672, 315] width 179 height 146
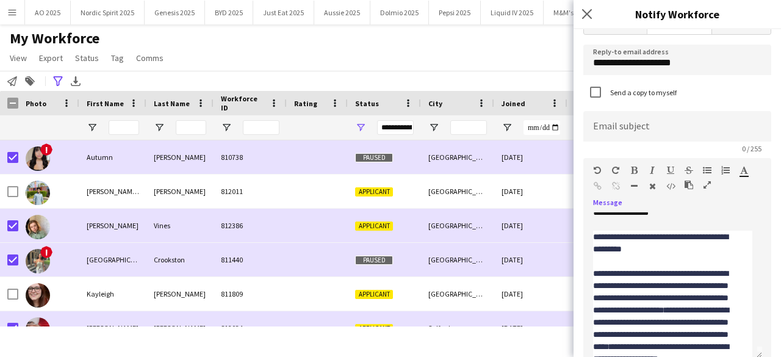
scroll to position [0, 0]
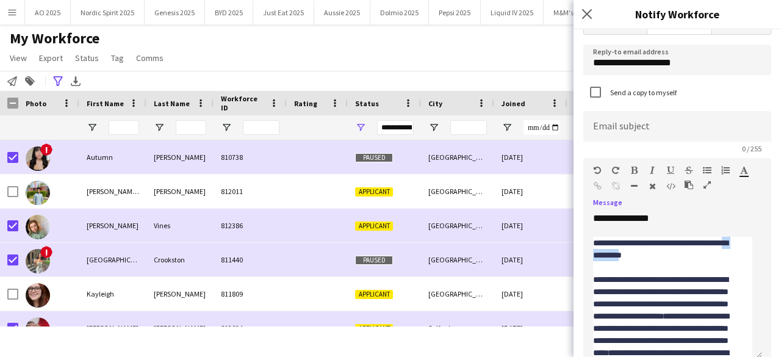
drag, startPoint x: 660, startPoint y: 256, endPoint x: 618, endPoint y: 254, distance: 41.5
click at [618, 254] on div "**********" at bounding box center [667, 249] width 149 height 24
click at [720, 131] on input at bounding box center [677, 126] width 188 height 30
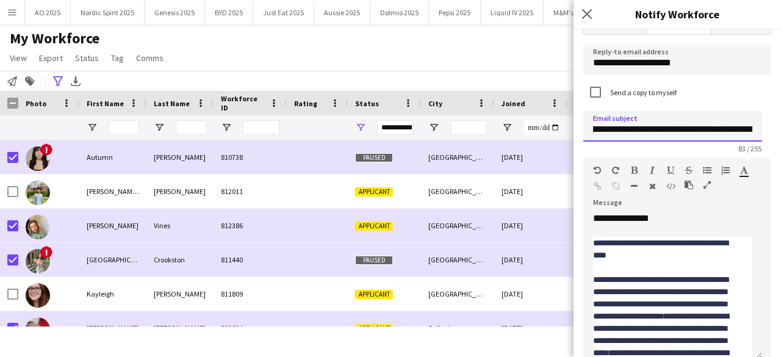
scroll to position [0, 188]
drag, startPoint x: 719, startPoint y: 131, endPoint x: 780, endPoint y: 130, distance: 61.0
click at [771, 130] on div "**********" at bounding box center [676, 192] width 207 height 327
click at [754, 126] on input "**********" at bounding box center [672, 126] width 179 height 30
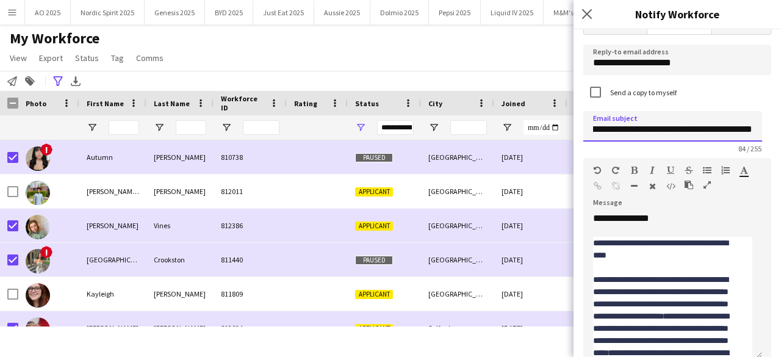
click at [701, 137] on input "**********" at bounding box center [672, 126] width 179 height 30
drag, startPoint x: 650, startPoint y: 134, endPoint x: 738, endPoint y: 127, distance: 88.7
click at [738, 127] on input "**********" at bounding box center [672, 126] width 179 height 30
click at [658, 132] on input "**********" at bounding box center [672, 126] width 179 height 30
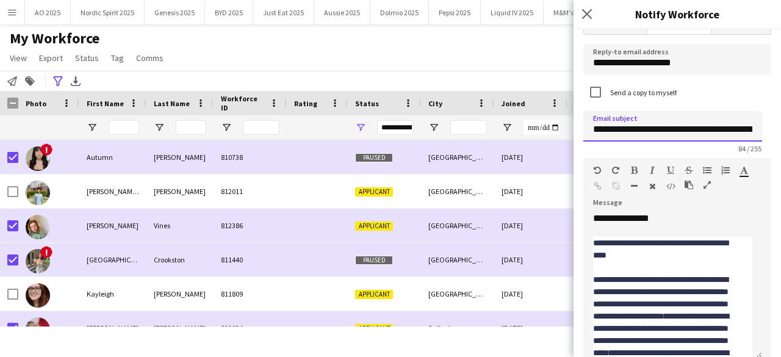
click at [611, 127] on input "**********" at bounding box center [672, 126] width 179 height 30
click at [658, 134] on input "**********" at bounding box center [672, 126] width 179 height 30
drag, startPoint x: 658, startPoint y: 134, endPoint x: 538, endPoint y: 138, distance: 119.6
click at [538, 138] on body "Menu Boards Boards Boards All jobs Status Workforce Workforce My Workforce Recr…" at bounding box center [390, 178] width 781 height 357
click at [645, 126] on input "**********" at bounding box center [672, 126] width 179 height 30
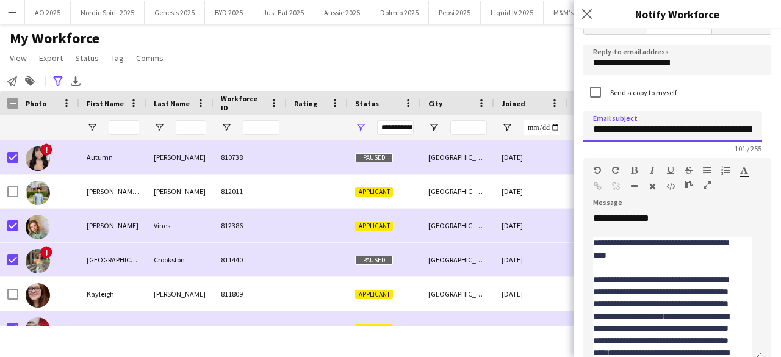
type input "**********"
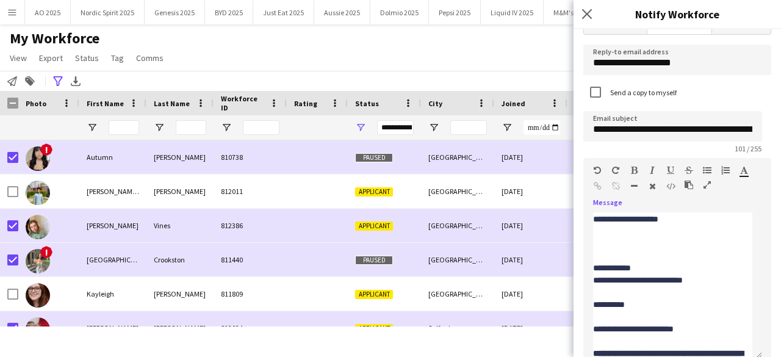
scroll to position [148, 0]
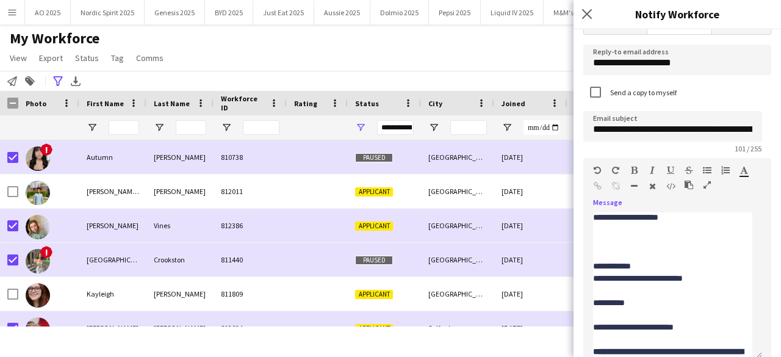
click at [593, 268] on div "**********" at bounding box center [667, 266] width 149 height 12
click at [604, 288] on div at bounding box center [672, 290] width 159 height 12
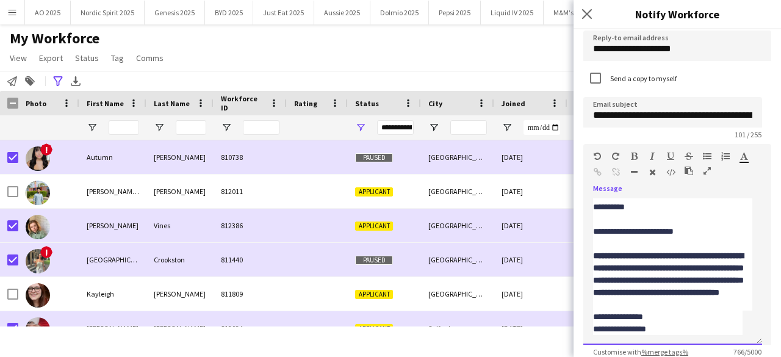
scroll to position [0, 0]
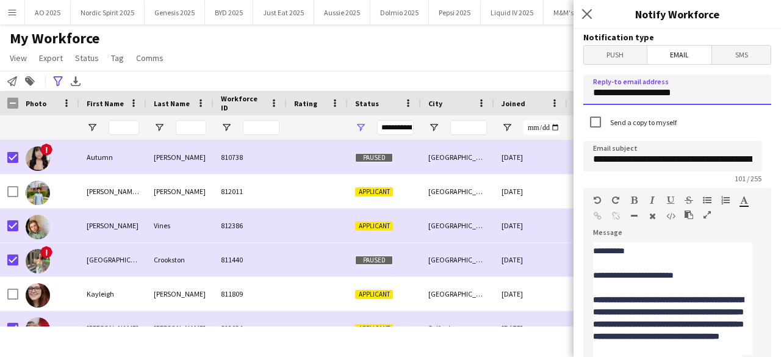
drag, startPoint x: 724, startPoint y: 93, endPoint x: 548, endPoint y: 82, distance: 177.2
click at [548, 82] on body "Menu Boards Boards Boards All jobs Status Workforce Workforce My Workforce Recr…" at bounding box center [390, 178] width 781 height 357
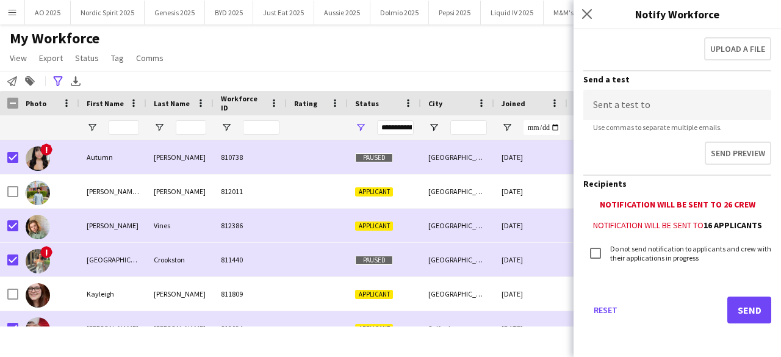
scroll to position [402, 0]
type input "**********"
click at [717, 90] on input at bounding box center [677, 105] width 188 height 30
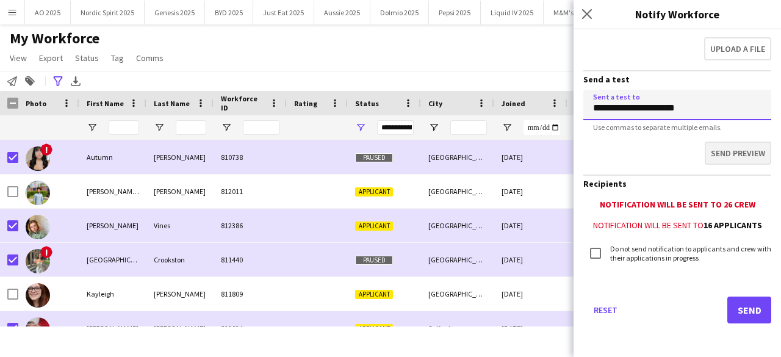
type input "**********"
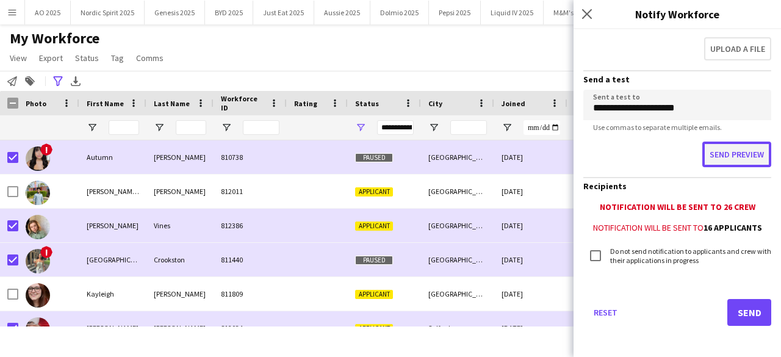
click at [718, 150] on button "Send preview" at bounding box center [736, 154] width 69 height 26
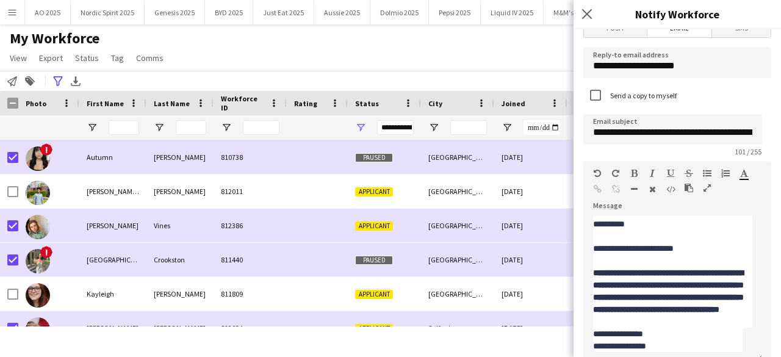
scroll to position [0, 0]
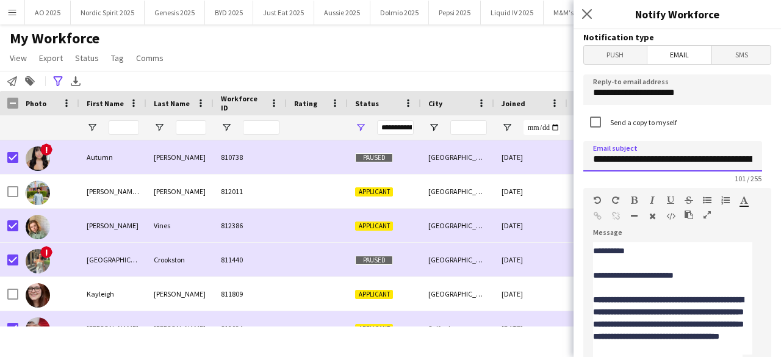
drag, startPoint x: 640, startPoint y: 157, endPoint x: 702, endPoint y: 160, distance: 62.2
click at [702, 160] on input "**********" at bounding box center [672, 156] width 179 height 30
drag, startPoint x: 704, startPoint y: 160, endPoint x: 774, endPoint y: 160, distance: 70.7
click at [771, 160] on div "**********" at bounding box center [676, 192] width 207 height 327
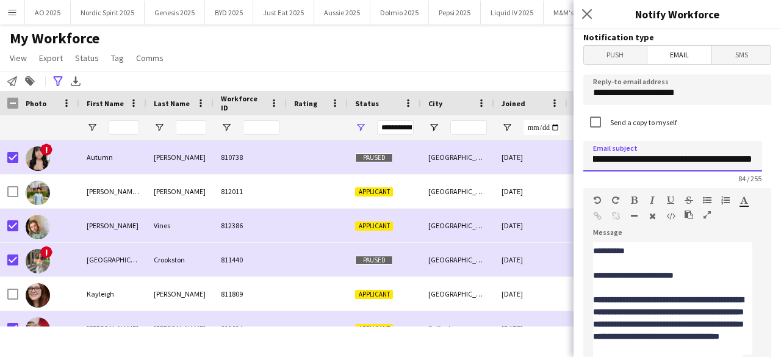
scroll to position [0, 191]
type input "**********"
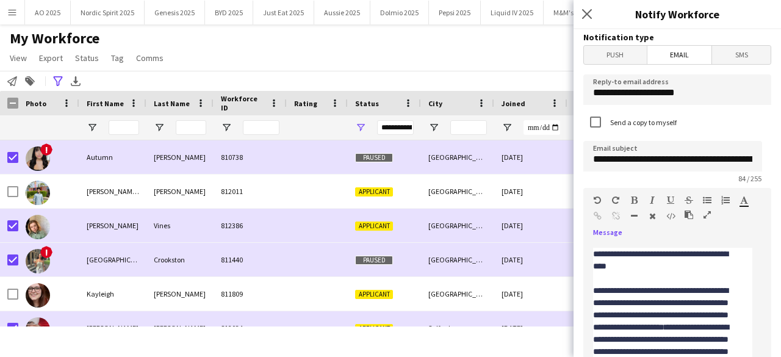
scroll to position [0, 0]
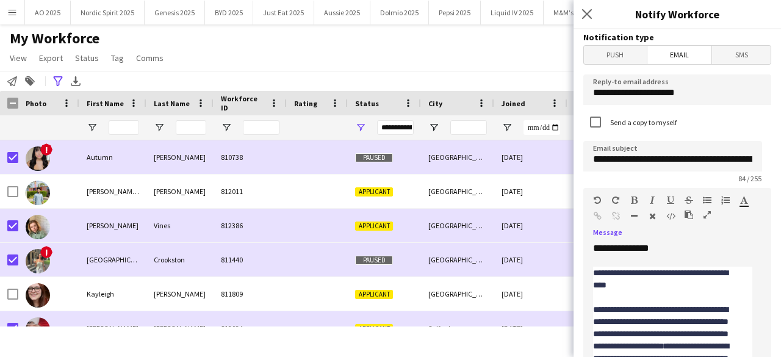
click at [708, 320] on div "**********" at bounding box center [667, 364] width 149 height 122
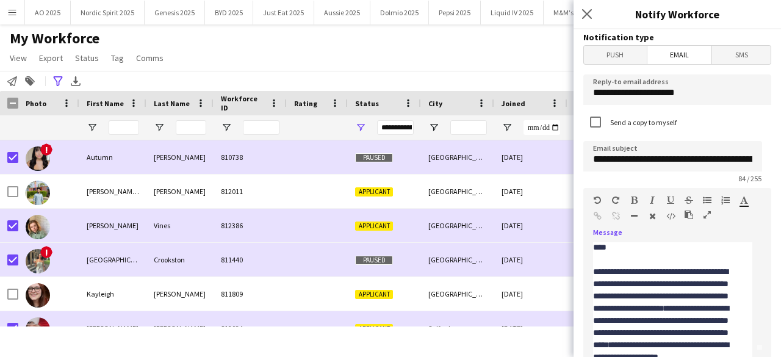
scroll to position [41, 0]
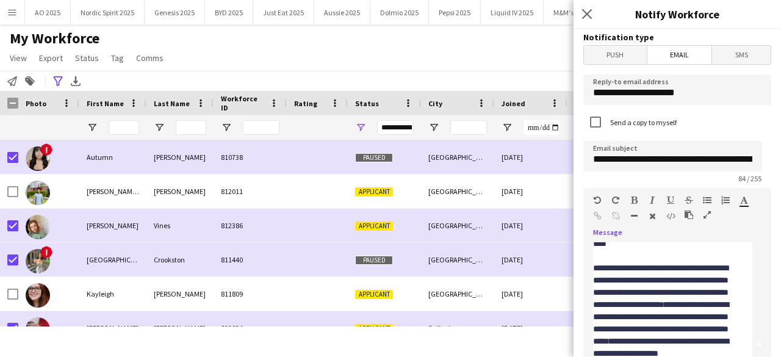
click at [638, 302] on div "**********" at bounding box center [667, 323] width 149 height 122
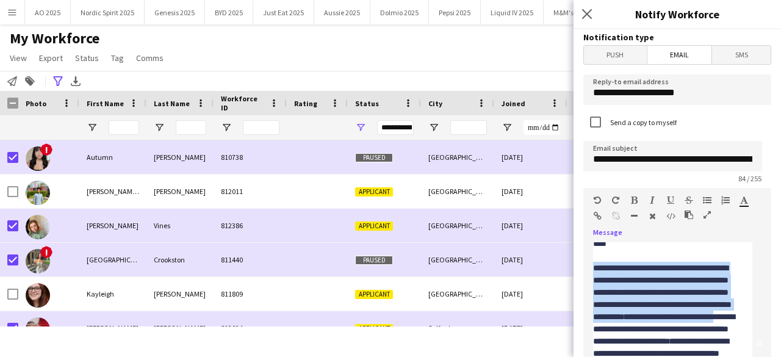
drag, startPoint x: 642, startPoint y: 338, endPoint x: 590, endPoint y: 270, distance: 86.2
click at [590, 270] on div "**********" at bounding box center [672, 315] width 179 height 146
copy div "**********"
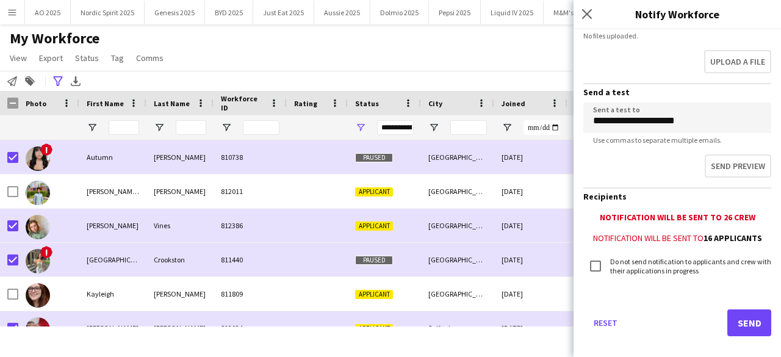
scroll to position [402, 0]
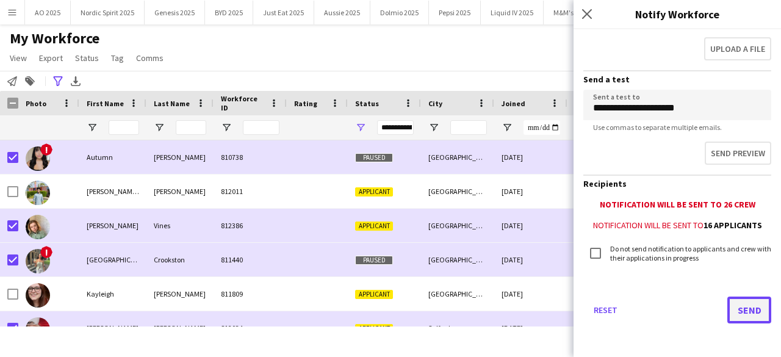
click at [744, 306] on button "Send" at bounding box center [749, 309] width 44 height 27
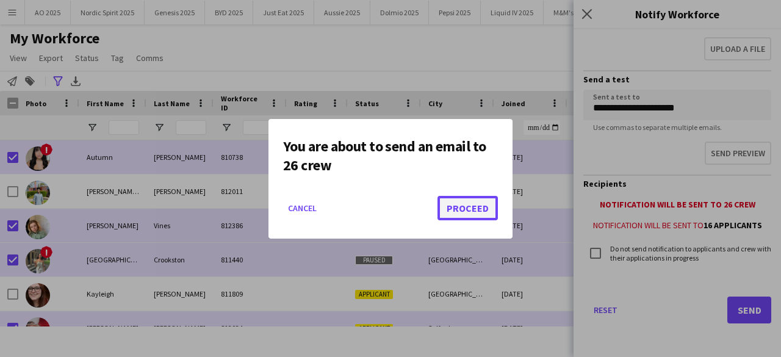
click at [484, 215] on button "Proceed" at bounding box center [467, 208] width 60 height 24
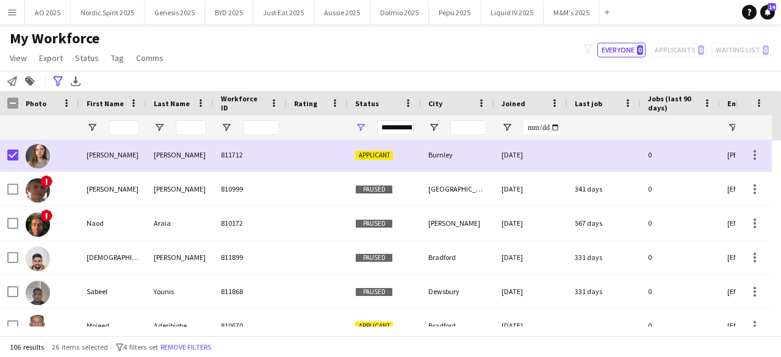
scroll to position [2224, 0]
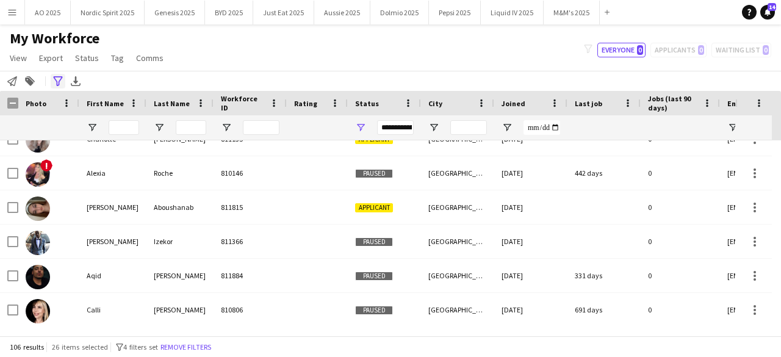
click at [52, 82] on div "Advanced filters" at bounding box center [58, 81] width 15 height 15
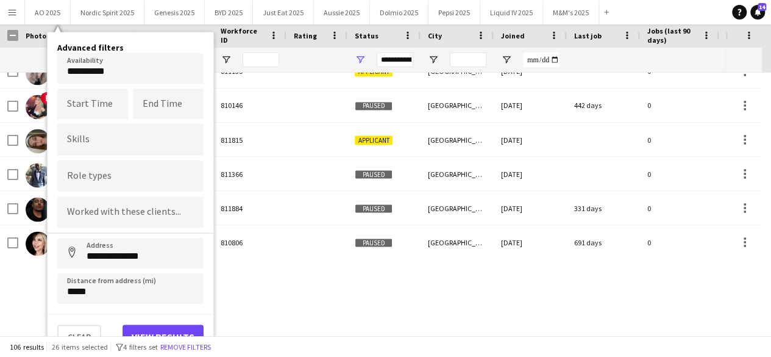
click at [601, 284] on div "Menu Boards Boards Boards All jobs Status Workforce Workforce My Workforce Recr…" at bounding box center [385, 110] width 771 height 357
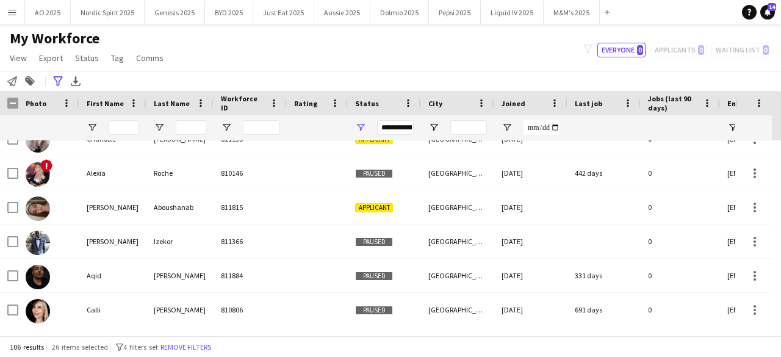
click at [55, 85] on icon "Advanced filters" at bounding box center [58, 81] width 10 height 10
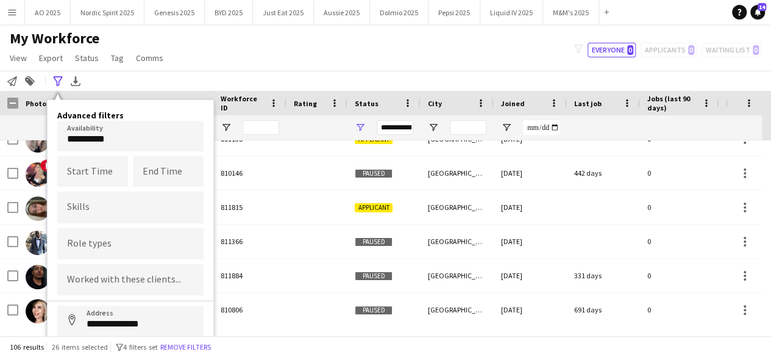
click at [263, 85] on div "**********" at bounding box center [385, 81] width 771 height 20
